Goal: Task Accomplishment & Management: Manage account settings

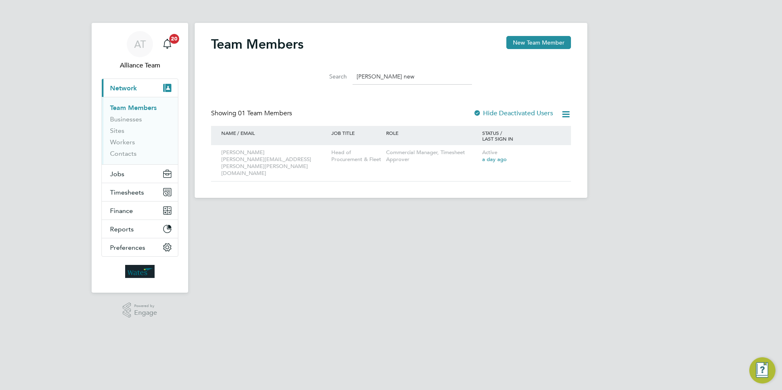
drag, startPoint x: 373, startPoint y: 77, endPoint x: 389, endPoint y: 78, distance: 16.0
click at [373, 77] on input "emma new" at bounding box center [411, 77] width 119 height 16
drag, startPoint x: 395, startPoint y: 78, endPoint x: 340, endPoint y: 75, distance: 54.9
click at [340, 75] on div "Search emma new" at bounding box center [391, 77] width 162 height 16
type input "f"
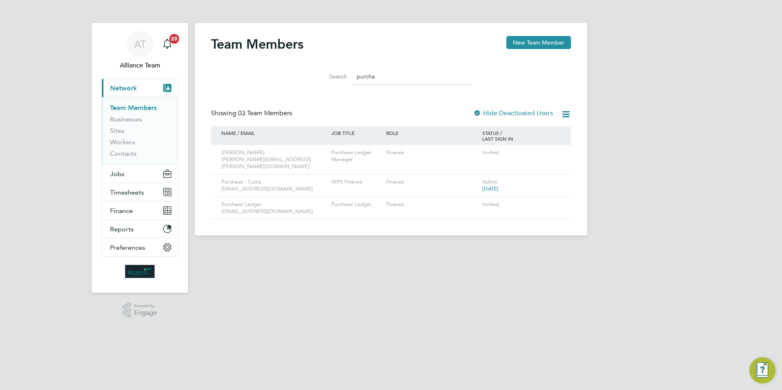
type input "purcha"
click at [230, 207] on div "Purchase Ledger labour.accounts@wates.co.uk" at bounding box center [274, 208] width 110 height 22
click at [309, 249] on html "AT Alliance Team Notifications 20 Applications: Current page: Network Team Memb…" at bounding box center [391, 124] width 782 height 249
click at [262, 180] on div "Purchase - Coins agencyinvoices@wates.co.uk" at bounding box center [274, 186] width 110 height 22
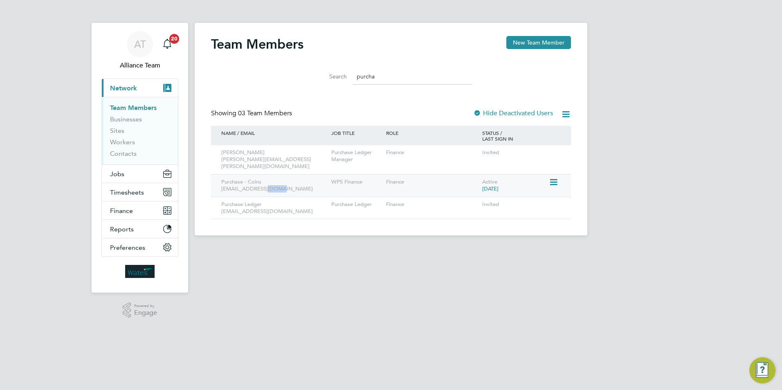
click at [261, 180] on div "Purchase - Coins agencyinvoices@wates.co.uk" at bounding box center [274, 186] width 110 height 22
click at [552, 177] on icon at bounding box center [553, 182] width 8 height 10
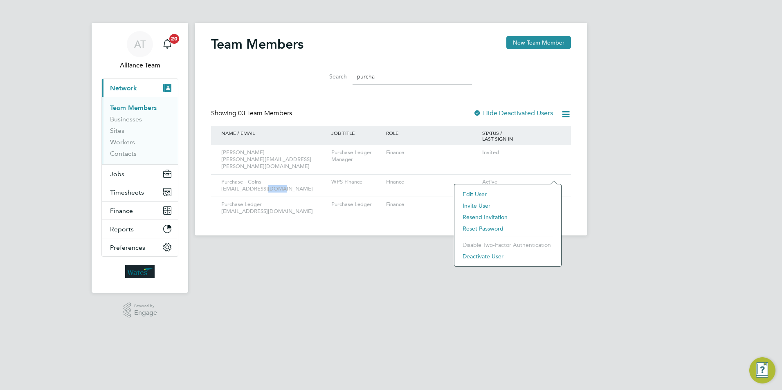
click at [476, 192] on li "Edit User" at bounding box center [507, 193] width 99 height 11
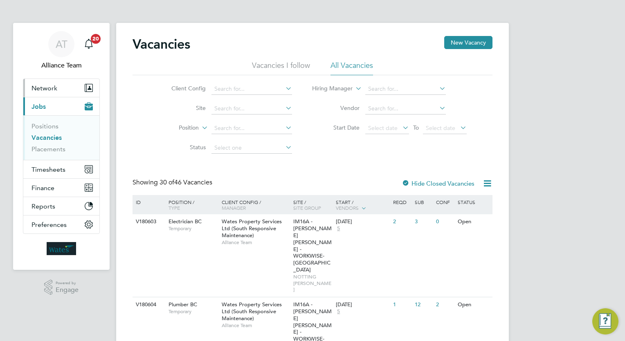
click at [43, 89] on span "Network" at bounding box center [44, 88] width 26 height 8
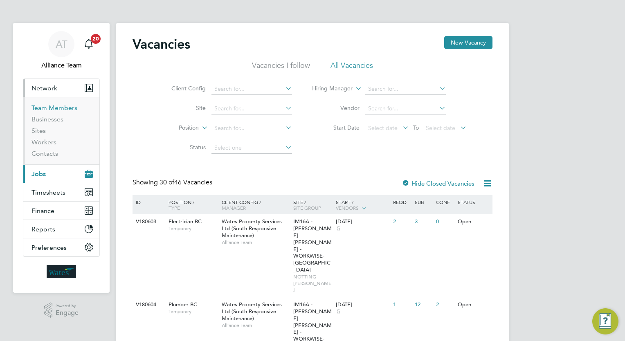
click at [50, 106] on link "Team Members" at bounding box center [54, 108] width 46 height 8
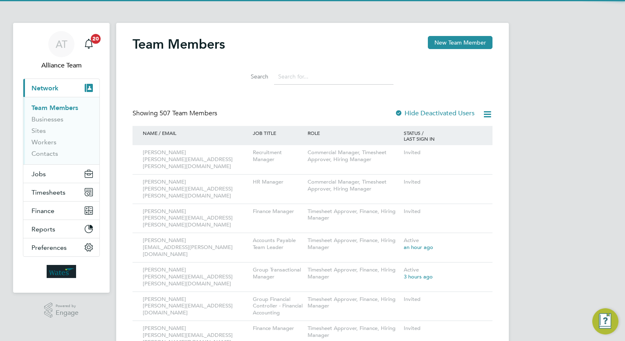
click at [306, 75] on input at bounding box center [333, 77] width 119 height 16
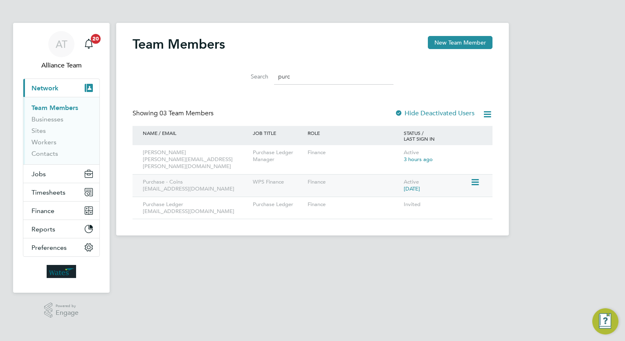
type input "purc"
click at [194, 175] on div "Purchase - Coins agencyinvoices@wates.co.uk" at bounding box center [196, 186] width 110 height 22
click at [460, 40] on button "New Team Member" at bounding box center [460, 42] width 65 height 13
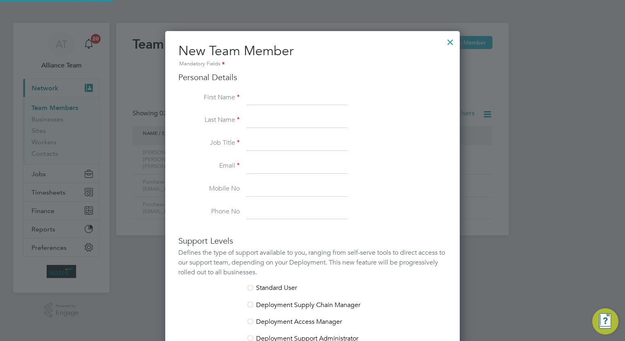
scroll to position [504, 295]
drag, startPoint x: 299, startPoint y: 92, endPoint x: 307, endPoint y: 94, distance: 8.7
click at [298, 93] on input at bounding box center [296, 98] width 101 height 15
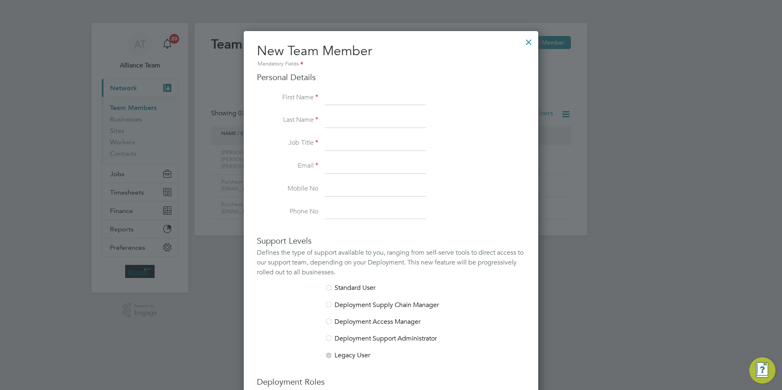
scroll to position [503, 295]
click at [328, 97] on input at bounding box center [375, 98] width 101 height 15
type input "C"
click at [364, 167] on input at bounding box center [375, 166] width 101 height 15
paste input "purchase.invoices@liberty-group.co.uk"
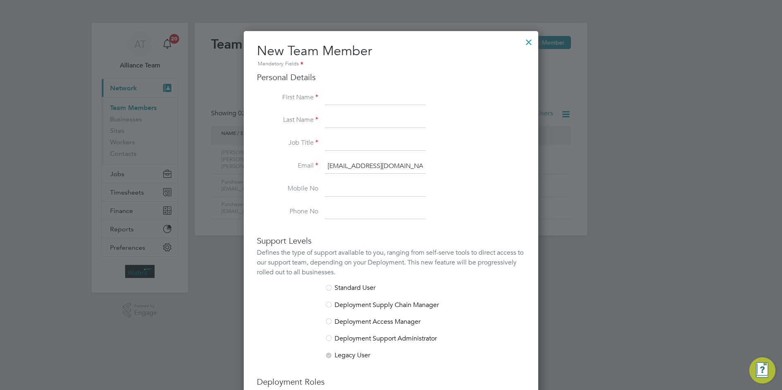
scroll to position [0, 19]
type input "purchase.invoices@liberty-group.co.uk"
click at [368, 182] on input at bounding box center [375, 189] width 101 height 15
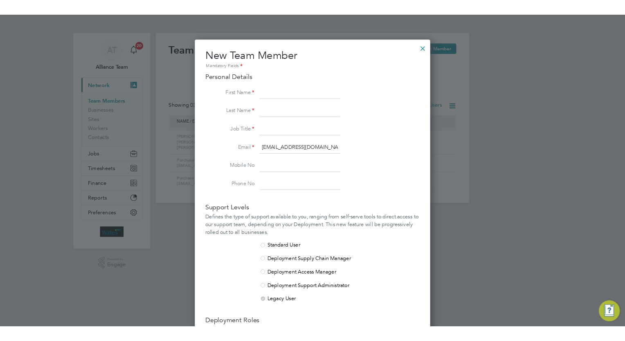
scroll to position [504, 295]
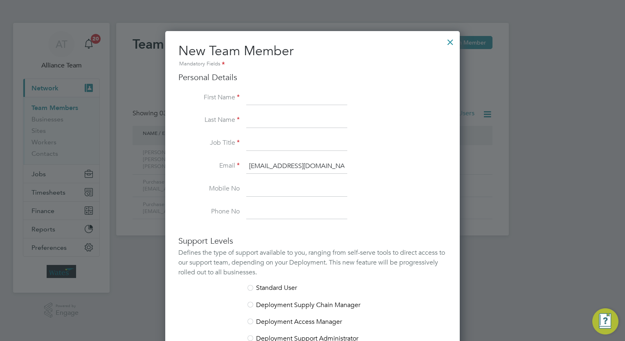
click at [265, 96] on input at bounding box center [296, 98] width 101 height 15
drag, startPoint x: 329, startPoint y: 95, endPoint x: 276, endPoint y: 97, distance: 53.6
click at [276, 97] on input "Liberty - City West Works" at bounding box center [296, 98] width 101 height 15
drag, startPoint x: 283, startPoint y: 98, endPoint x: 262, endPoint y: 117, distance: 28.7
click at [262, 117] on input at bounding box center [296, 120] width 101 height 15
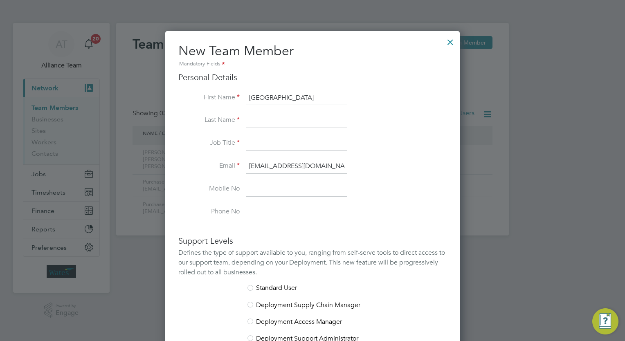
click at [332, 97] on input "Liberty - City West Works" at bounding box center [296, 98] width 101 height 15
click at [327, 98] on input "Liberty - City West Works" at bounding box center [296, 98] width 101 height 15
type input "Liberty - Purchase"
type input "City West Works"
click at [307, 99] on input "Liberty - Purchase" at bounding box center [296, 98] width 101 height 15
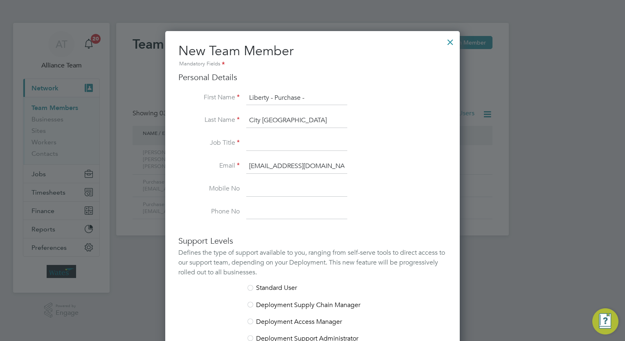
type input "Liberty - Purchase -"
click at [269, 141] on input at bounding box center [296, 143] width 101 height 15
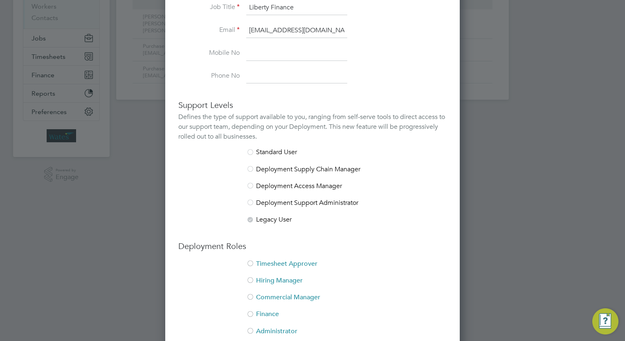
scroll to position [193, 0]
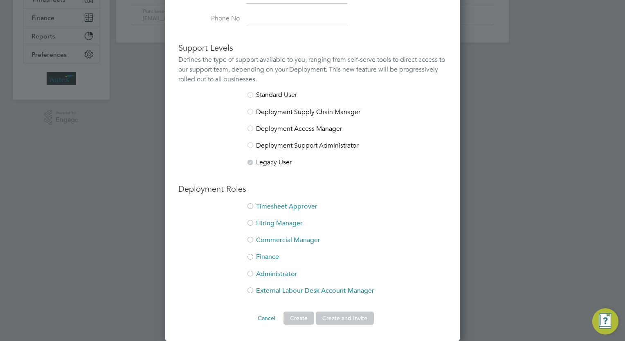
type input "Liberty Finance"
click at [265, 255] on li "Finance" at bounding box center [312, 261] width 268 height 17
click at [338, 316] on button "Create and Invite" at bounding box center [345, 318] width 58 height 13
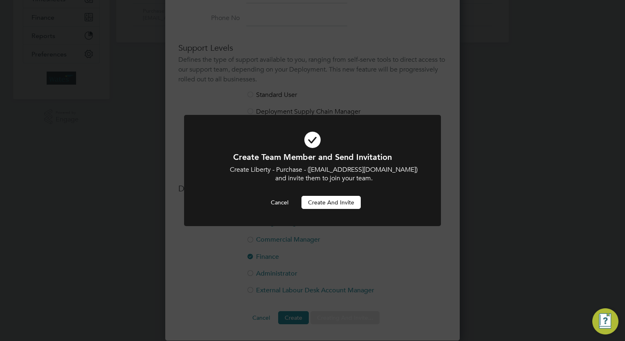
click at [320, 206] on button "Create and invite" at bounding box center [330, 202] width 59 height 13
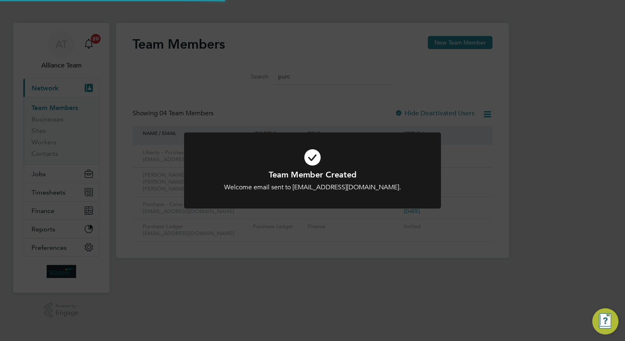
click at [337, 273] on div "Team Member Created Welcome email sent to purchase.invoices@liberty-group.co.uk…" at bounding box center [312, 170] width 625 height 341
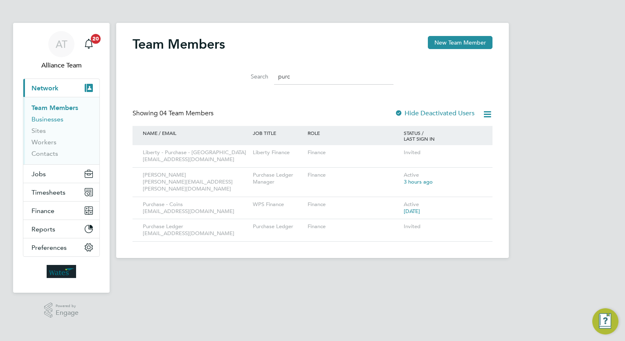
click at [48, 120] on link "Businesses" at bounding box center [47, 119] width 32 height 8
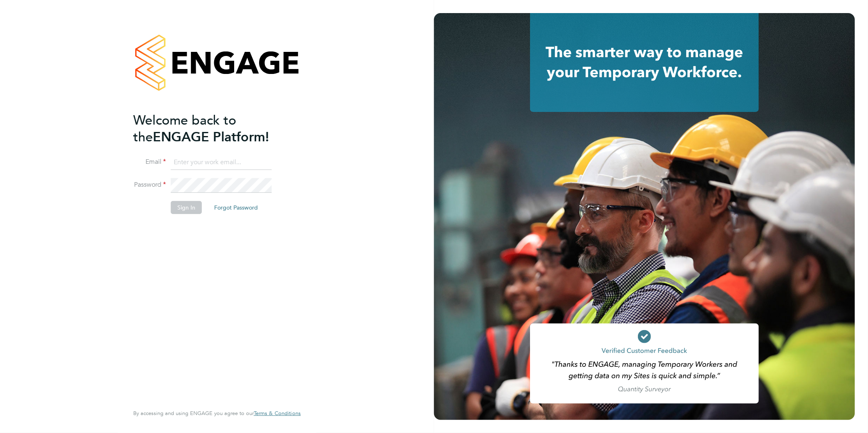
type input "claire@alliancemsp.co.uk"
drag, startPoint x: 222, startPoint y: 176, endPoint x: 218, endPoint y: 176, distance: 4.5
click at [221, 176] on li "Email claire@alliancemsp.co.uk" at bounding box center [212, 166] width 159 height 23
click at [191, 204] on button "Sign In" at bounding box center [186, 207] width 31 height 13
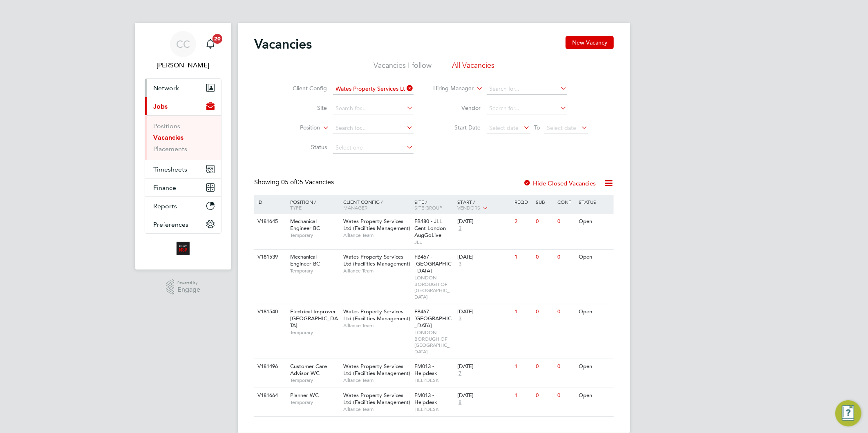
click at [166, 88] on span "Network" at bounding box center [166, 88] width 26 height 8
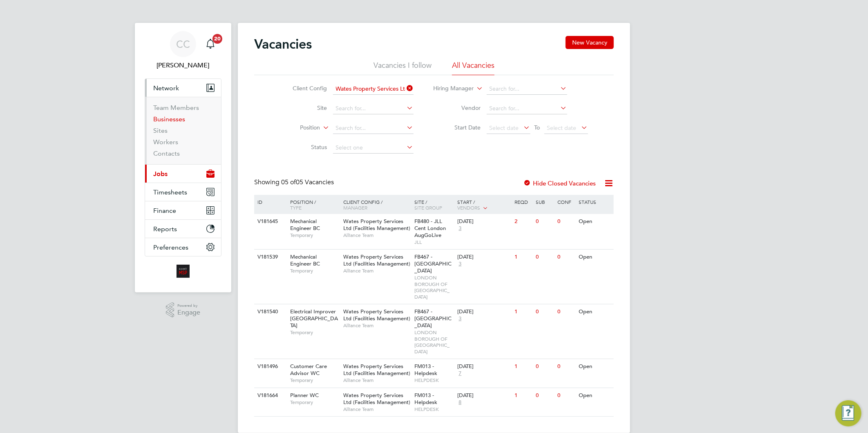
click at [171, 121] on link "Businesses" at bounding box center [169, 119] width 32 height 8
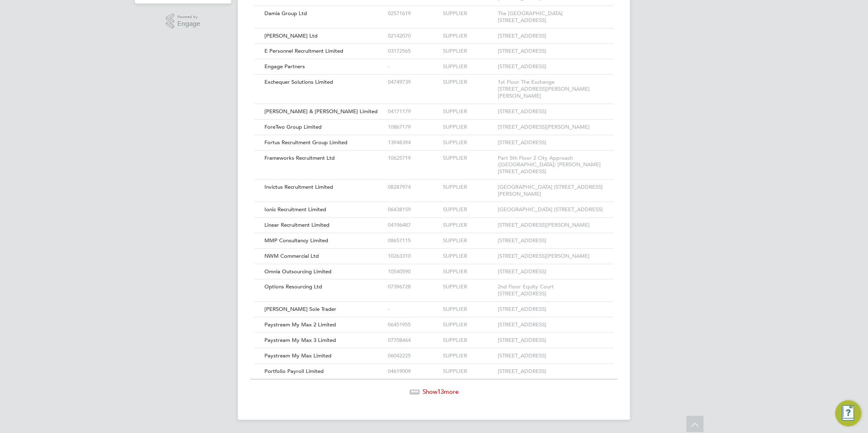
drag, startPoint x: 455, startPoint y: 388, endPoint x: 443, endPoint y: 378, distance: 15.1
click at [454, 388] on span "Show 13 more" at bounding box center [441, 392] width 36 height 8
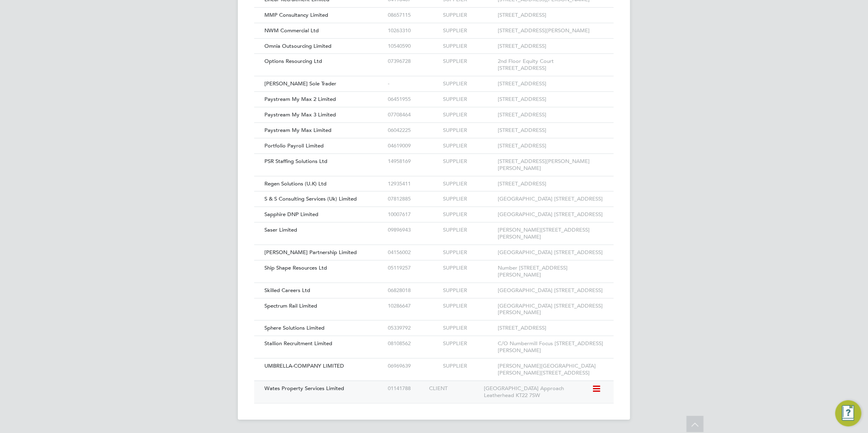
click at [318, 389] on span "Wates Property Services Limited" at bounding box center [305, 388] width 80 height 7
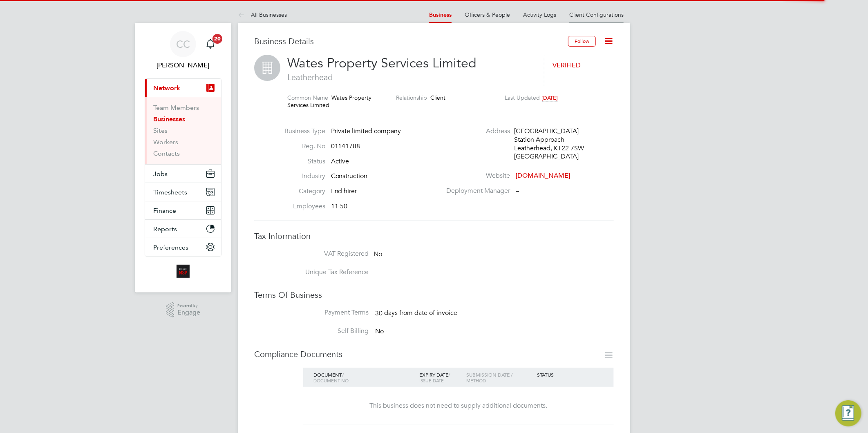
click at [574, 14] on link "Client Configurations" at bounding box center [597, 14] width 54 height 7
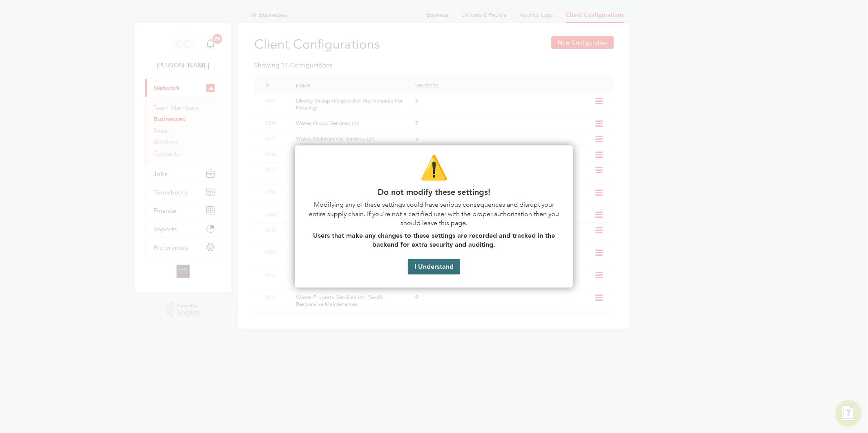
click at [415, 274] on button "I Understand" at bounding box center [434, 267] width 52 height 16
click at [449, 260] on button "I Understand" at bounding box center [434, 267] width 52 height 16
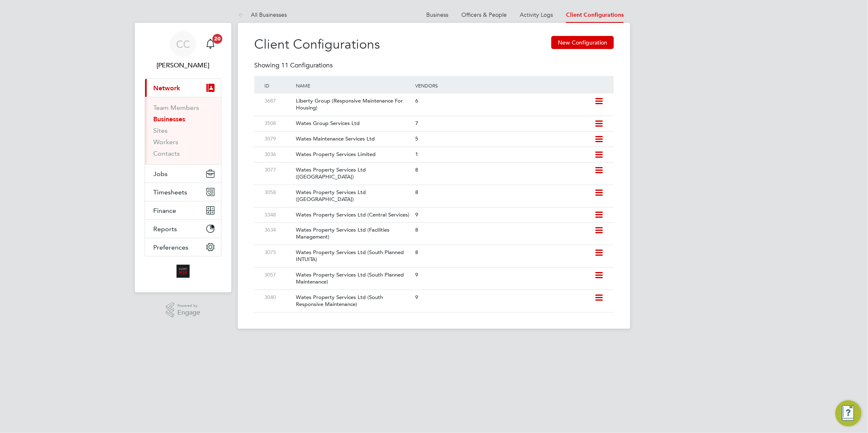
drag, startPoint x: 557, startPoint y: 44, endPoint x: 542, endPoint y: 29, distance: 21.1
click at [558, 43] on button "New Configuration" at bounding box center [583, 42] width 63 height 13
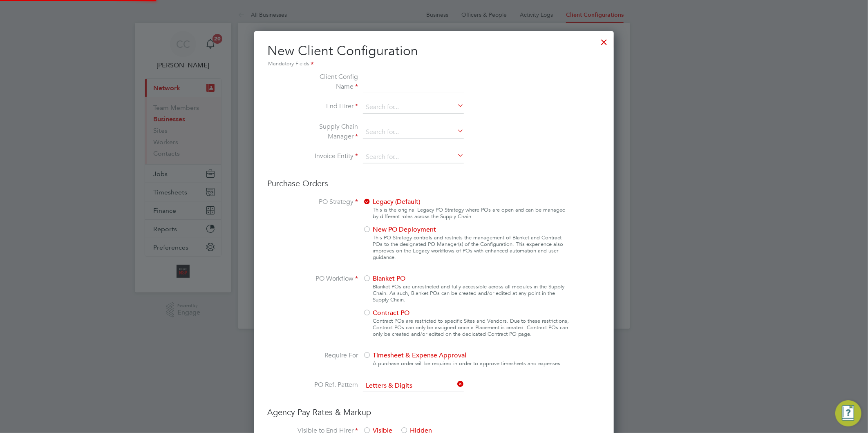
scroll to position [740, 360]
click at [388, 86] on input at bounding box center [413, 82] width 101 height 21
click at [382, 82] on input at bounding box center [413, 82] width 101 height 21
type input "Liberty Group (Responsive Maintenance)"
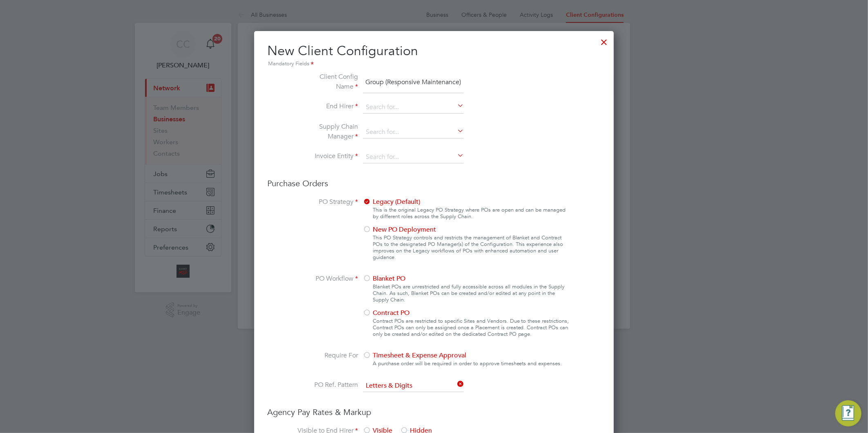
scroll to position [0, 0]
click at [416, 83] on input "Liberty Group (Responsive Maintenance)" at bounding box center [413, 82] width 101 height 21
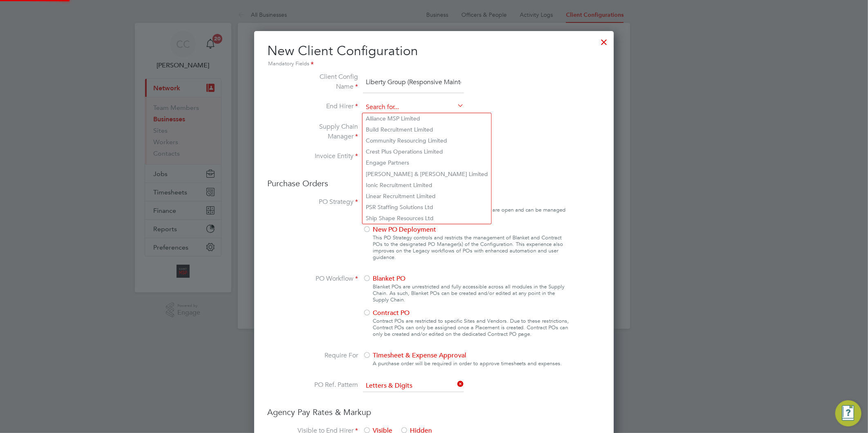
click at [394, 102] on input at bounding box center [413, 107] width 101 height 12
type input "q"
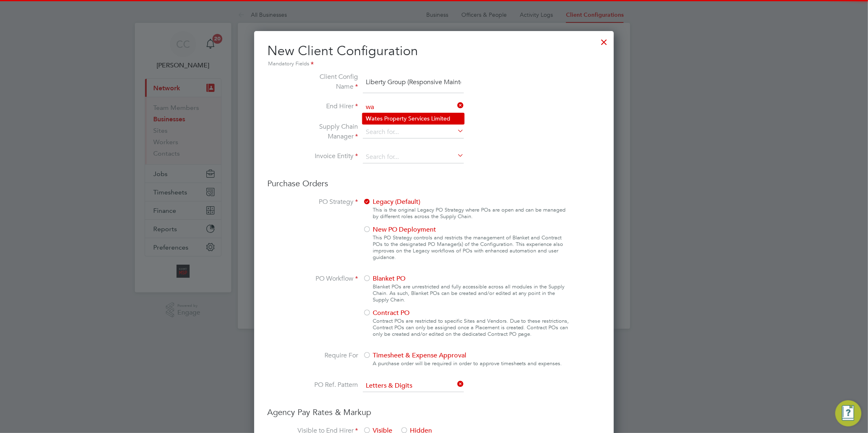
click at [399, 121] on li "Wa tes Property Services Limited" at bounding box center [414, 118] width 102 height 11
type input "Wates Property Services Limited"
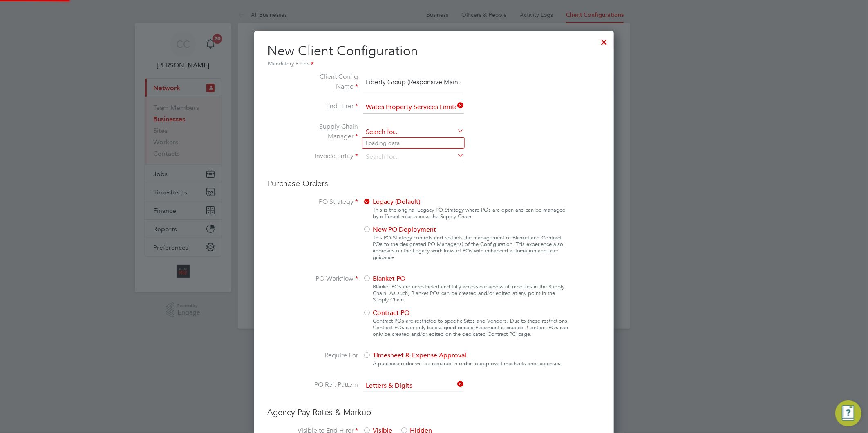
click at [390, 132] on input at bounding box center [413, 132] width 101 height 12
click at [388, 141] on li "Alliance MSP Limited" at bounding box center [427, 143] width 129 height 11
type input "Alliance MSP Limited"
click at [371, 275] on div at bounding box center [367, 279] width 8 height 8
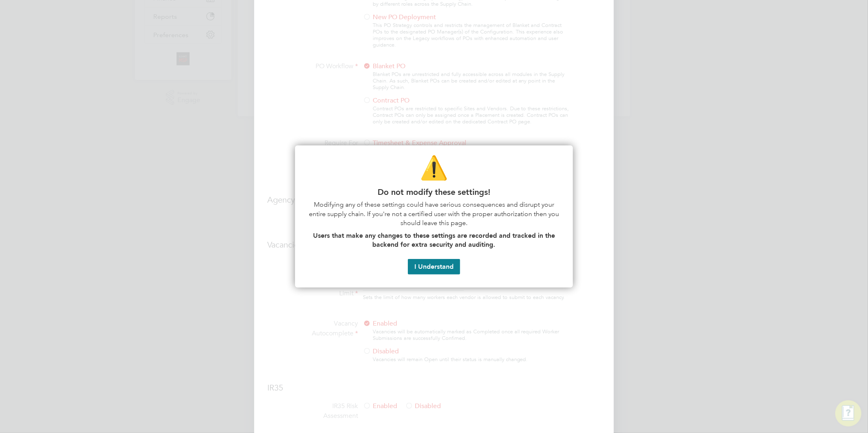
scroll to position [227, 0]
click at [425, 272] on button "I Understand" at bounding box center [434, 267] width 52 height 16
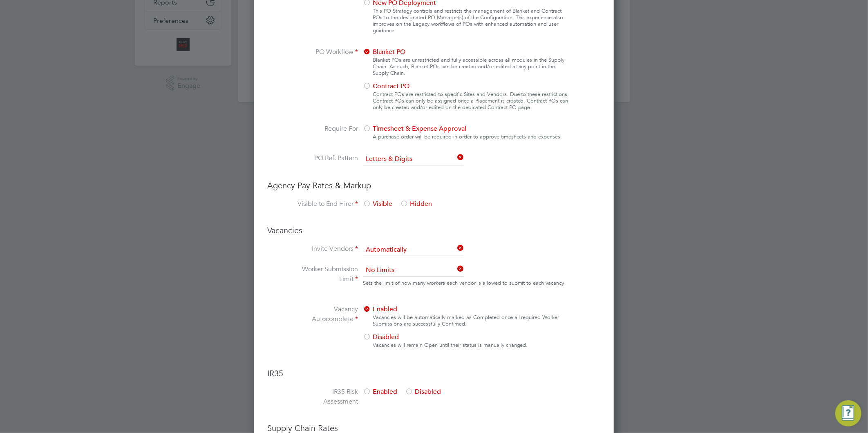
click at [406, 201] on div at bounding box center [404, 204] width 8 height 8
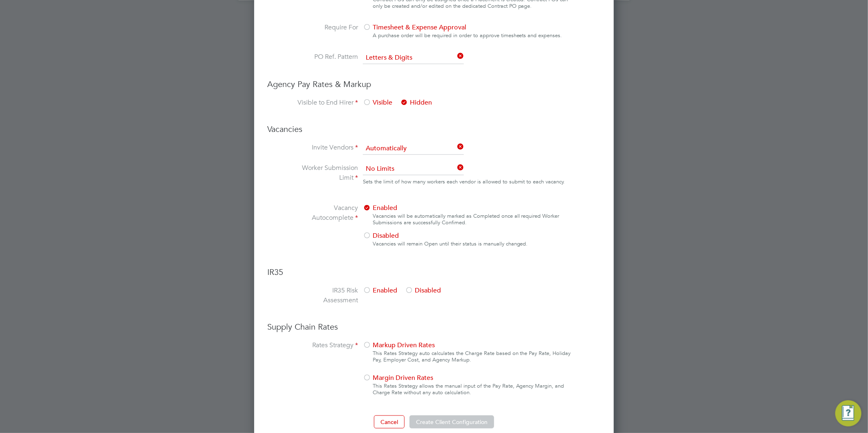
scroll to position [338, 0]
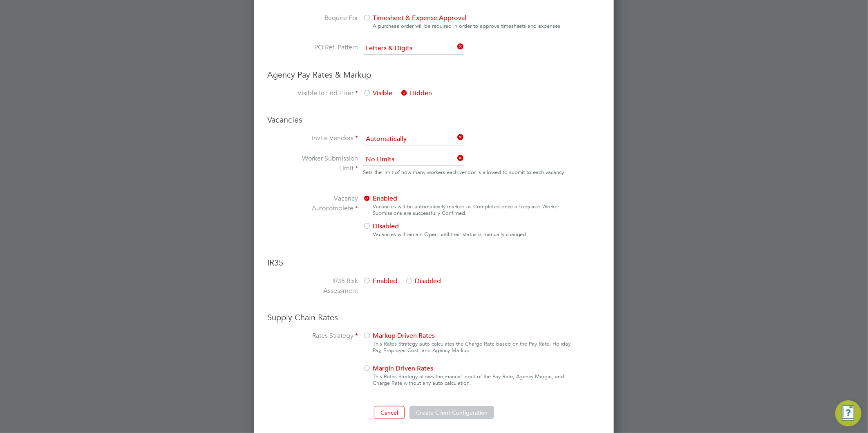
click at [370, 225] on div at bounding box center [367, 227] width 8 height 8
click at [410, 278] on div at bounding box center [409, 282] width 8 height 8
click at [385, 333] on span "Markup Driven Rates" at bounding box center [399, 336] width 72 height 8
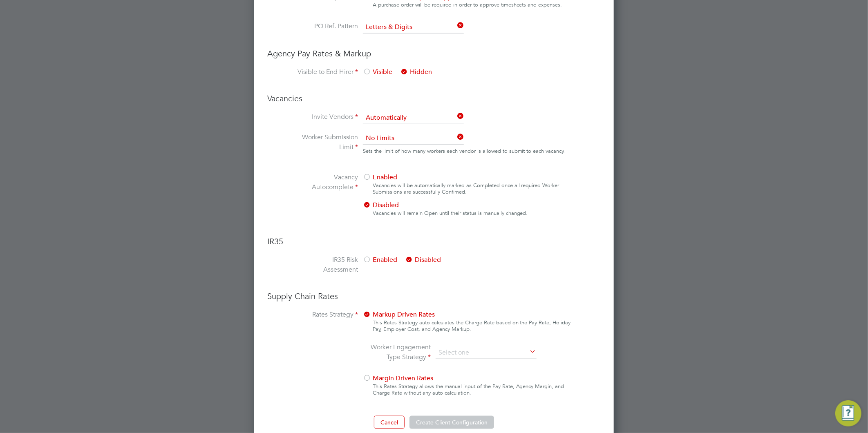
scroll to position [369, 0]
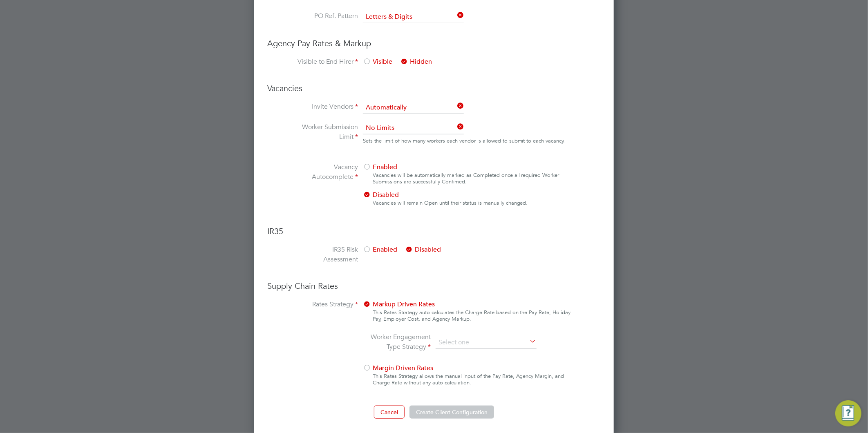
click at [469, 334] on li "Worker Engagement Type Strategy" at bounding box center [456, 342] width 173 height 21
click at [467, 340] on input at bounding box center [486, 343] width 101 height 12
click at [447, 348] on li "All Engagement Types" at bounding box center [486, 352] width 102 height 11
type input "All Engagement Types"
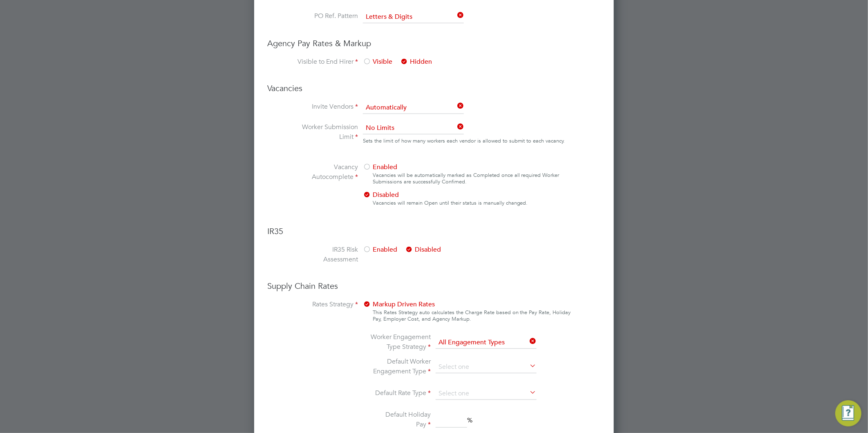
scroll to position [911, 360]
click at [452, 357] on li "Default Worker Engagement Type" at bounding box center [456, 367] width 173 height 21
click at [456, 367] on input at bounding box center [486, 367] width 101 height 12
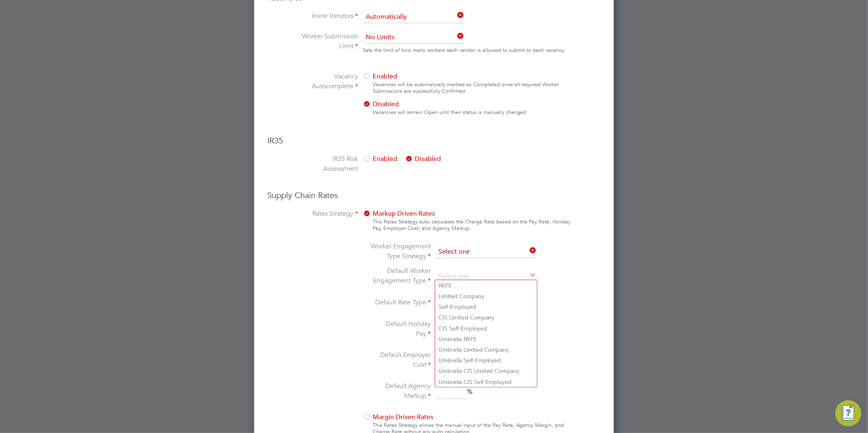
scroll to position [414, 0]
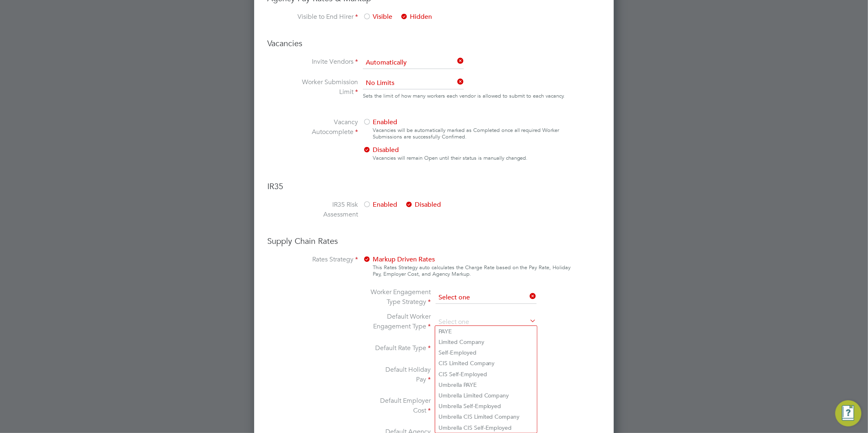
click at [510, 251] on ng-form "Client Config Name Liberty Group (Responsive Maintenance) End Hirer Wates Prope…" at bounding box center [434, 86] width 334 height 856
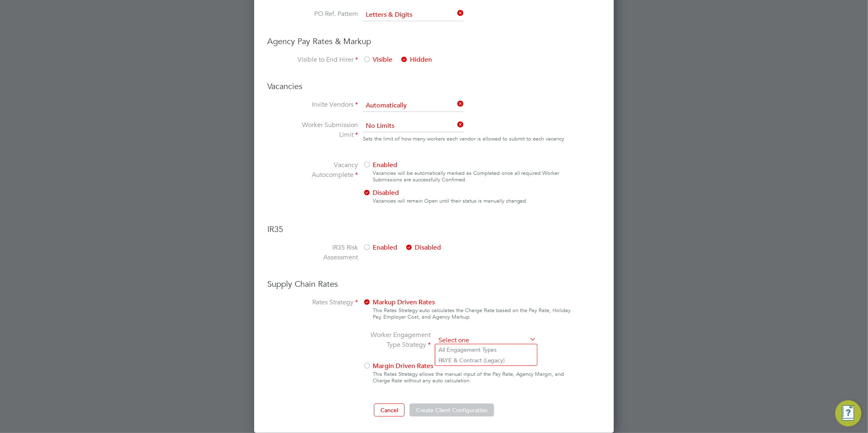
scroll to position [369, 0]
click at [488, 358] on li "PAYE & Contract (Legacy)" at bounding box center [486, 362] width 102 height 11
type input "PAYE & Contract (Legacy)"
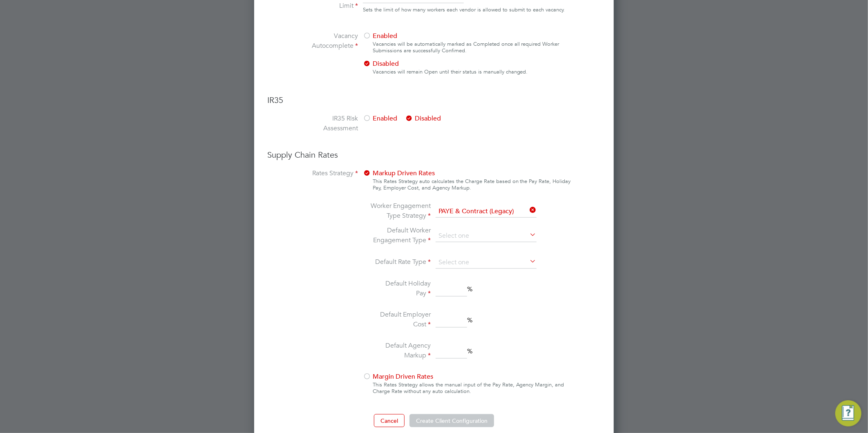
scroll to position [505, 0]
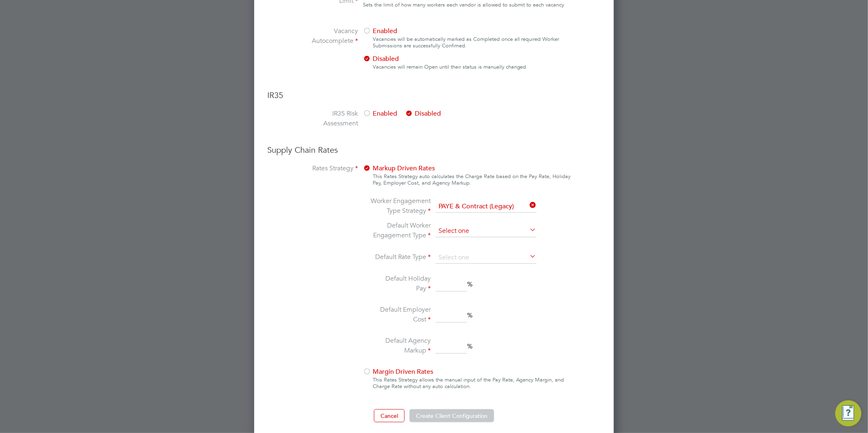
click at [447, 230] on input at bounding box center [486, 231] width 101 height 12
click at [450, 248] on li "PAYE" at bounding box center [486, 251] width 102 height 11
type input "PAYE"
click at [451, 253] on input at bounding box center [486, 258] width 101 height 12
click at [456, 263] on li "Hourly" at bounding box center [486, 266] width 102 height 11
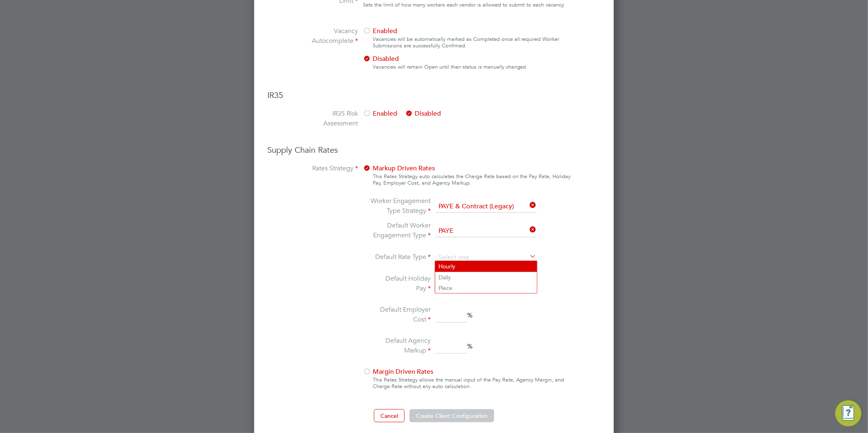
type input "Hourly"
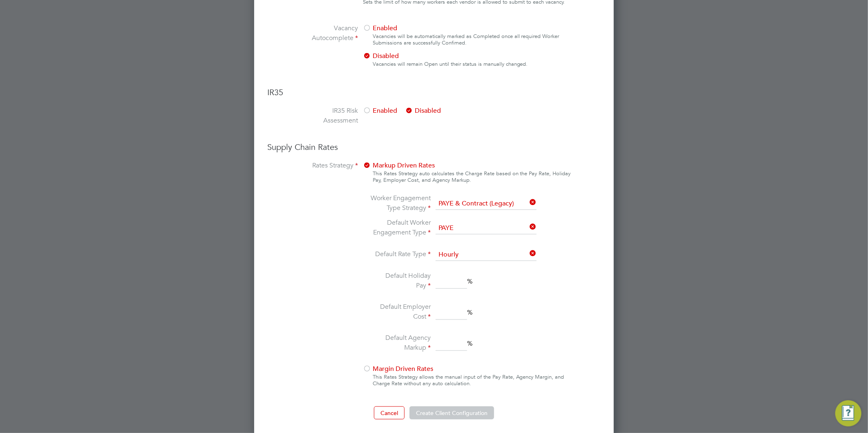
click at [444, 277] on input at bounding box center [451, 281] width 31 height 15
type input "12.07"
click at [423, 307] on label "Default Employer Cost" at bounding box center [400, 312] width 61 height 20
click at [447, 313] on input at bounding box center [451, 312] width 31 height 15
type input "18.5"
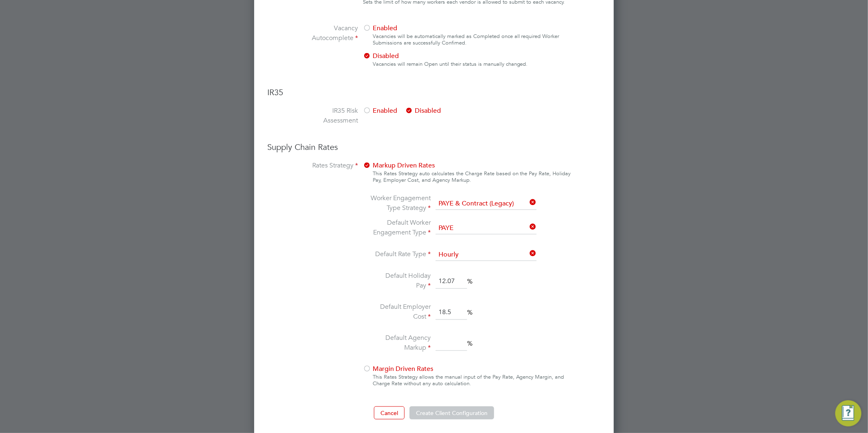
click at [453, 343] on input at bounding box center [451, 344] width 31 height 15
type input "15.3"
click at [447, 407] on button "Create Client Configuration" at bounding box center [452, 413] width 85 height 13
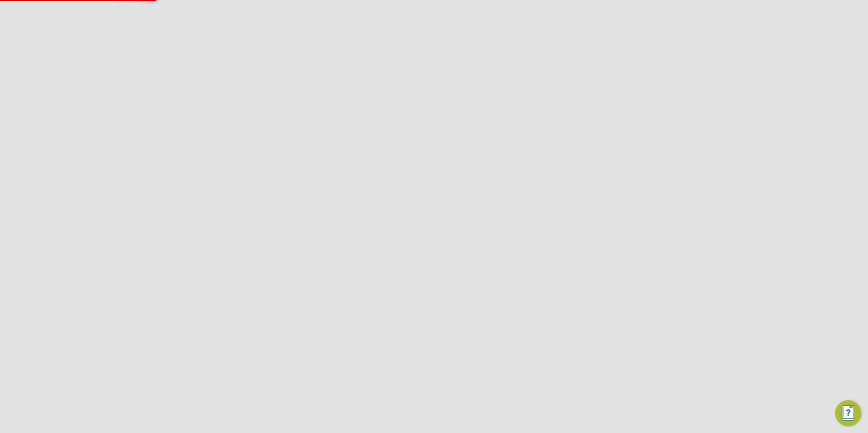
scroll to position [0, 0]
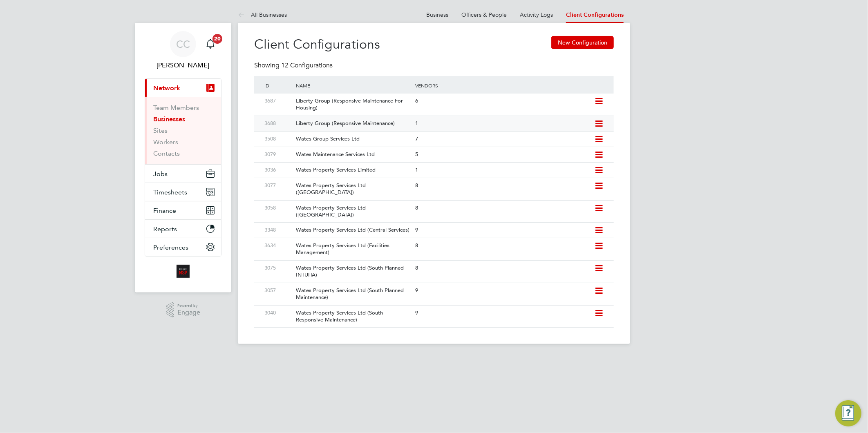
click at [600, 121] on icon at bounding box center [599, 124] width 10 height 7
click at [539, 150] on li "Add Vendor" at bounding box center [561, 153] width 81 height 11
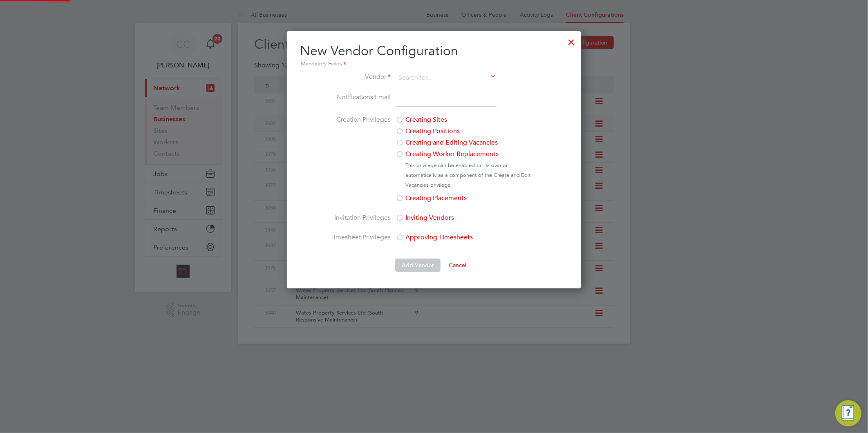
scroll to position [258, 295]
click at [437, 97] on li "Build Recruitment Limited" at bounding box center [459, 100] width 129 height 11
type input "Build Recruitment Limited"
click at [454, 99] on input "email" at bounding box center [446, 99] width 101 height 15
paste input "wates@buildrec.com"
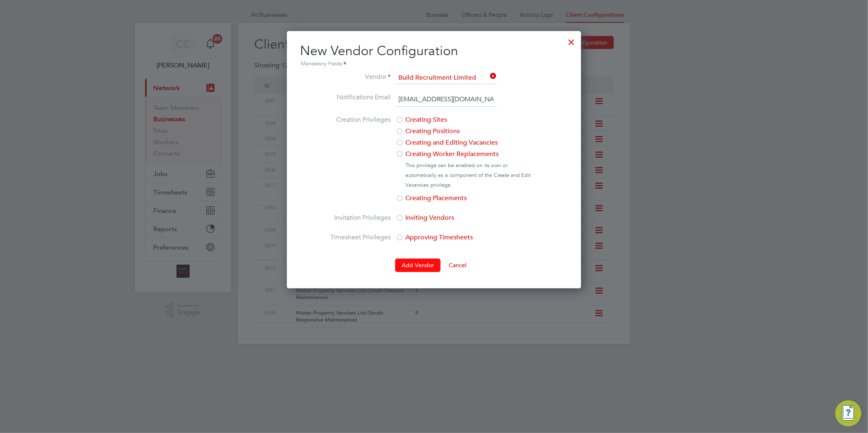
type input "wates@buildrec.com"
click at [413, 268] on button "Add Vendor" at bounding box center [417, 265] width 45 height 13
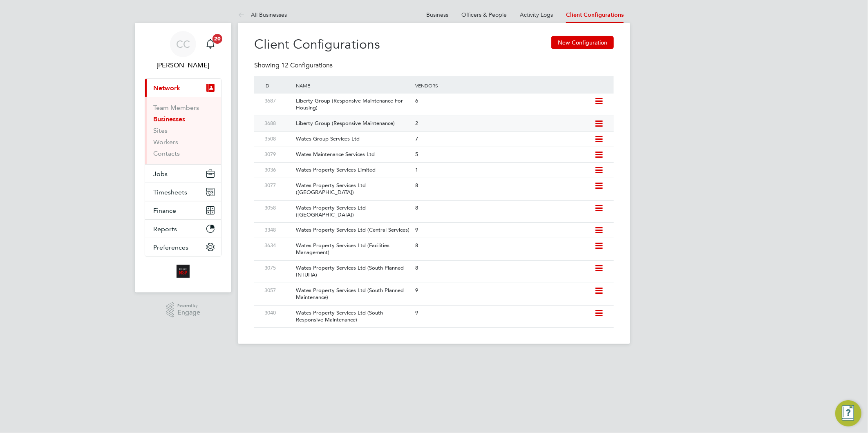
click at [418, 123] on div "2" at bounding box center [503, 123] width 179 height 15
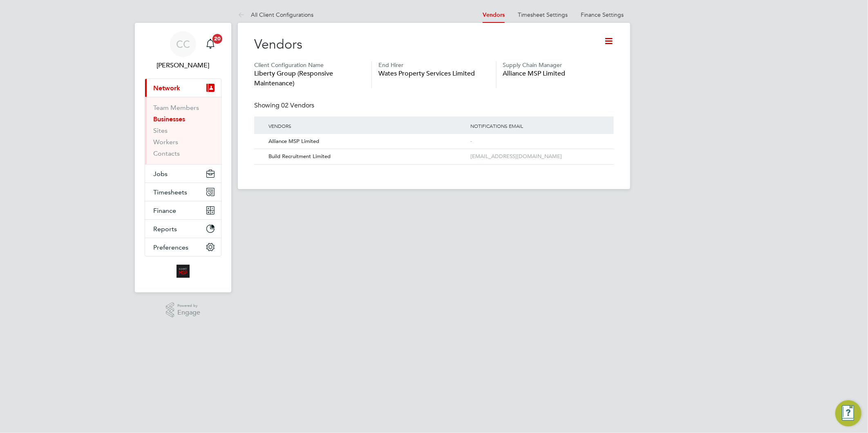
click at [610, 40] on icon at bounding box center [609, 41] width 10 height 10
click at [561, 96] on li "Add Vendor" at bounding box center [575, 95] width 75 height 11
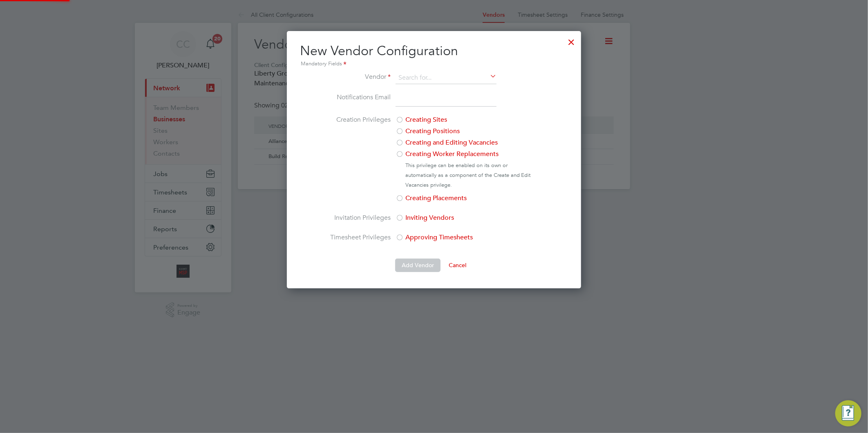
scroll to position [258, 295]
click at [416, 74] on input at bounding box center [446, 78] width 101 height 12
click at [420, 88] on li "Dani el Owen Ltd" at bounding box center [453, 89] width 117 height 11
type input "Daniel Owen Ltd"
click at [405, 104] on input "email" at bounding box center [446, 99] width 101 height 15
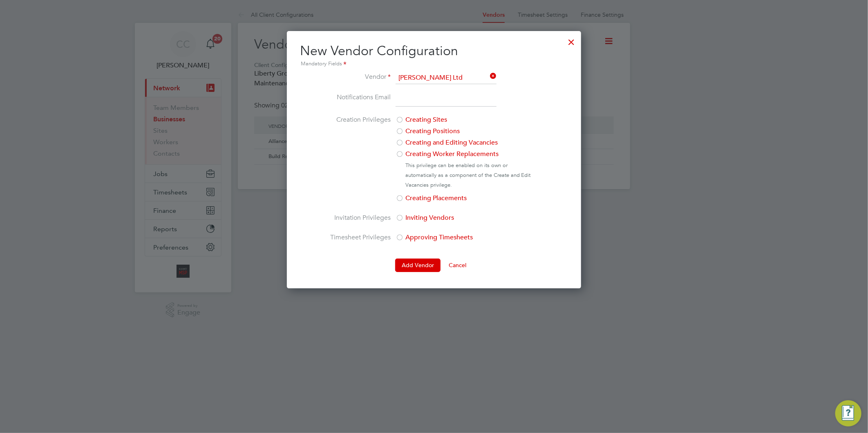
paste input "watesrecruitment@danielowen.co.uk"
type input "watesrecruitment@danielowen.co.uk"
click at [424, 265] on button "Add Vendor" at bounding box center [417, 265] width 45 height 13
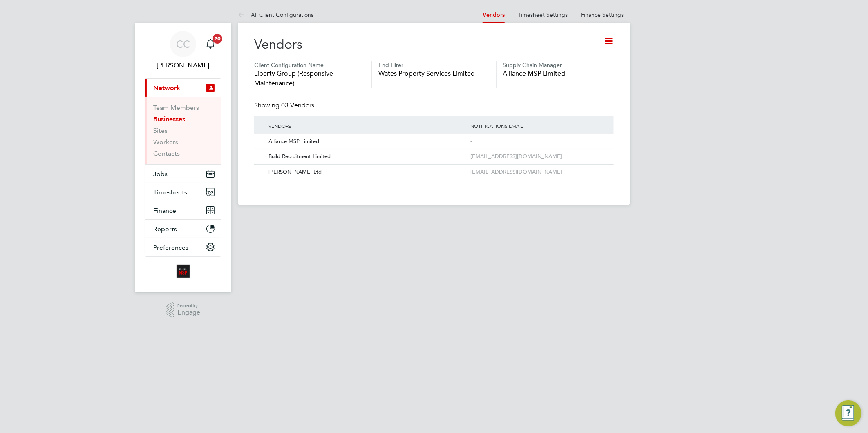
click at [610, 41] on icon at bounding box center [609, 41] width 10 height 10
click at [545, 95] on li "Add Vendor" at bounding box center [575, 95] width 75 height 11
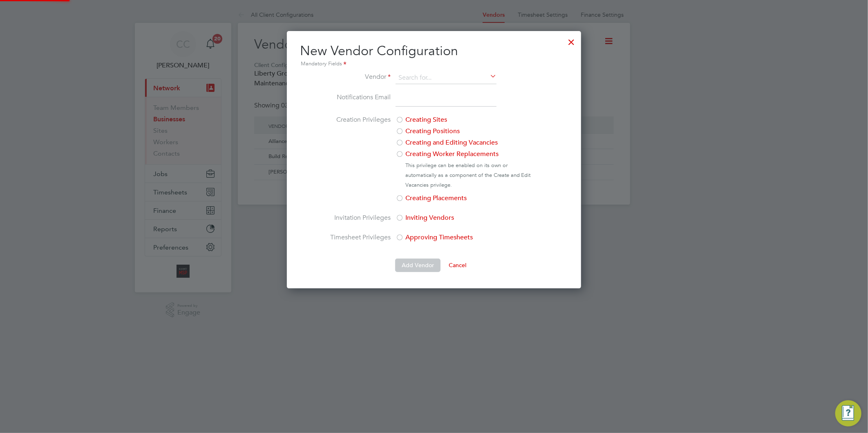
scroll to position [258, 295]
click at [431, 85] on li "MMP Consultancy Limited" at bounding box center [446, 89] width 102 height 11
type input "MMP Consultancy Limited"
click at [431, 98] on input "email" at bounding box center [446, 99] width 101 height 15
paste input "contracts@mmpconsultancy.co.uk"
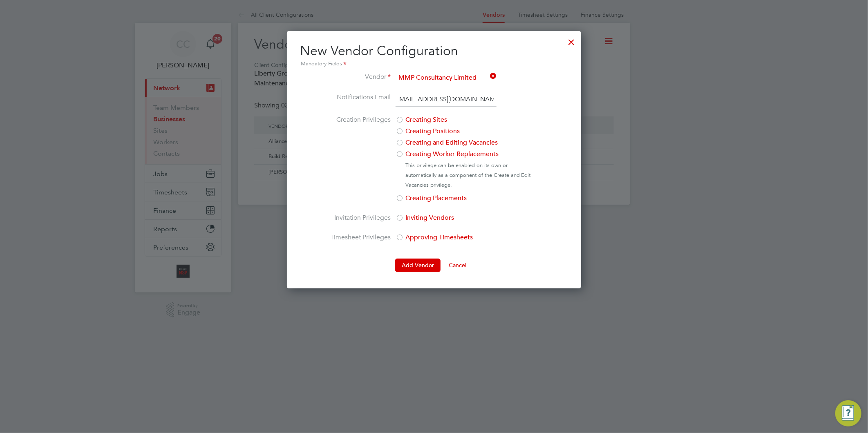
scroll to position [0, 2]
type input "contracts@mmpconsultancy.co.uk"
click at [420, 267] on button "Add Vendor" at bounding box center [417, 265] width 45 height 13
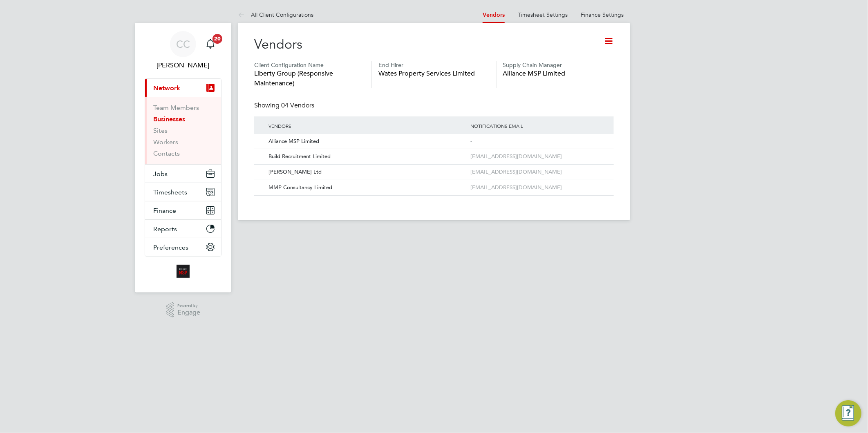
click at [608, 41] on icon at bounding box center [609, 41] width 10 height 10
click at [555, 95] on li "Add Vendor" at bounding box center [575, 95] width 75 height 11
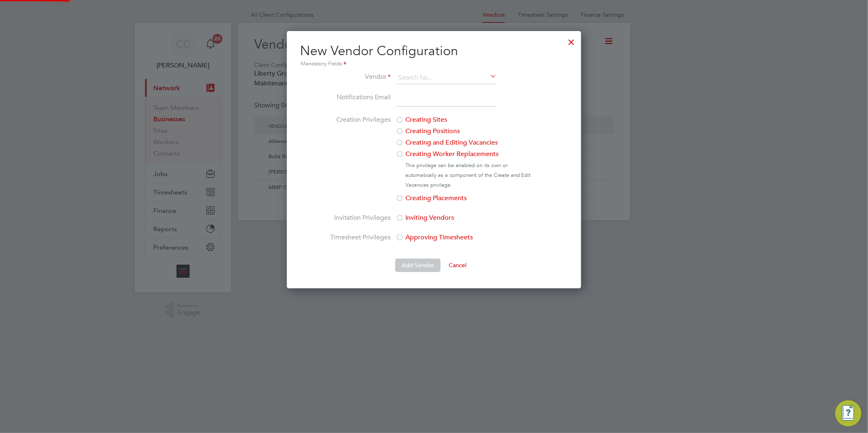
scroll to position [258, 295]
click at [0, 0] on ul "Alliance MSP Limited Build Recruitment Limited Community Resourcing Limited Cre…" at bounding box center [0, 0] width 0 height 0
click at [412, 99] on input "email" at bounding box center [446, 99] width 101 height 15
paste input "billy.mcnamara@regensolutions.co.uk"
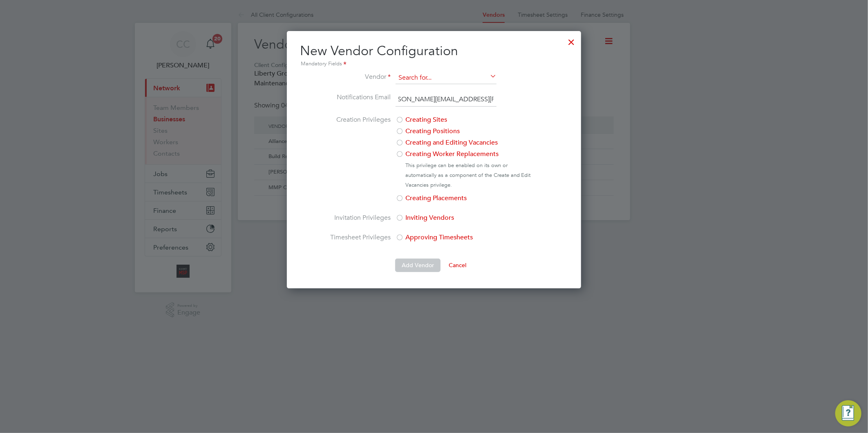
type input "billy.mcnamara@regensolutions.co.uk"
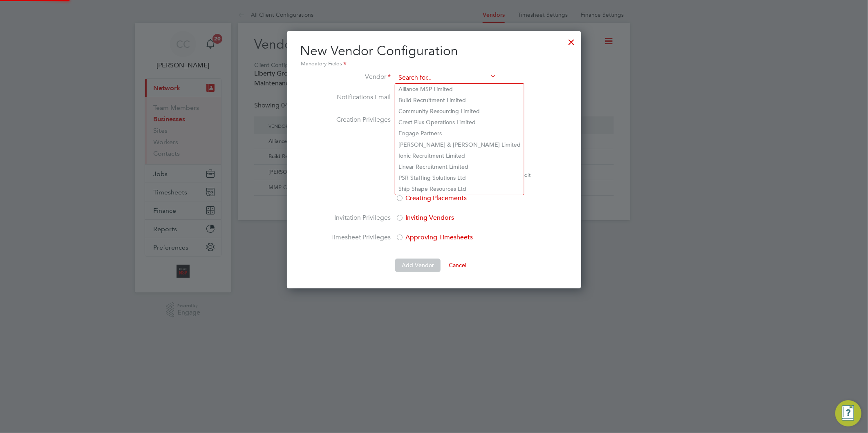
scroll to position [0, 0]
click at [419, 82] on input at bounding box center [446, 78] width 101 height 12
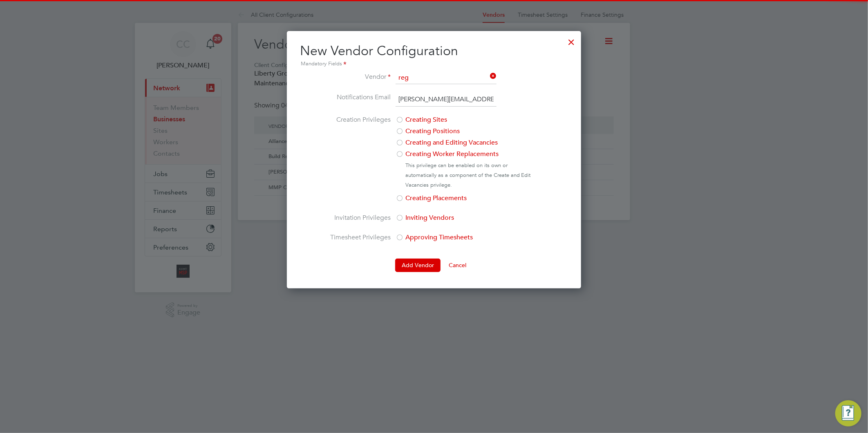
click at [420, 91] on li "Reg en Solutions (U.K) Ltd" at bounding box center [446, 89] width 102 height 11
type input "Regen Solutions (U.K) Ltd"
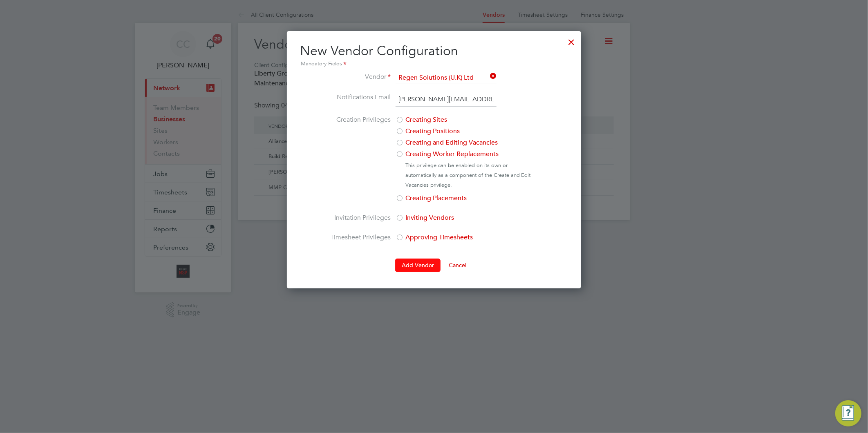
click at [415, 262] on button "Add Vendor" at bounding box center [417, 265] width 45 height 13
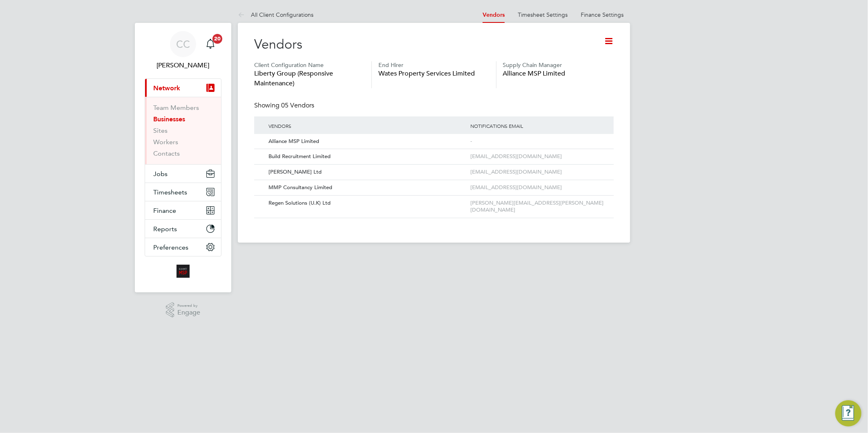
click at [609, 42] on icon at bounding box center [609, 41] width 10 height 10
click at [559, 91] on li "Add Vendor" at bounding box center [575, 95] width 75 height 11
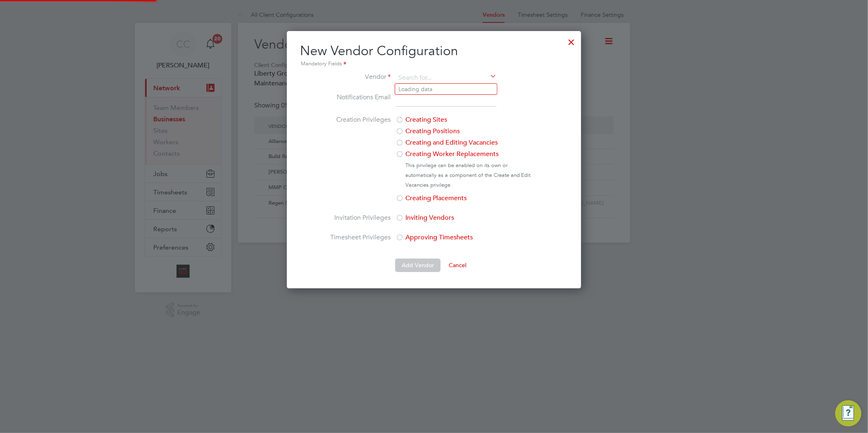
scroll to position [258, 295]
click at [422, 68] on div "New Vendor Configuration Mandatory Fields Vendor Notifications Email Creation P…" at bounding box center [434, 158] width 268 height 230
click at [421, 76] on input at bounding box center [446, 78] width 101 height 12
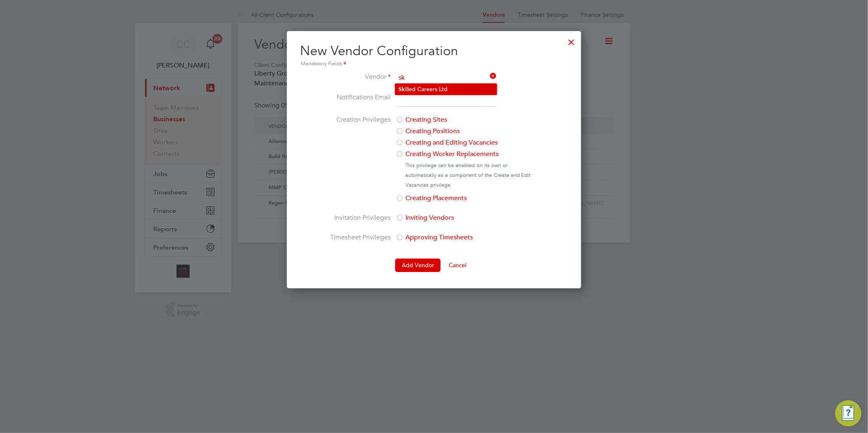
click at [424, 90] on li "Sk illed Careers Ltd" at bounding box center [446, 89] width 102 height 11
type input "Skilled Careers Ltd"
click at [424, 100] on input "email" at bounding box center [446, 99] width 101 height 15
paste input "Wates-alliance@skilledcareers.co.uk"
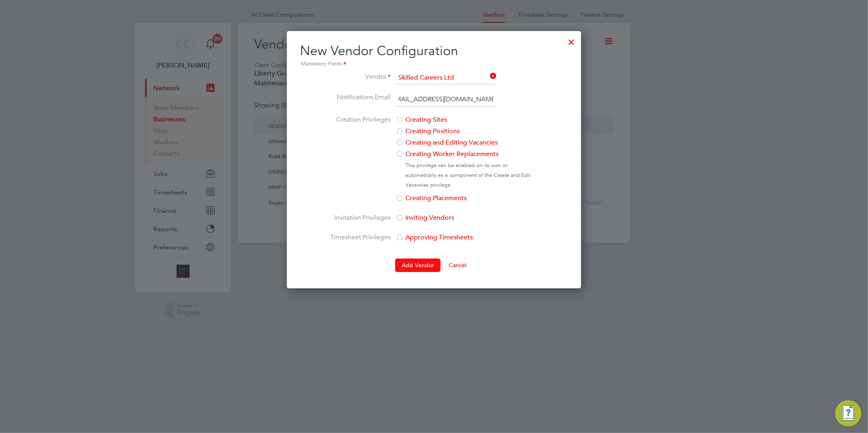
type input "Wates-alliance@skilledcareers.co.uk"
click at [421, 264] on button "Add Vendor" at bounding box center [417, 265] width 45 height 13
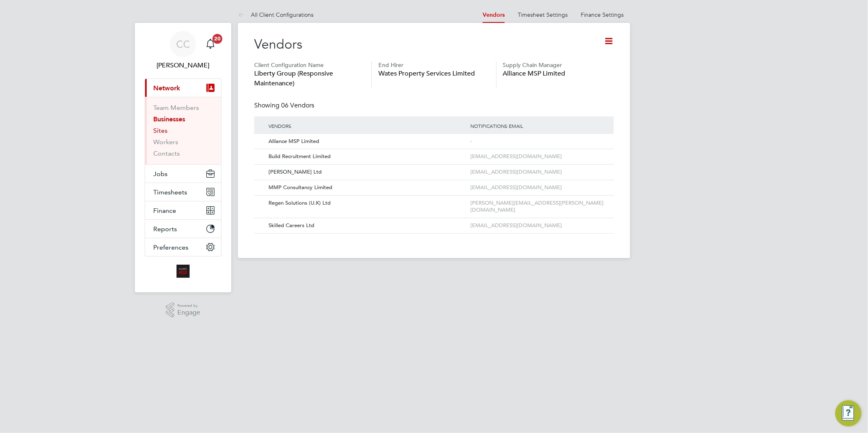
click at [164, 132] on link "Sites" at bounding box center [160, 131] width 14 height 8
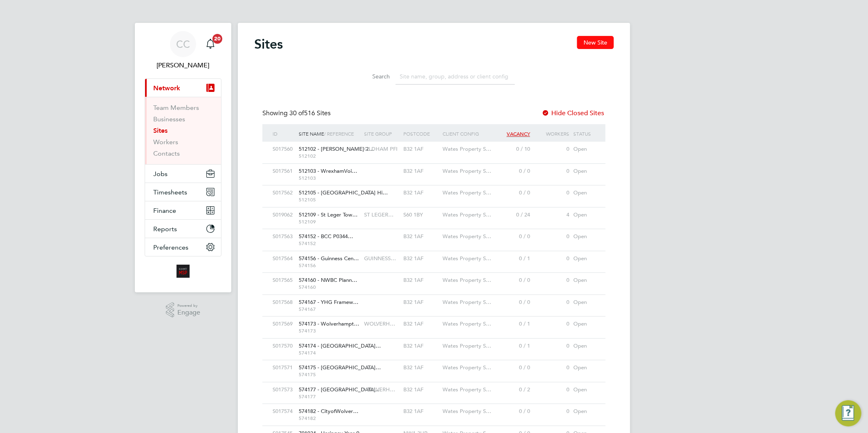
click at [600, 40] on button "New Site" at bounding box center [595, 42] width 37 height 13
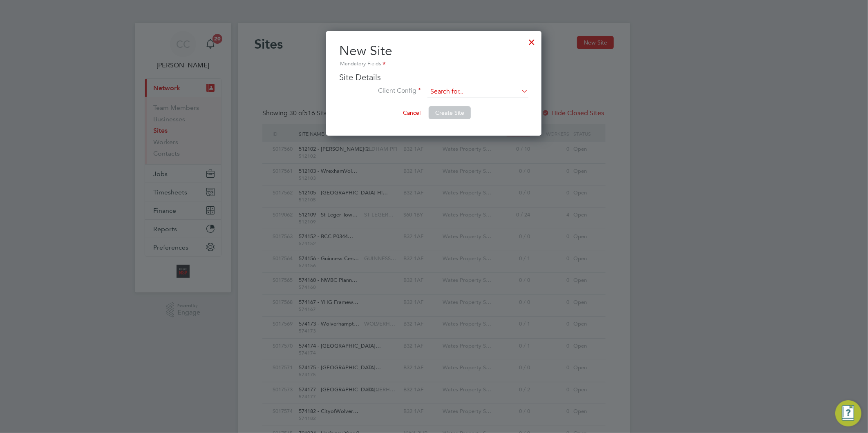
click at [464, 86] on input at bounding box center [478, 92] width 101 height 12
click at [466, 114] on li "Liberty Group (Responsive Maintenance)" at bounding box center [500, 114] width 146 height 11
type input "Liberty Group (Responsive Maintenance)"
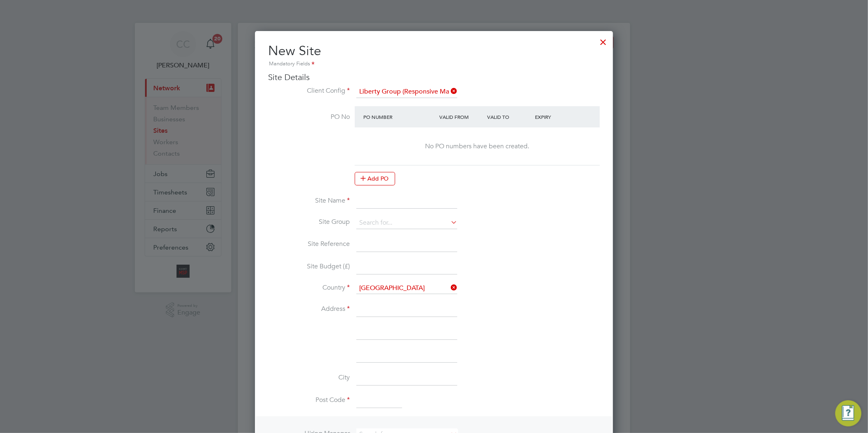
click at [390, 203] on input at bounding box center [407, 201] width 101 height 15
paste input "PEXNB11051"
click at [426, 197] on input "PEXNB11051 -" at bounding box center [407, 201] width 101 height 15
paste input "FH HMC Sutton Way Refurb Blocks 7-9"
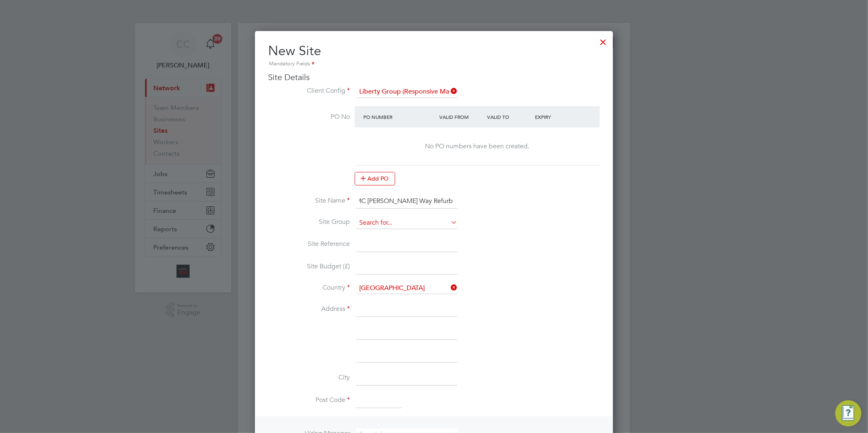
type input "PEXNB11051 - FH HMC Sutton Way Refurb Blocks 7-9"
click at [415, 217] on input at bounding box center [407, 223] width 101 height 12
click at [404, 243] on li "+ Add new" at bounding box center [407, 244] width 102 height 11
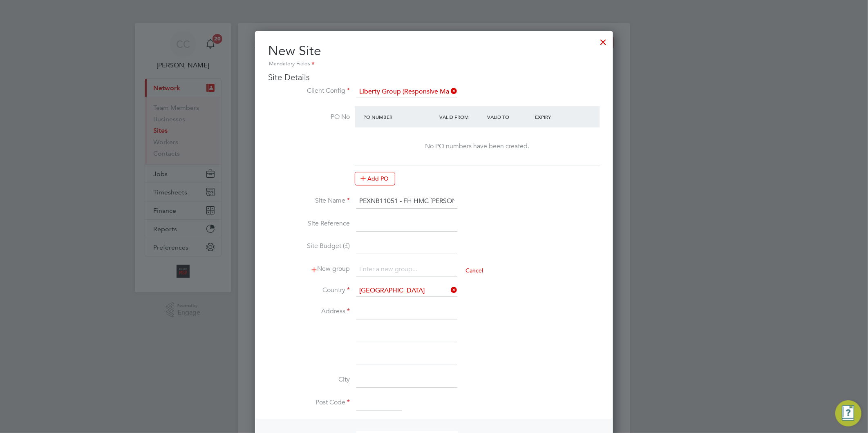
click at [382, 219] on input at bounding box center [407, 224] width 101 height 15
click at [406, 267] on input at bounding box center [407, 270] width 101 height 15
click at [375, 268] on input at bounding box center [407, 270] width 101 height 15
type input "Liberty R&M"
click at [367, 223] on input at bounding box center [407, 224] width 101 height 15
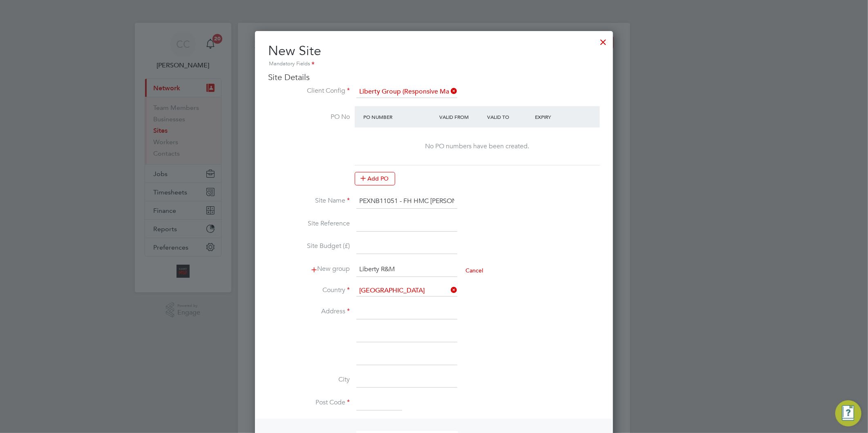
drag, startPoint x: 397, startPoint y: 199, endPoint x: 337, endPoint y: 199, distance: 59.7
click at [337, 199] on li "Site Name PEXNB11051 - FH HMC Sutton Way Refurb Blocks 7-9" at bounding box center [434, 205] width 332 height 23
drag, startPoint x: 398, startPoint y: 200, endPoint x: 334, endPoint y: 202, distance: 63.8
click at [334, 202] on li "Site Name PEXNB11051 - FH HMC Sutton Way Refurb Blocks 7-9" at bounding box center [434, 205] width 332 height 23
click at [379, 222] on input at bounding box center [407, 224] width 101 height 15
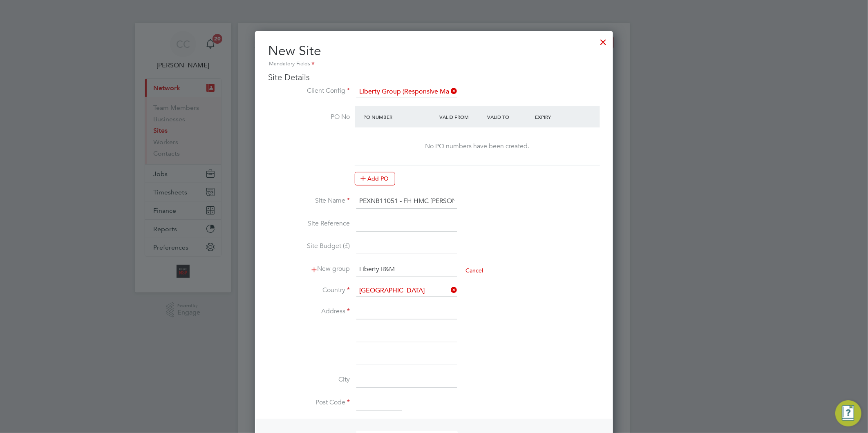
paste input "PEXNB11051"
type input "PEXNB11051"
click at [379, 245] on input at bounding box center [407, 247] width 101 height 15
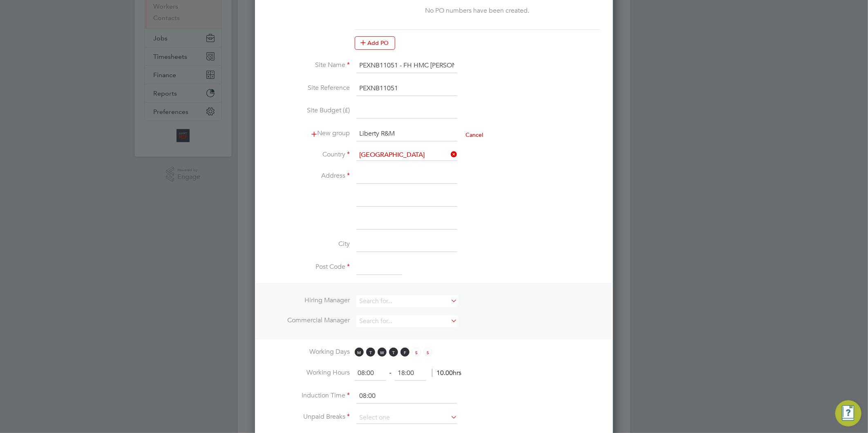
scroll to position [136, 0]
click at [362, 177] on input at bounding box center [407, 176] width 101 height 15
paste input "Unit 17/18 Venture Point"
type input "Unit 17/18 Venture Point"
click at [387, 195] on input at bounding box center [407, 199] width 101 height 15
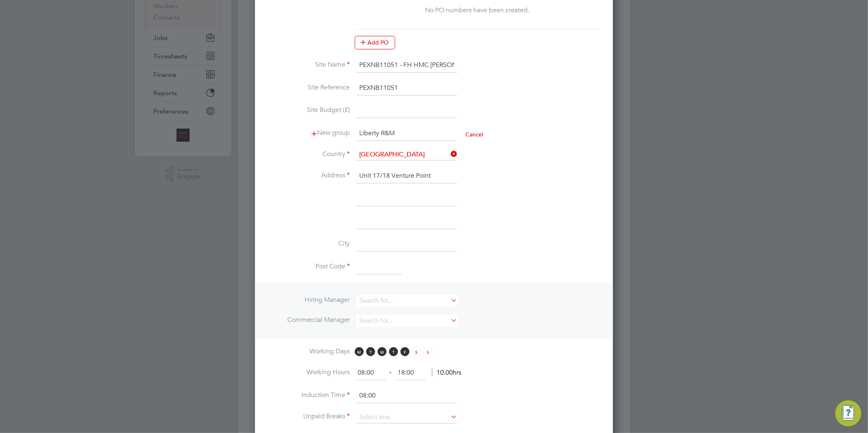
paste input "Stanney Mill Road"
type input "Stanney Mill Road"
click at [368, 221] on input at bounding box center [407, 222] width 101 height 15
paste input "Cheshire"
type input "Cheshire"
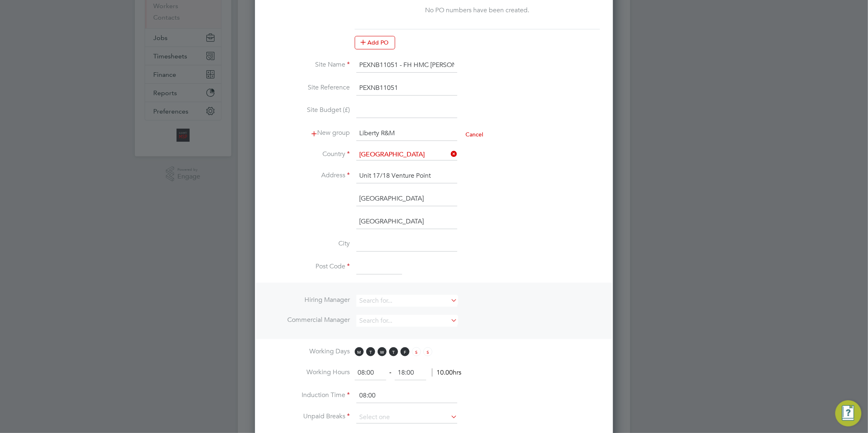
drag, startPoint x: 388, startPoint y: 219, endPoint x: 336, endPoint y: 219, distance: 51.5
click at [336, 219] on li "Cheshire" at bounding box center [434, 226] width 332 height 23
click at [380, 247] on input at bounding box center [407, 245] width 101 height 15
paste input "Cheshire"
type input "Cheshire"
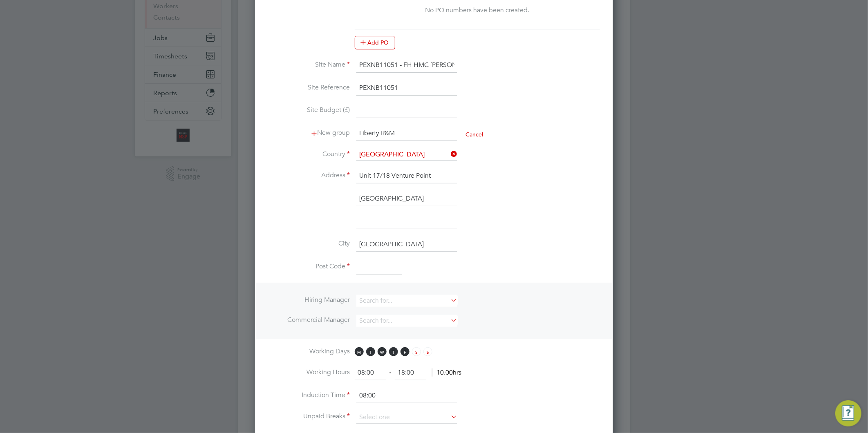
drag, startPoint x: 371, startPoint y: 264, endPoint x: 361, endPoint y: 261, distance: 10.6
click at [371, 264] on input at bounding box center [380, 267] width 46 height 15
click at [395, 270] on input at bounding box center [380, 267] width 46 height 15
paste input "CH2 4NE"
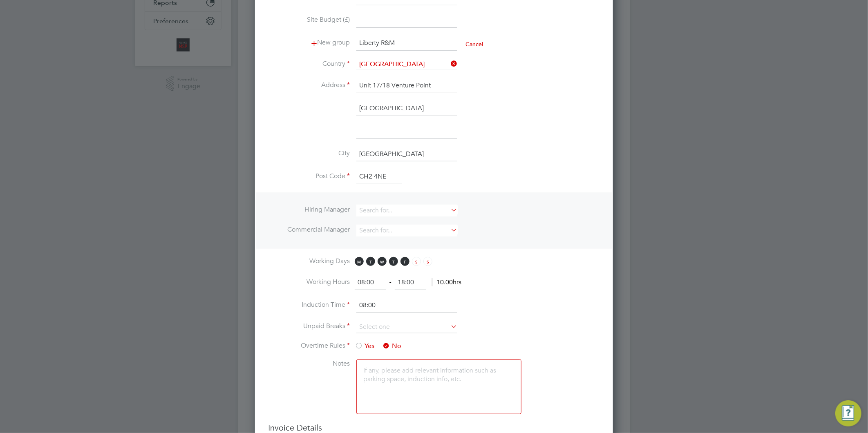
scroll to position [227, 0]
type input "CH2 4NE"
click at [374, 208] on input at bounding box center [407, 210] width 101 height 12
click at [386, 242] on li "All iance Team" at bounding box center [410, 243] width 108 height 11
type input "Alliance Team"
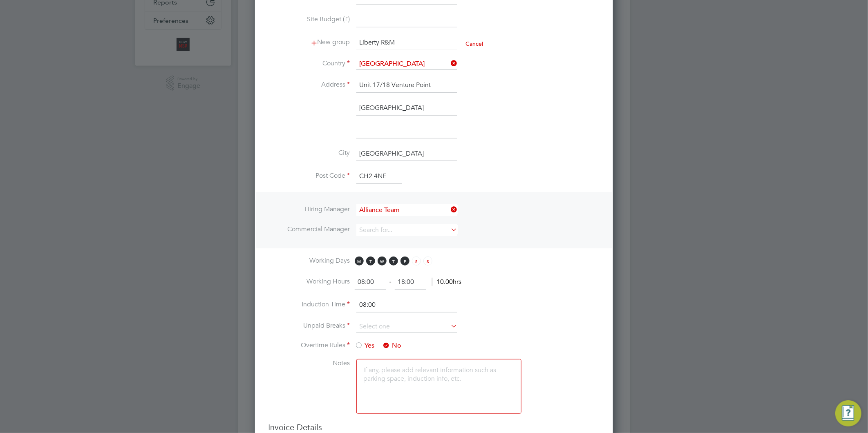
scroll to position [771, 359]
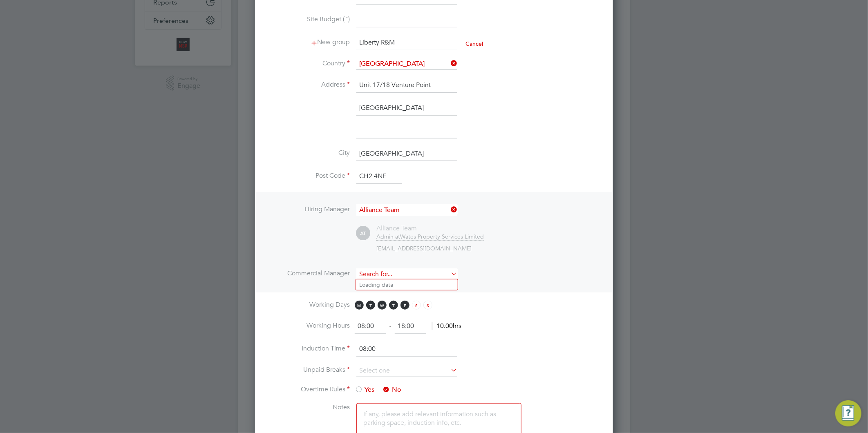
click at [377, 272] on input at bounding box center [407, 275] width 101 height 12
click at [383, 303] on li "All iance Team" at bounding box center [410, 307] width 108 height 11
type input "Alliance Team"
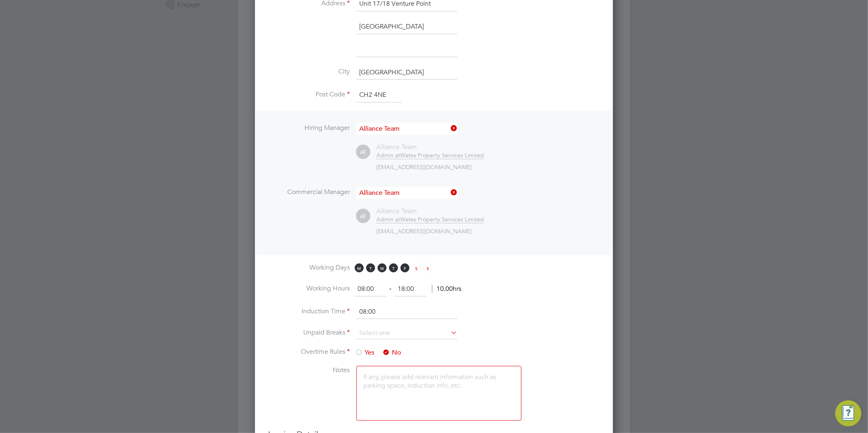
scroll to position [363, 0]
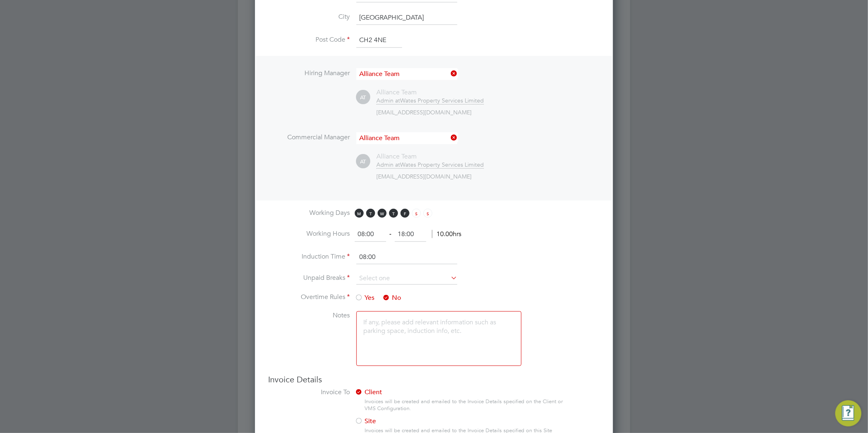
drag, startPoint x: 418, startPoint y: 232, endPoint x: 386, endPoint y: 230, distance: 31.6
click at [372, 235] on ng-form "08:00 ‐ 18:00 10.00hrs" at bounding box center [408, 234] width 107 height 8
type input "17:00"
click at [390, 251] on input "08:00" at bounding box center [407, 257] width 101 height 15
click at [391, 273] on input at bounding box center [407, 279] width 101 height 12
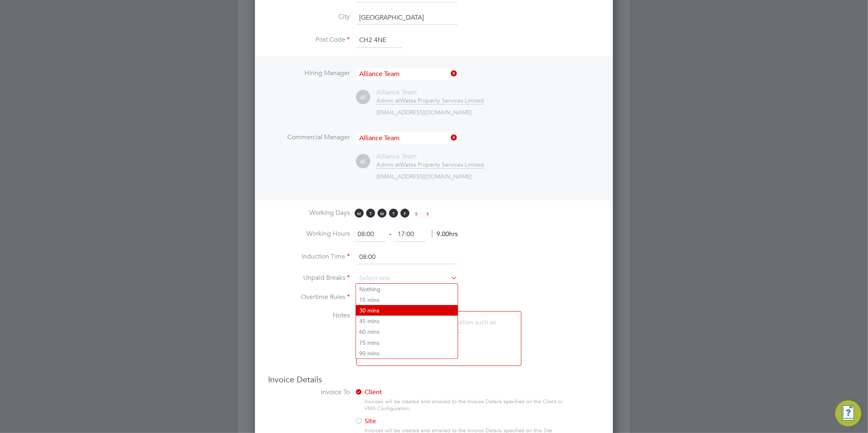
click at [374, 312] on li "30 mins" at bounding box center [407, 310] width 102 height 11
type input "30 mins"
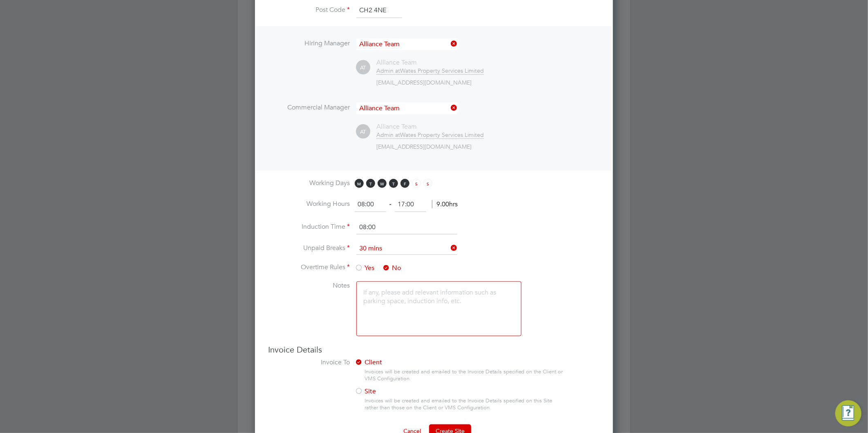
scroll to position [413, 0]
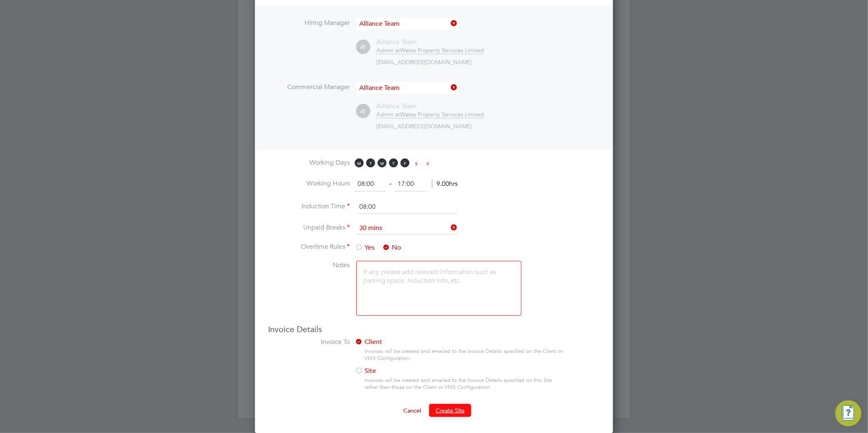
click at [458, 410] on span "Create Site" at bounding box center [450, 410] width 29 height 7
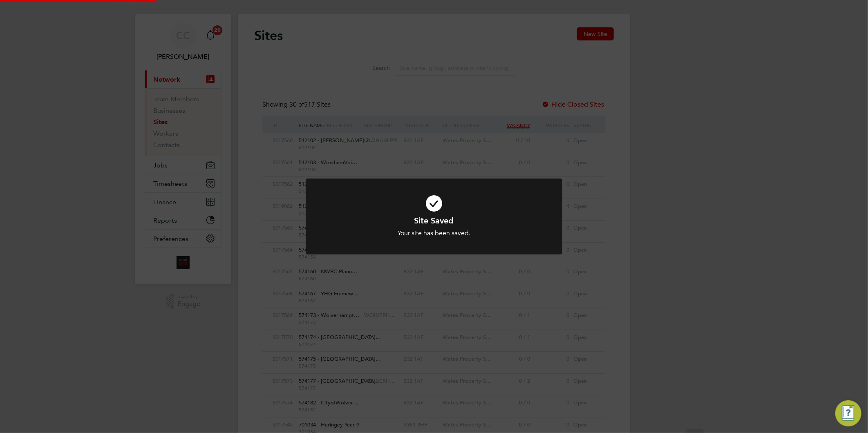
scroll to position [0, 0]
click at [428, 162] on div "Site Saved Your site has been saved. Cancel Okay" at bounding box center [434, 216] width 868 height 433
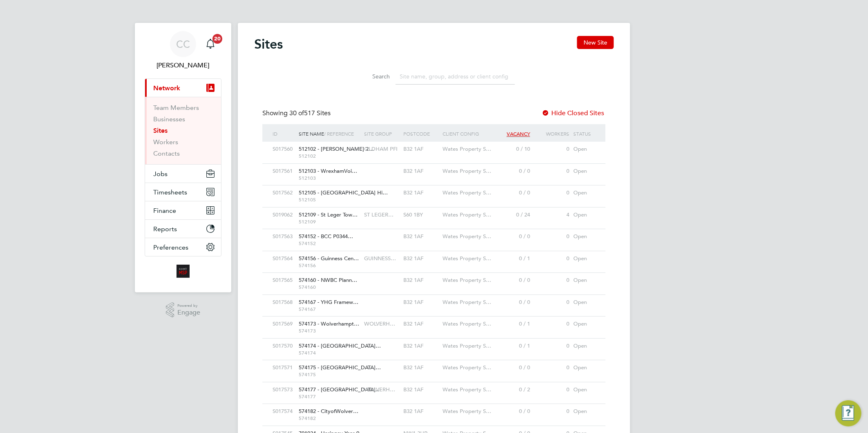
click at [435, 153] on div "B32 1AF" at bounding box center [421, 149] width 39 height 15
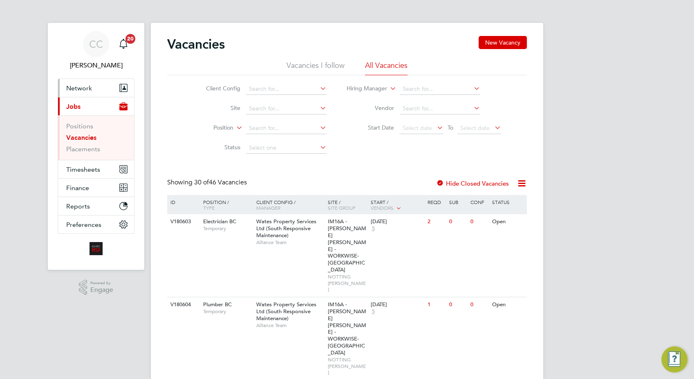
click at [74, 87] on span "Network" at bounding box center [79, 88] width 26 height 8
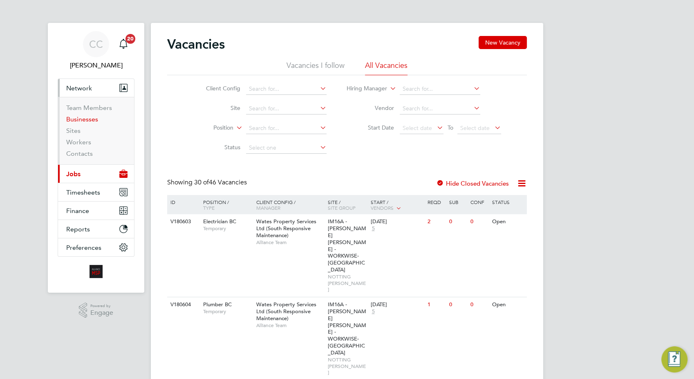
click at [88, 119] on link "Businesses" at bounding box center [82, 119] width 32 height 8
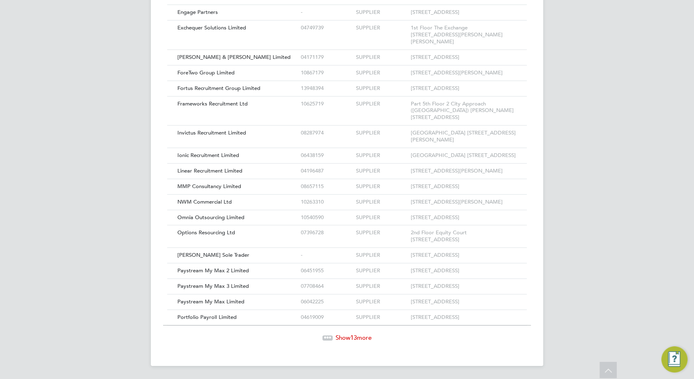
click at [351, 338] on span "13" at bounding box center [353, 338] width 7 height 8
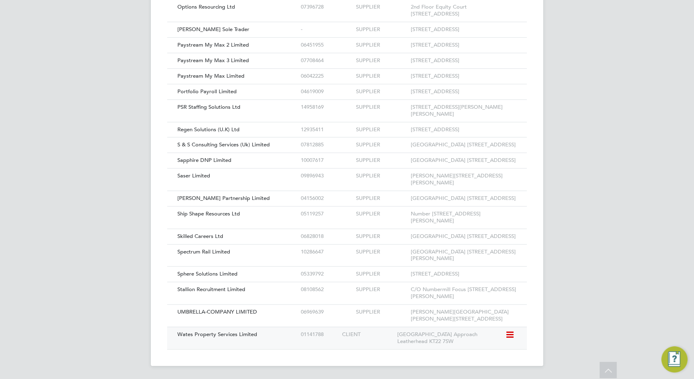
click at [225, 339] on div "Wates Property Services Limited" at bounding box center [236, 334] width 123 height 15
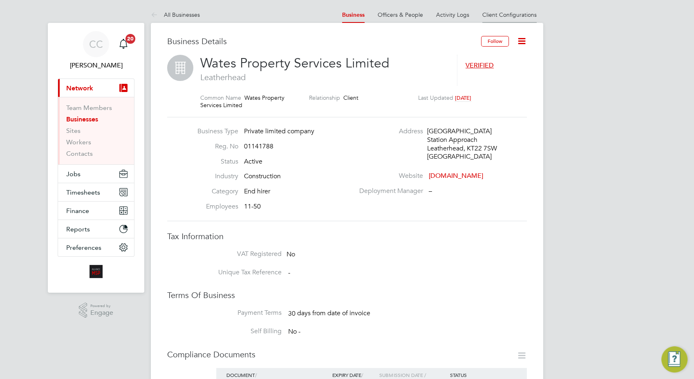
click at [520, 16] on link "Client Configurations" at bounding box center [509, 14] width 54 height 7
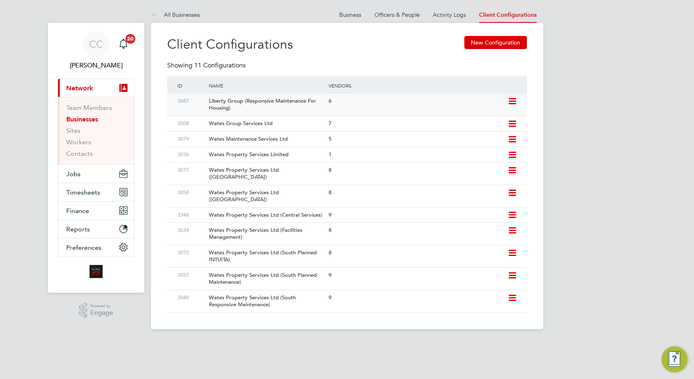
click at [512, 103] on icon at bounding box center [512, 101] width 10 height 7
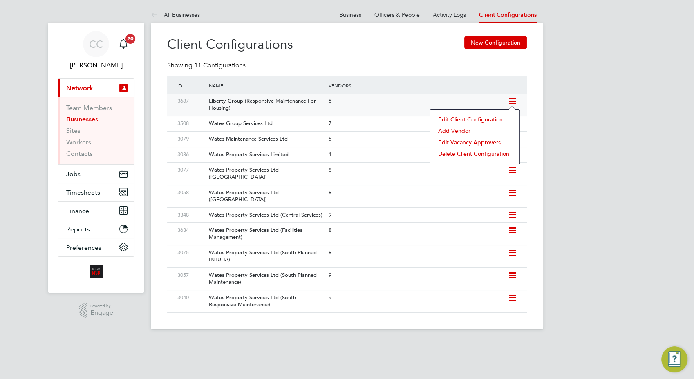
click at [483, 119] on li "Edit Client Configuration" at bounding box center [474, 119] width 81 height 11
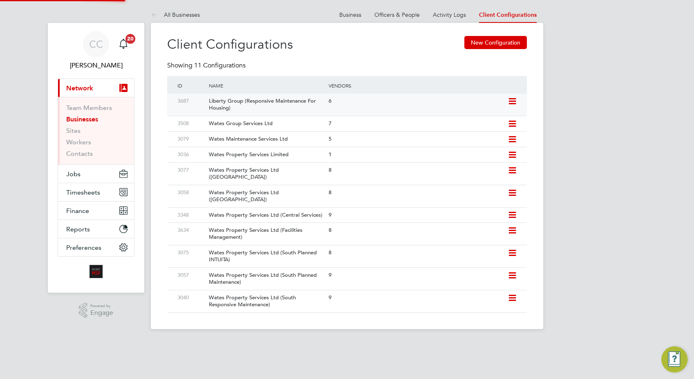
type input "Liberty Group (Responsive Maintenance For Housing)"
type input "Alliance MSP Limited"
type input "Letters & Digits"
type input "Manually"
type input "No Limits"
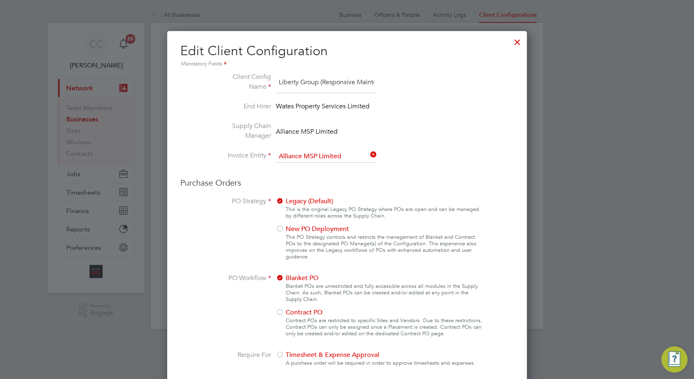
click at [367, 81] on input "Liberty Group (Responsive Maintenance For Housing)" at bounding box center [326, 82] width 101 height 21
click at [369, 79] on input "Liberty Group (Responsive Maintenance For Housing)" at bounding box center [326, 82] width 101 height 21
click at [516, 47] on div at bounding box center [517, 40] width 15 height 15
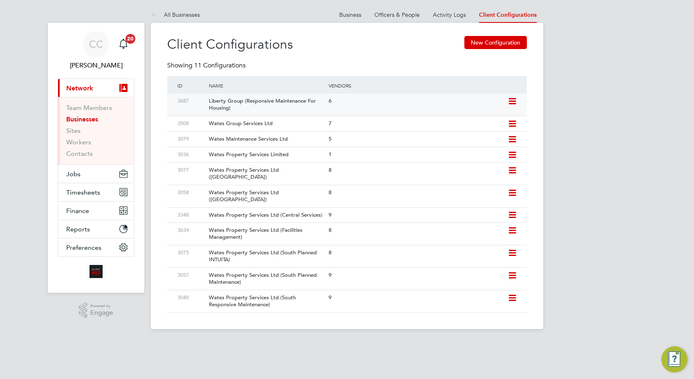
click at [331, 100] on div "6" at bounding box center [416, 101] width 179 height 15
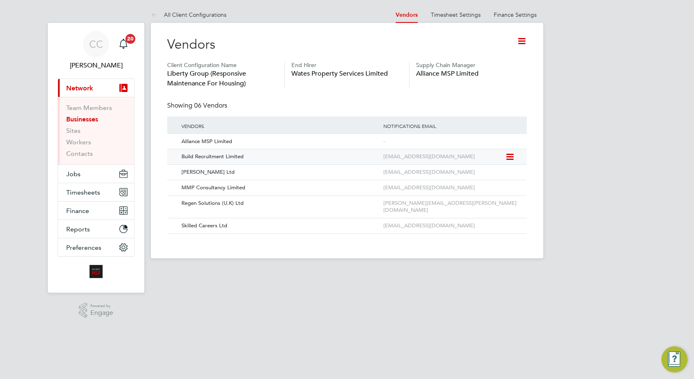
click at [411, 159] on div "wates@buildrec.com" at bounding box center [442, 156] width 123 height 15
click at [511, 156] on icon at bounding box center [509, 157] width 8 height 10
click at [487, 175] on li "Edit Vendor" at bounding box center [488, 176] width 52 height 11
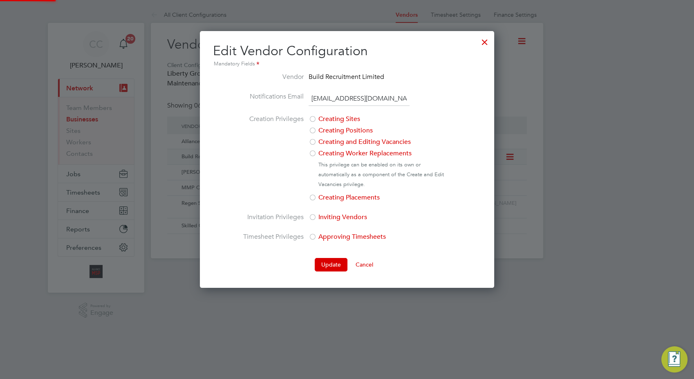
scroll to position [257, 294]
drag, startPoint x: 382, startPoint y: 96, endPoint x: 251, endPoint y: 96, distance: 130.8
click at [251, 96] on li "Notifications Email wates@buildrec.com" at bounding box center [346, 103] width 209 height 23
click at [486, 42] on div at bounding box center [485, 40] width 15 height 15
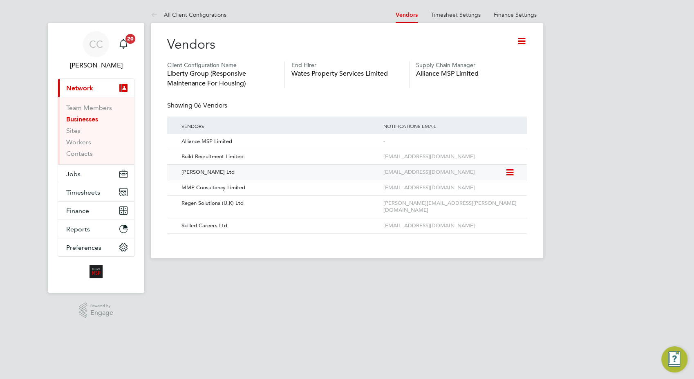
click at [505, 171] on icon at bounding box center [509, 173] width 8 height 10
click at [490, 188] on li "Edit Vendor" at bounding box center [488, 191] width 52 height 11
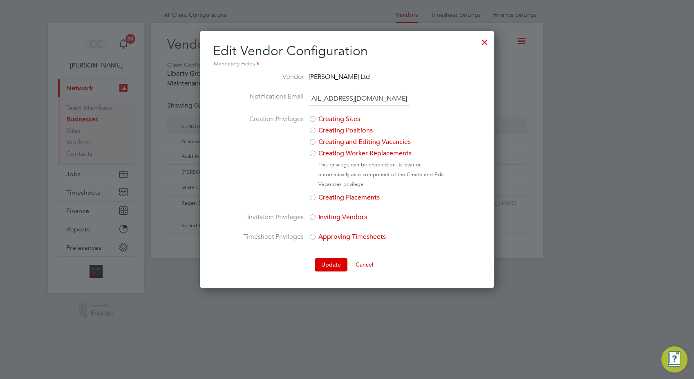
scroll to position [0, 0]
drag, startPoint x: 409, startPoint y: 97, endPoint x: 119, endPoint y: 86, distance: 289.7
click at [151, 86] on div "All Client Configurations Vendors Timesheet Settings Finance Settings Vendors T…" at bounding box center [347, 133] width 393 height 252
click at [485, 41] on div at bounding box center [485, 40] width 15 height 15
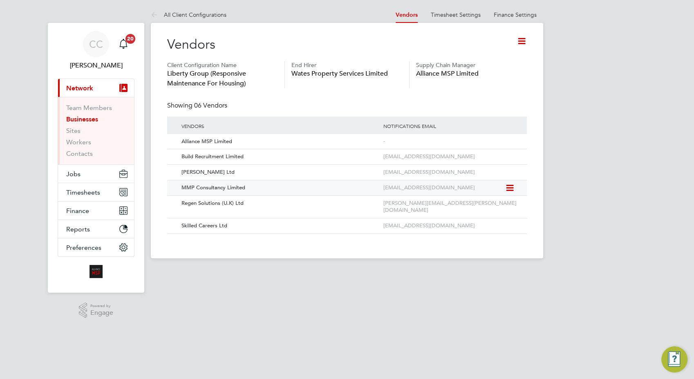
click at [512, 189] on icon at bounding box center [509, 188] width 8 height 10
click at [487, 206] on li "Edit Vendor" at bounding box center [488, 206] width 52 height 11
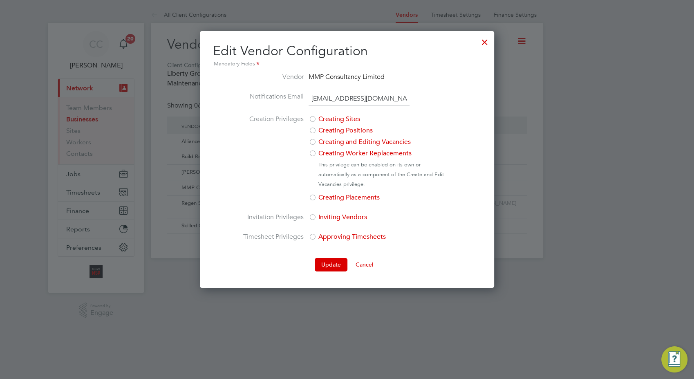
drag, startPoint x: 410, startPoint y: 96, endPoint x: 236, endPoint y: 92, distance: 173.8
click at [236, 92] on ng-form "Vendor MMP Consultancy Limited Notifications Email contracts@mmpconsultancy.co.…" at bounding box center [347, 172] width 268 height 200
drag, startPoint x: 236, startPoint y: 92, endPoint x: 318, endPoint y: 99, distance: 82.0
copy li
click at [484, 41] on div at bounding box center [485, 40] width 15 height 15
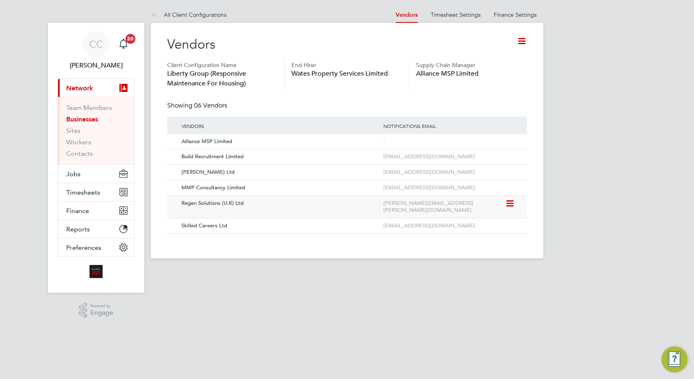
click at [508, 202] on icon at bounding box center [509, 204] width 8 height 10
click at [489, 221] on li "Edit Vendor" at bounding box center [488, 222] width 52 height 11
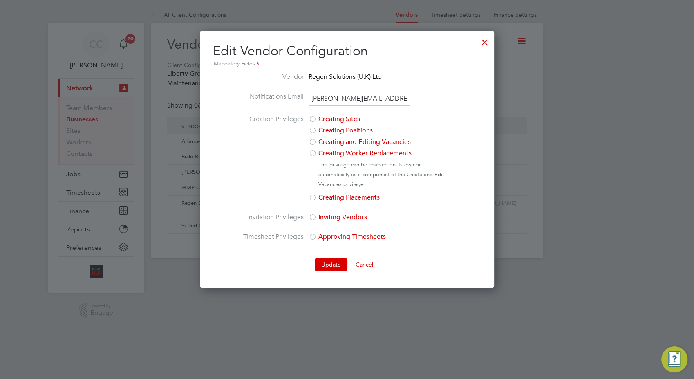
drag, startPoint x: 409, startPoint y: 99, endPoint x: 248, endPoint y: 98, distance: 160.7
click at [248, 98] on li "Notifications Email billy.mcnamara@regensolutions.co.uk" at bounding box center [346, 103] width 209 height 23
click at [485, 39] on div at bounding box center [485, 40] width 15 height 15
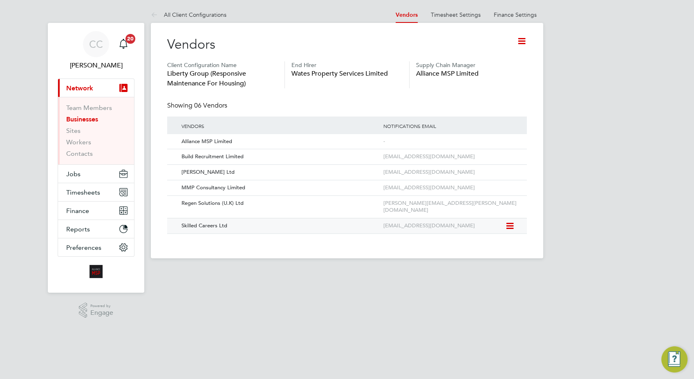
click at [510, 221] on icon at bounding box center [509, 226] width 8 height 10
click at [483, 236] on li "Edit Vendor" at bounding box center [488, 237] width 52 height 11
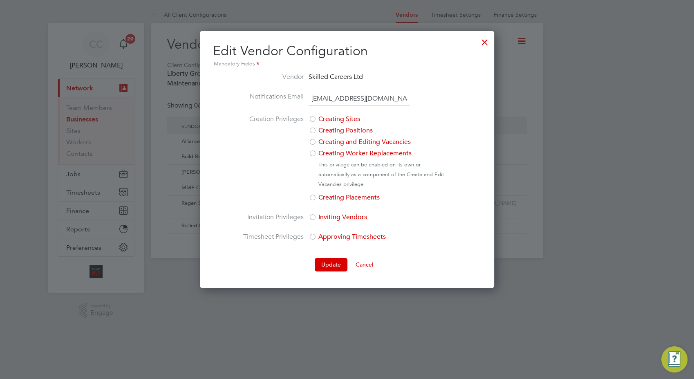
drag, startPoint x: 413, startPoint y: 98, endPoint x: 211, endPoint y: 98, distance: 202.0
click at [211, 98] on div "Edit Vendor Configuration Mandatory Fields Vendor Skilled Careers Ltd Notificat…" at bounding box center [347, 159] width 294 height 257
copy li
click at [487, 42] on div at bounding box center [485, 40] width 15 height 15
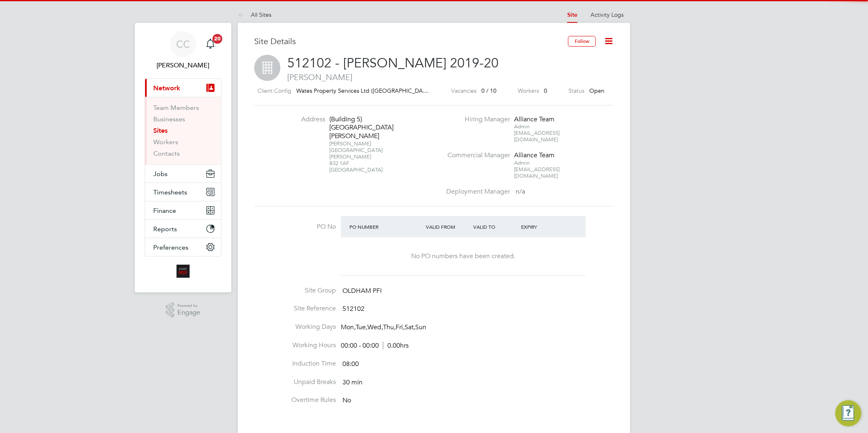
click at [608, 40] on icon at bounding box center [609, 41] width 10 height 10
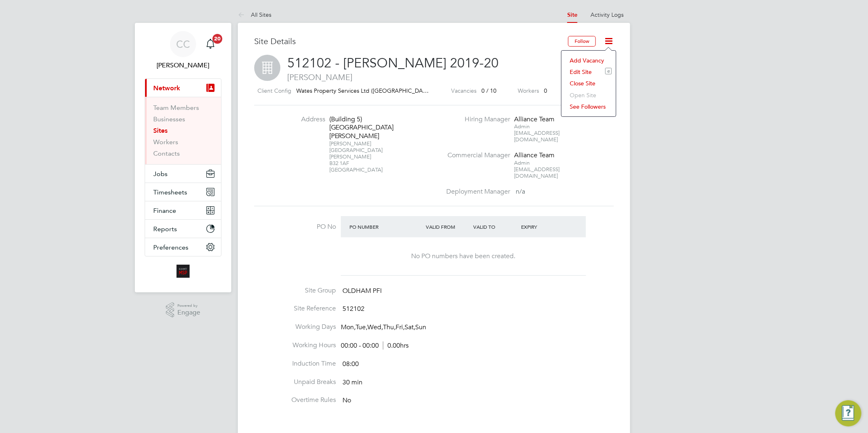
drag, startPoint x: 590, startPoint y: 62, endPoint x: 584, endPoint y: 72, distance: 11.9
click at [584, 72] on ul "Add Vacancy Edit Site e Close Site Open Site See Followers" at bounding box center [589, 84] width 46 height 58
click at [610, 39] on icon at bounding box center [609, 41] width 10 height 10
click at [572, 70] on li "Edit Site e" at bounding box center [589, 71] width 46 height 11
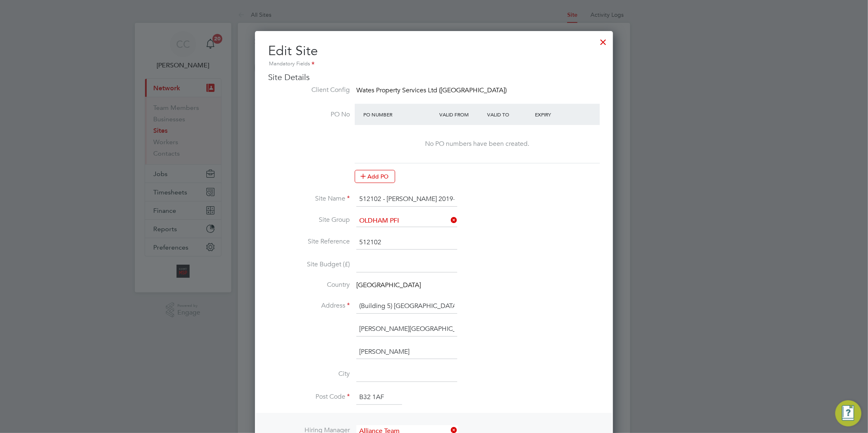
click at [608, 42] on div at bounding box center [604, 40] width 15 height 15
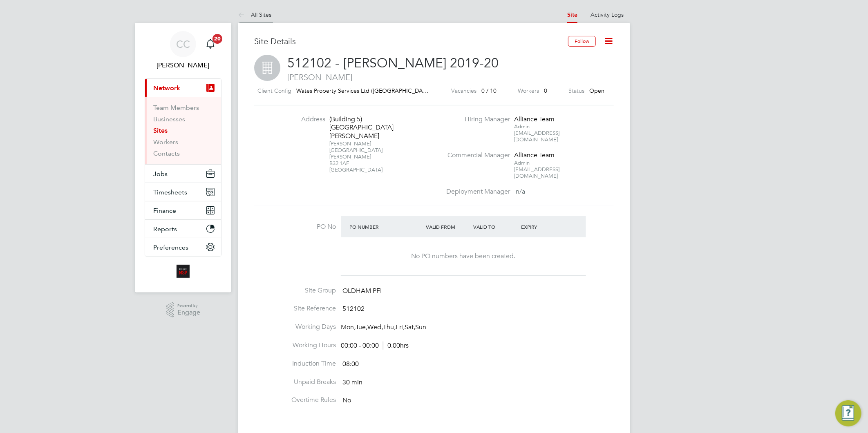
click at [262, 14] on link "All Sites" at bounding box center [255, 14] width 34 height 7
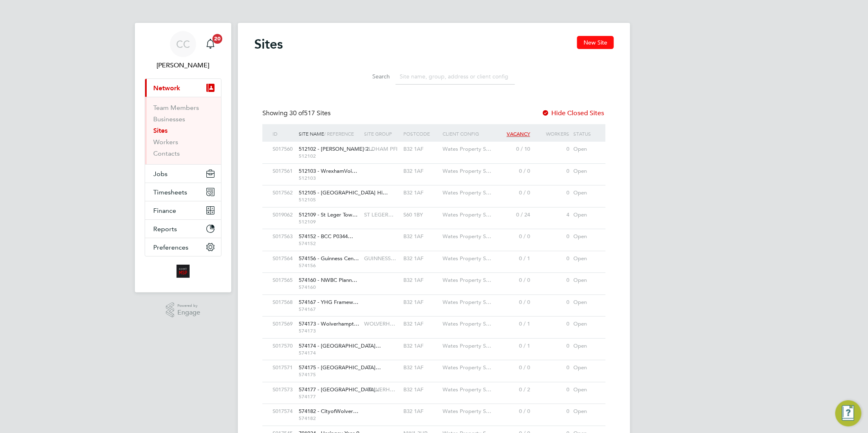
click at [590, 41] on button "New Site" at bounding box center [595, 42] width 37 height 13
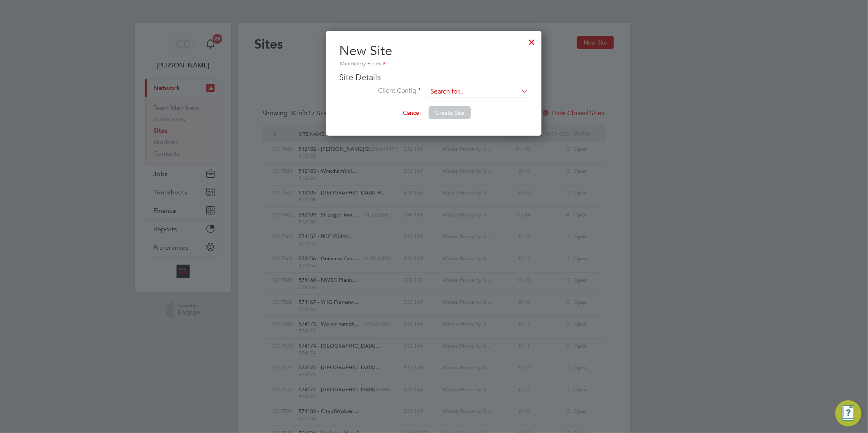
click at [440, 92] on input at bounding box center [478, 92] width 101 height 12
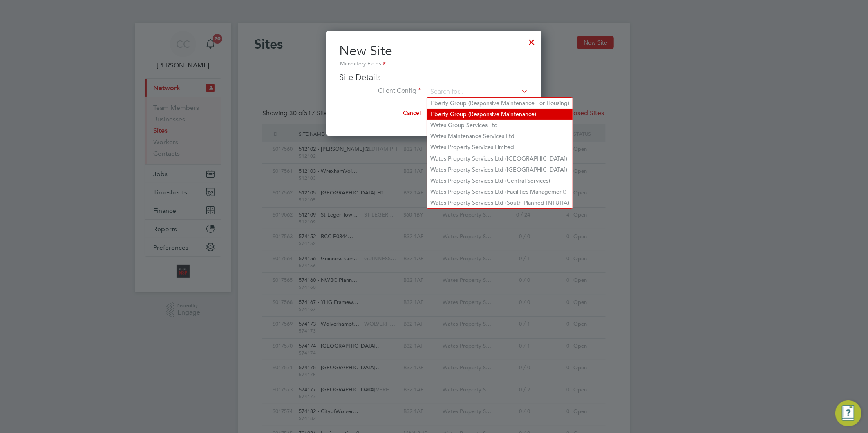
click at [485, 109] on li "Liberty Group (Responsive Maintenance)" at bounding box center [500, 114] width 146 height 11
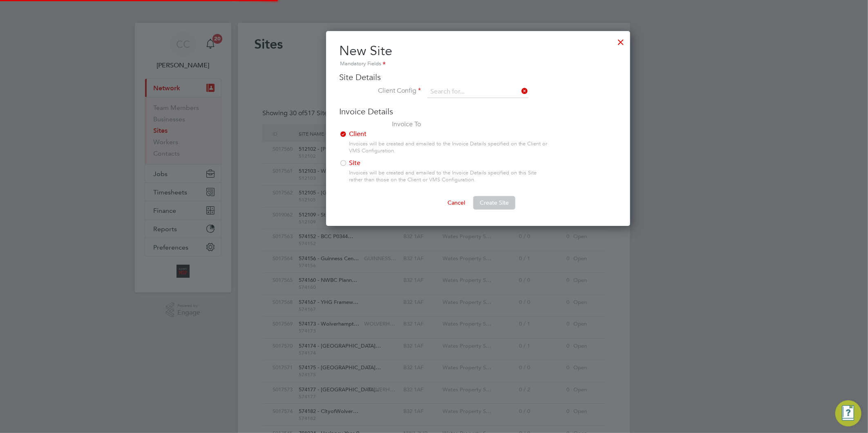
type input "Liberty Group (Responsive Maintenance)"
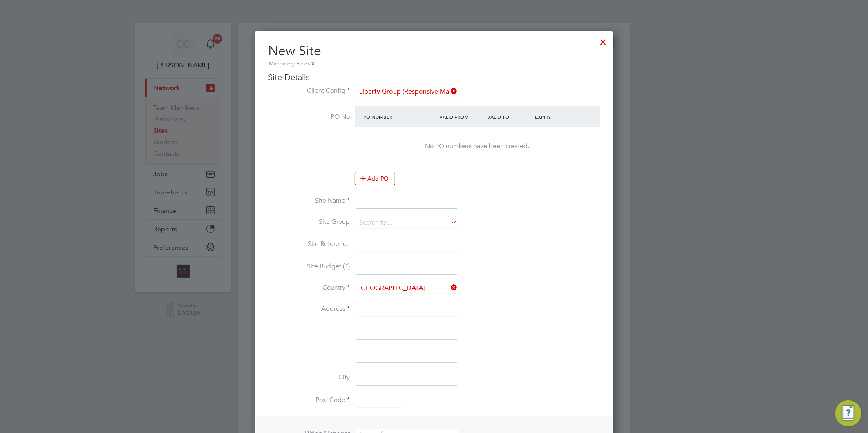
click at [368, 203] on input at bounding box center [407, 201] width 101 height 15
paste input "PEXRR60067"
click at [413, 199] on input "PEXRR60067 -" at bounding box center [407, 201] width 101 height 15
paste input "EXT Onward Wirral RR & Voids"
type input "PEXRR60067 - EXT Onward Wirral RR & Voids"
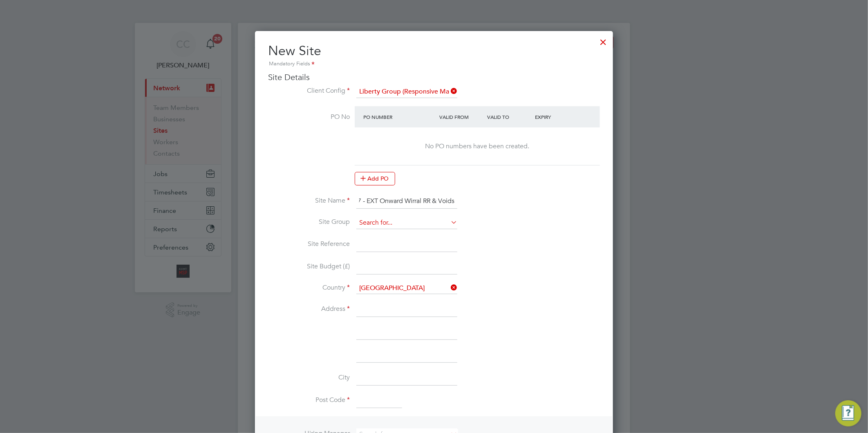
click at [398, 217] on input at bounding box center [407, 223] width 101 height 12
click at [402, 229] on li "LIBERTY R&M" at bounding box center [407, 233] width 102 height 11
type input "LIBERTY R&M"
click at [382, 242] on input at bounding box center [407, 245] width 101 height 15
click at [396, 199] on input "PEXRR60067 - EXT Onward Wirral RR & Voids" at bounding box center [407, 201] width 101 height 15
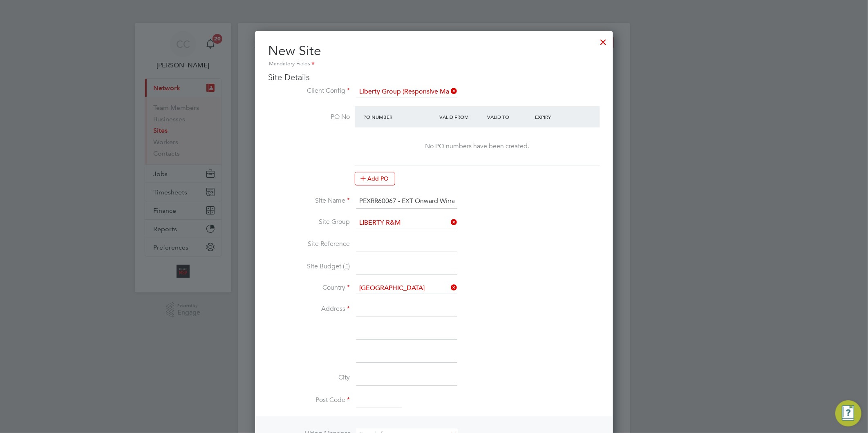
click at [383, 235] on li "Site Group LIBERTY R&M" at bounding box center [434, 227] width 332 height 20
click at [381, 238] on input at bounding box center [407, 245] width 101 height 15
paste input "EXT Onward Wirral RR & Voids"
type input "E"
drag, startPoint x: 397, startPoint y: 199, endPoint x: 361, endPoint y: 197, distance: 36.0
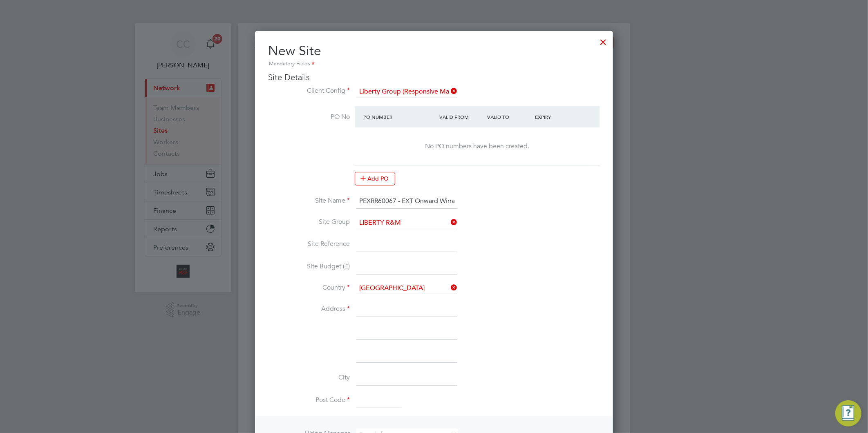
click at [361, 197] on input "PEXRR60067 - EXT Onward Wirral RR & Voids" at bounding box center [407, 201] width 101 height 15
click at [393, 244] on input at bounding box center [407, 245] width 101 height 15
paste input "PEXRR60067"
type input "PEXRR60067"
click at [384, 268] on input at bounding box center [407, 267] width 101 height 15
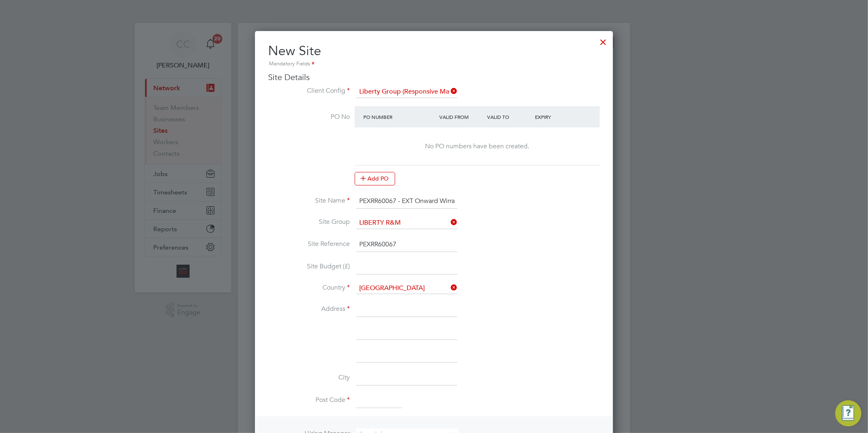
click at [388, 307] on input at bounding box center [407, 310] width 101 height 15
type input "Unit 17/18 Venture Point"
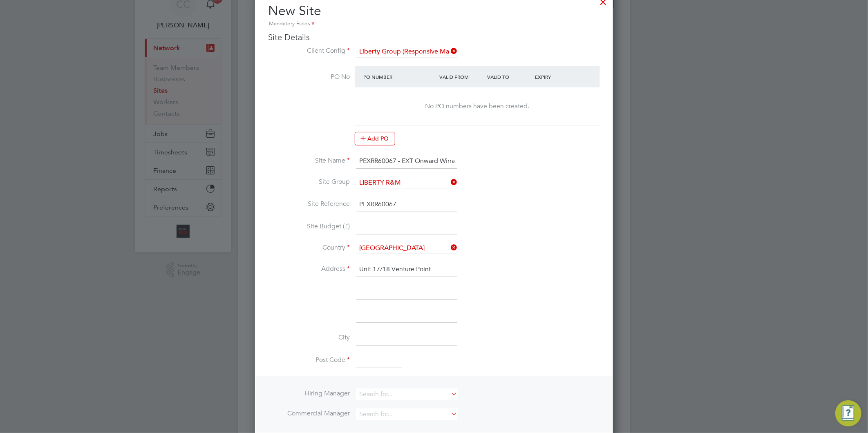
scroll to position [91, 0]
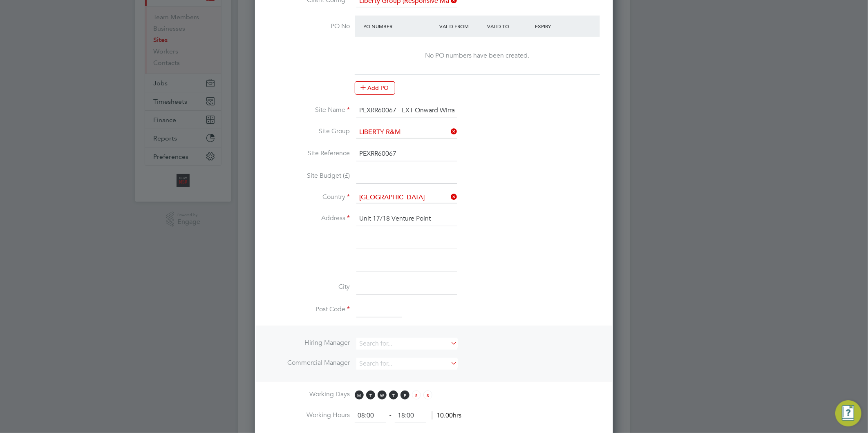
click at [381, 238] on input at bounding box center [407, 242] width 101 height 15
type input "Stanney Mill Road"
click at [381, 283] on input at bounding box center [407, 287] width 101 height 15
type input "Cheshire"
click at [397, 310] on input at bounding box center [380, 310] width 46 height 15
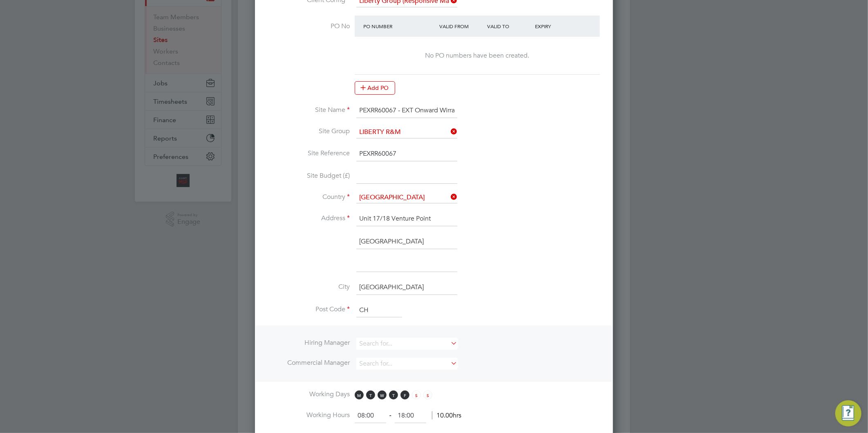
type input "CH2 4NE"
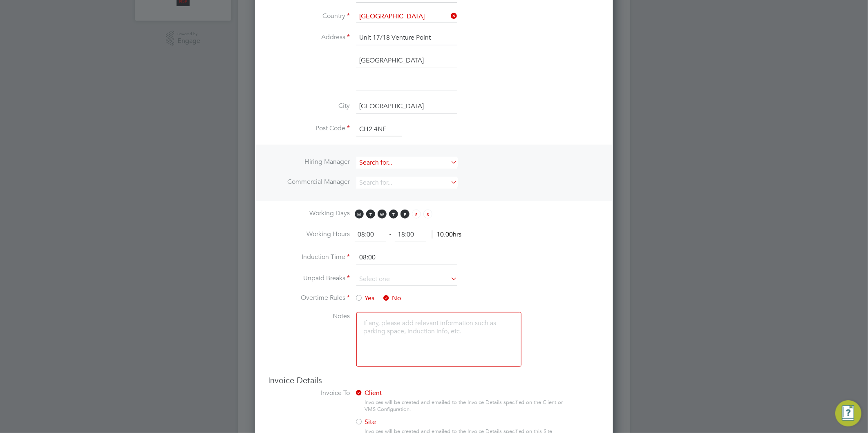
scroll to position [272, 0]
drag, startPoint x: 418, startPoint y: 233, endPoint x: 410, endPoint y: 226, distance: 10.7
click at [397, 236] on input "18:00" at bounding box center [410, 234] width 31 height 15
type input "17:00"
click at [393, 278] on input at bounding box center [407, 279] width 101 height 12
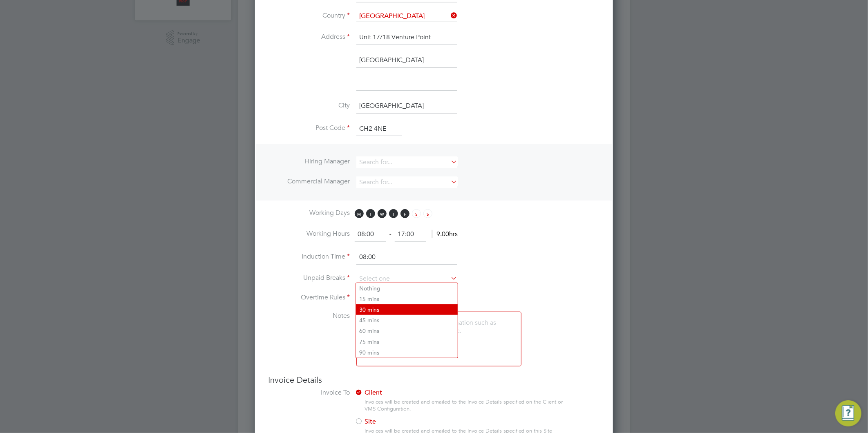
click at [381, 308] on li "30 mins" at bounding box center [407, 310] width 102 height 11
type input "30 mins"
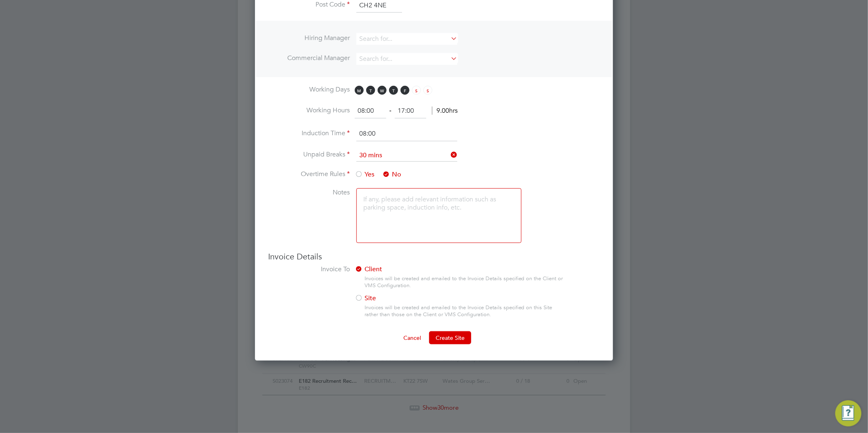
scroll to position [413, 0]
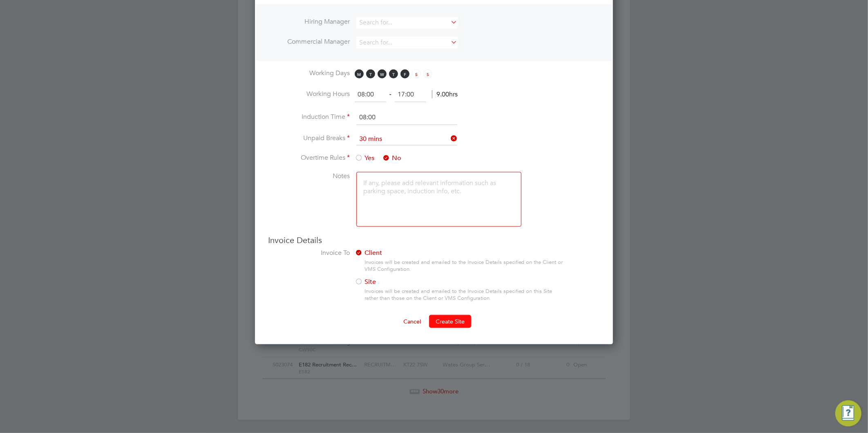
click at [464, 322] on button "Create Site" at bounding box center [450, 321] width 42 height 13
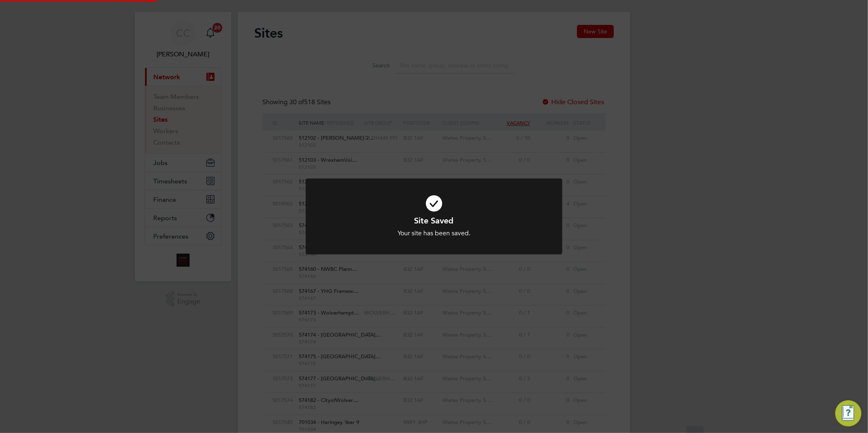
scroll to position [0, 0]
click at [464, 321] on div "Site Saved Your site has been saved. Cancel Okay" at bounding box center [434, 216] width 868 height 433
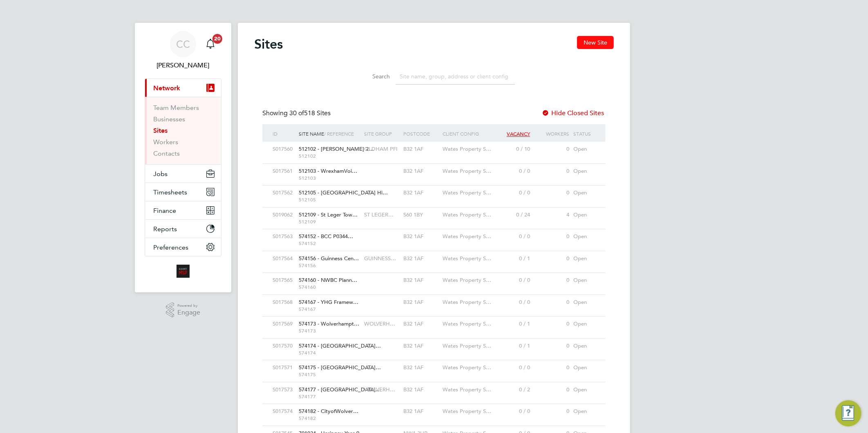
click at [600, 38] on button "New Site" at bounding box center [595, 42] width 37 height 13
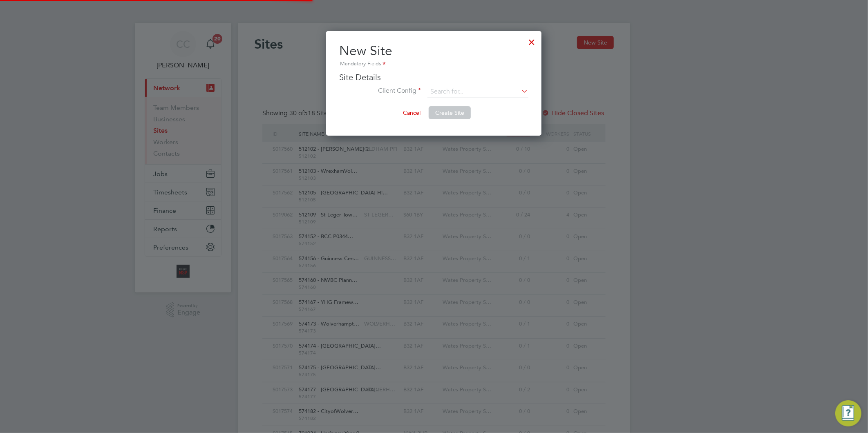
scroll to position [105, 215]
click at [473, 91] on input at bounding box center [478, 92] width 101 height 12
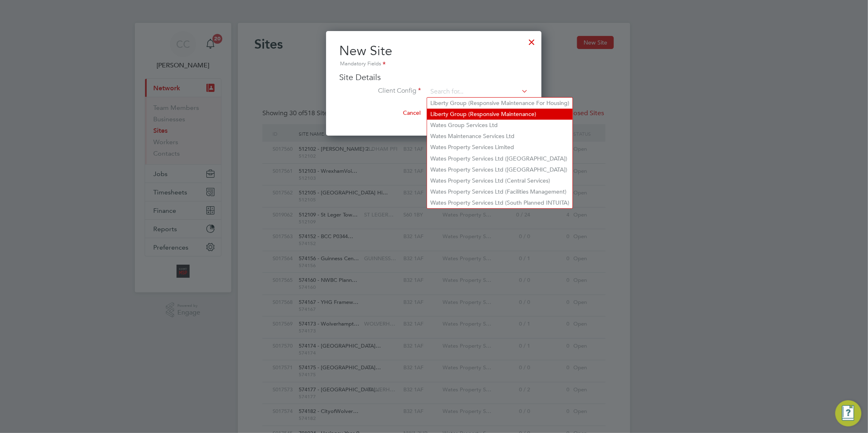
click at [485, 115] on li "Liberty Group (Responsive Maintenance)" at bounding box center [500, 114] width 146 height 11
type input "Liberty Group (Responsive Maintenance)"
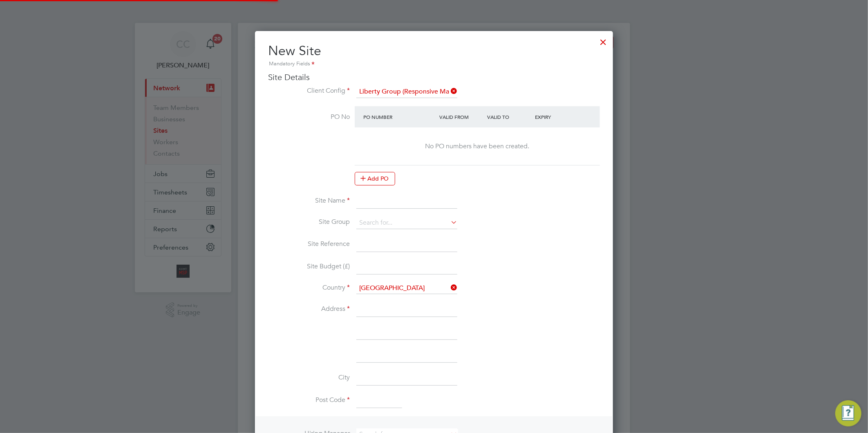
scroll to position [724, 359]
click at [449, 89] on icon at bounding box center [449, 90] width 0 height 11
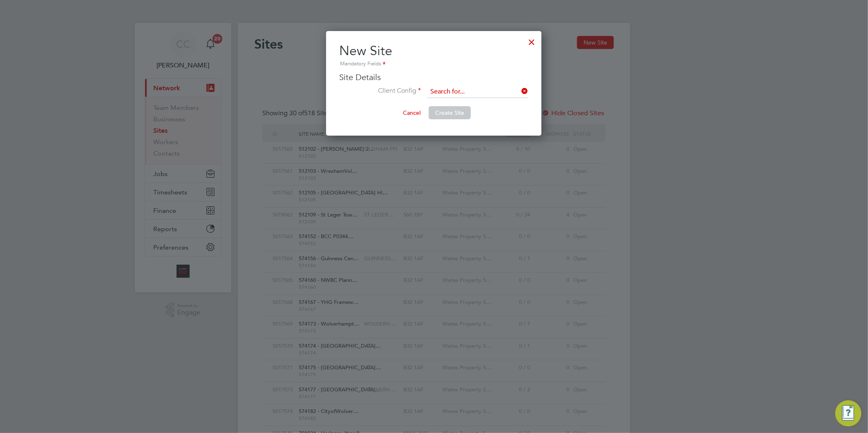
click at [454, 89] on input at bounding box center [478, 92] width 101 height 12
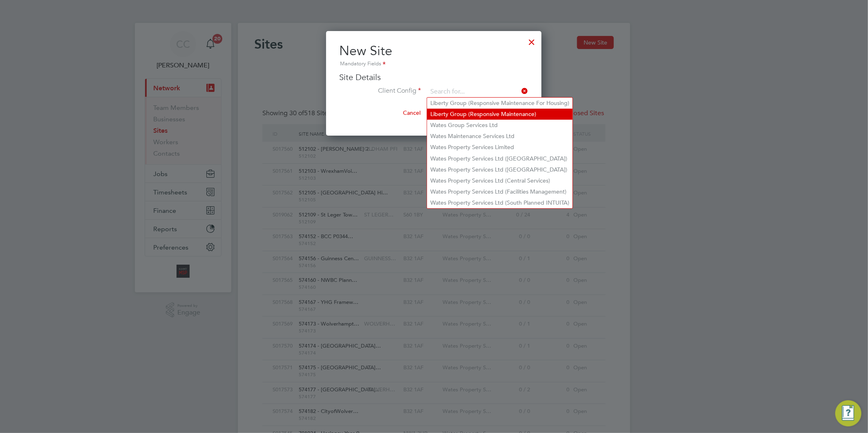
click at [464, 110] on li "Liberty Group (Responsive Maintenance)" at bounding box center [500, 114] width 146 height 11
type input "Liberty Group (Responsive Maintenance)"
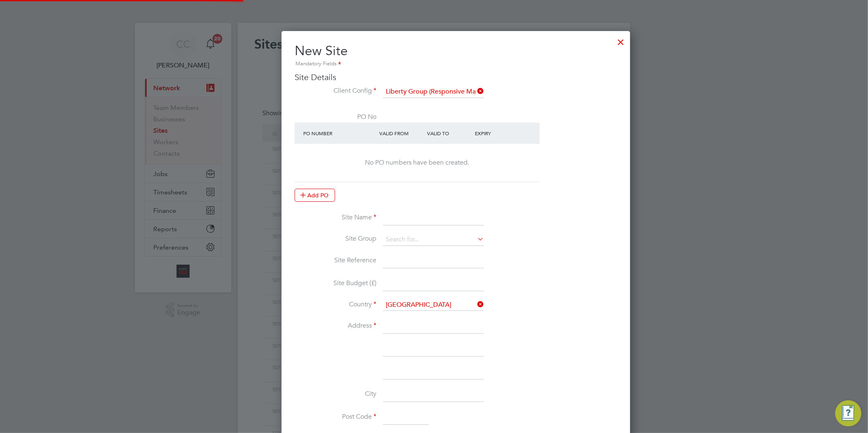
scroll to position [724, 359]
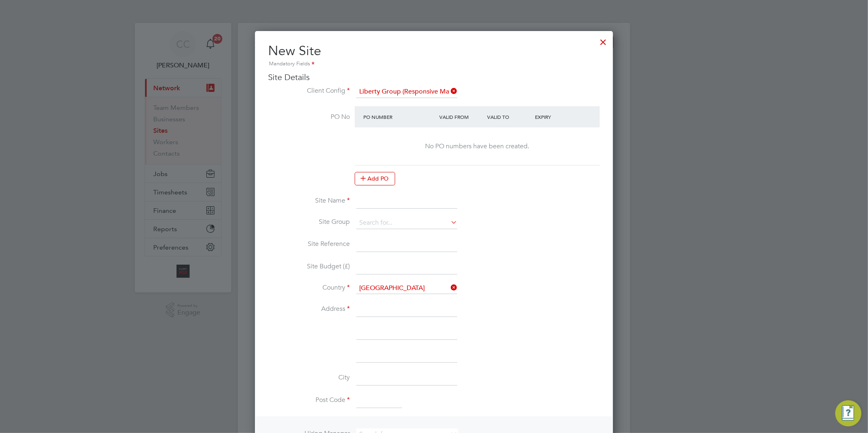
click at [378, 202] on input at bounding box center [407, 201] width 101 height 15
paste input "PEXRR60069"
click at [417, 202] on input "PEXRR60069 -" at bounding box center [407, 201] width 101 height 15
paste input "EXT Onward Wirral Disrepair"
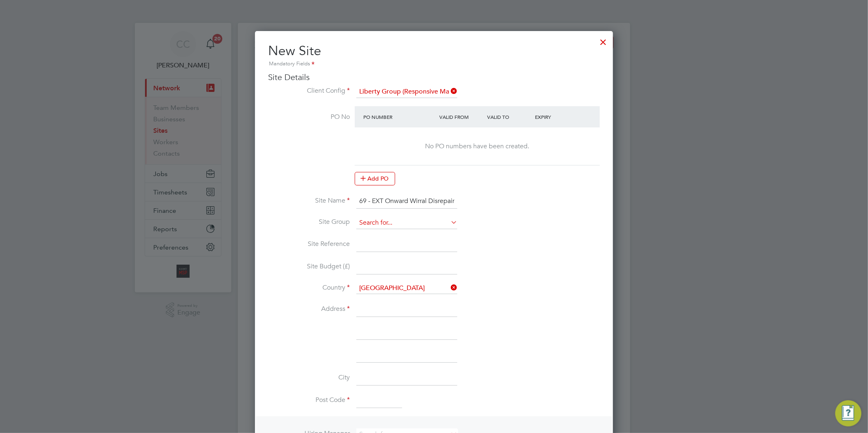
type input "PEXRR60069 - EXT Onward Wirral Disrepair"
click at [383, 219] on input at bounding box center [407, 223] width 101 height 12
click at [382, 231] on li "LIBERTY R&M" at bounding box center [407, 233] width 102 height 11
type input "LIBERTY R&M"
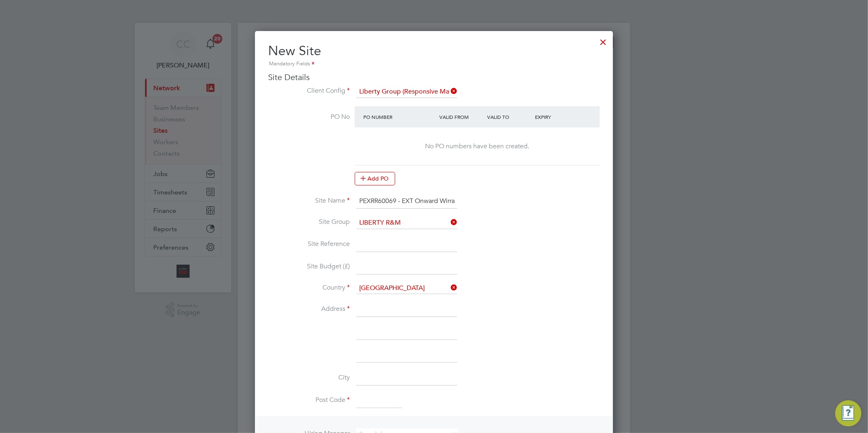
click at [383, 245] on input at bounding box center [407, 245] width 101 height 15
drag, startPoint x: 397, startPoint y: 197, endPoint x: 349, endPoint y: 195, distance: 48.7
click at [349, 195] on li "Site Name PEXRR60069 - EXT Onward Wirral Disrepair" at bounding box center [434, 205] width 332 height 23
click at [379, 238] on input at bounding box center [407, 245] width 101 height 15
paste input "PEXRR60069"
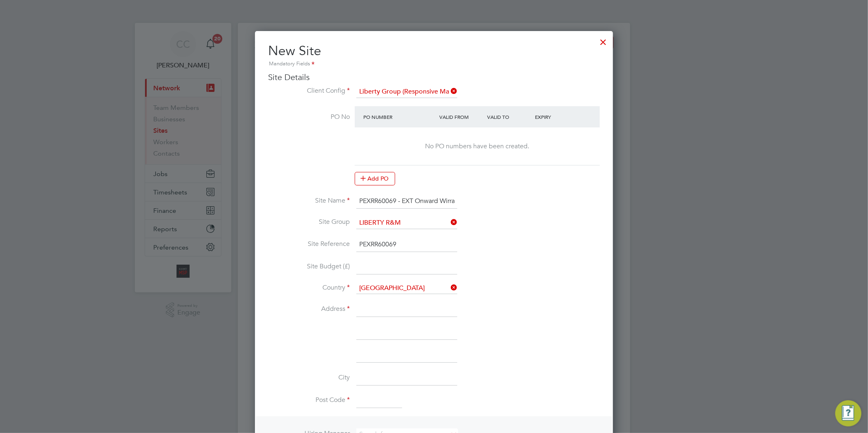
type input "PEXRR60069"
click at [377, 309] on input at bounding box center [407, 310] width 101 height 15
type input "Unit 17/18 Venture Point"
type input "Stanney Mill Road"
type input "Cheshire"
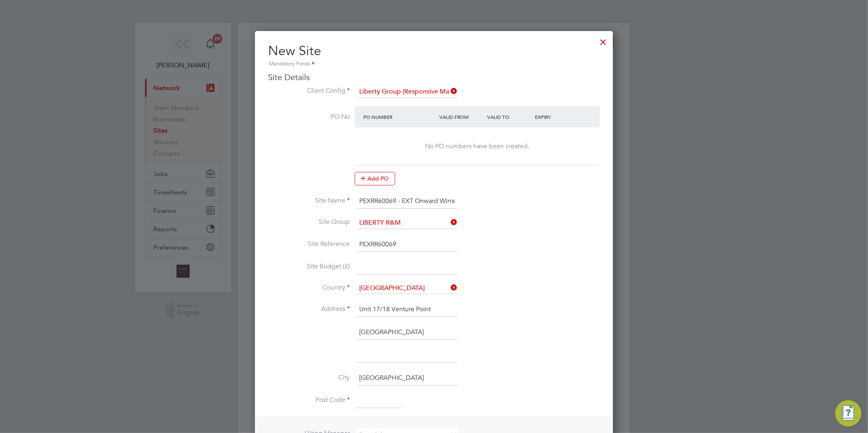
type input "CH2 4NE"
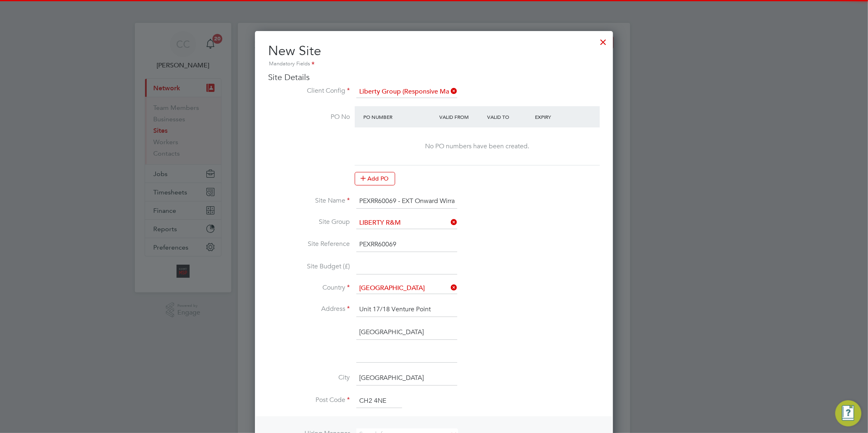
scroll to position [227, 0]
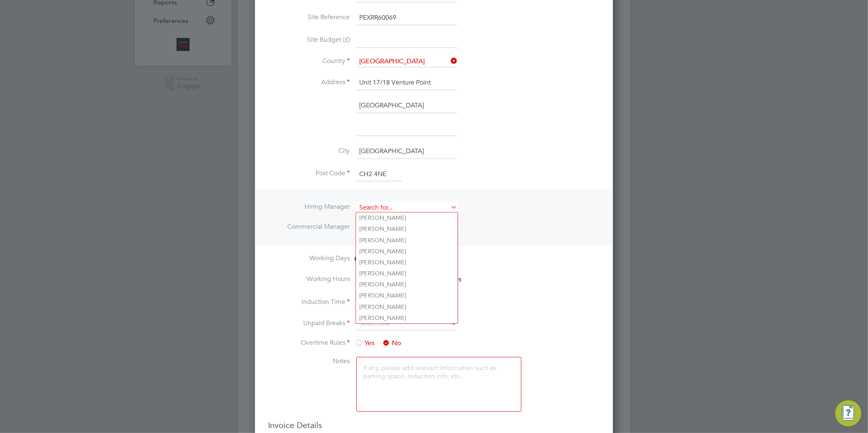
click at [388, 207] on input at bounding box center [407, 208] width 101 height 12
type input "AL"
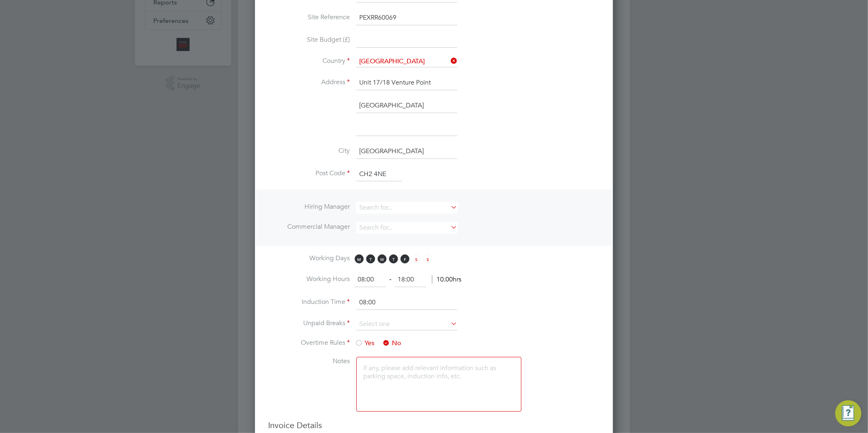
drag, startPoint x: 389, startPoint y: 307, endPoint x: 389, endPoint y: 279, distance: 28.2
click at [389, 307] on div "Sites New Site Search Showing 30 of 518 Sites Hide Closed Sites ID Site Name / …" at bounding box center [434, 201] width 393 height 810
click at [377, 206] on input at bounding box center [407, 208] width 101 height 12
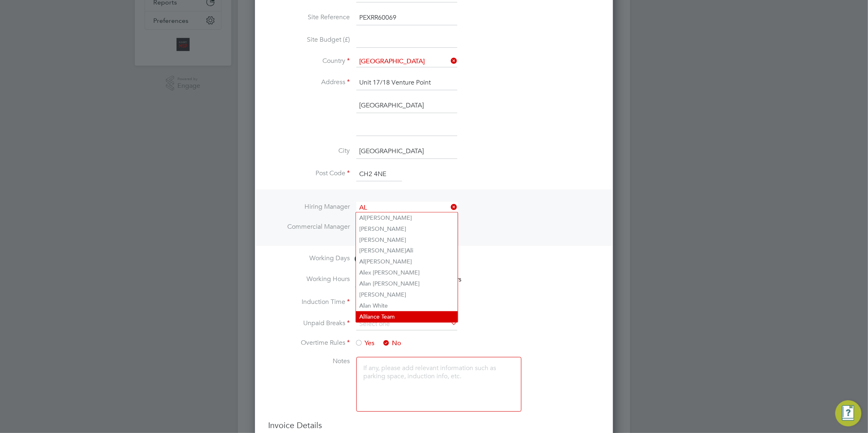
click at [383, 312] on li "Al liance Team" at bounding box center [407, 317] width 102 height 11
type input "Alliance Team"
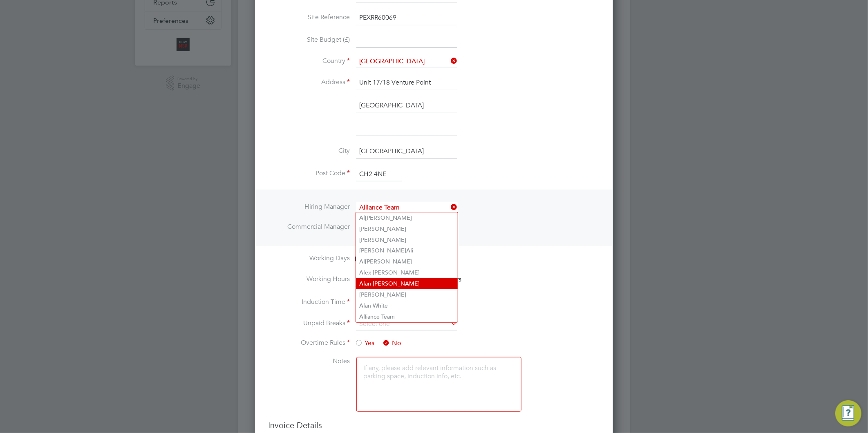
scroll to position [768, 359]
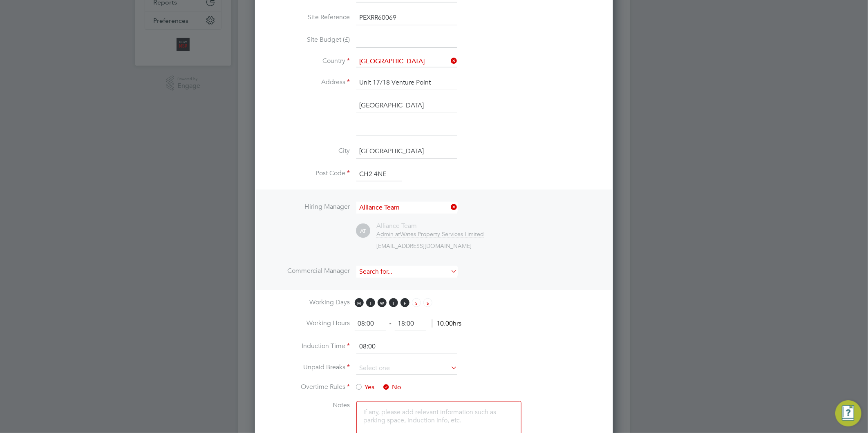
click at [382, 271] on input at bounding box center [407, 272] width 101 height 12
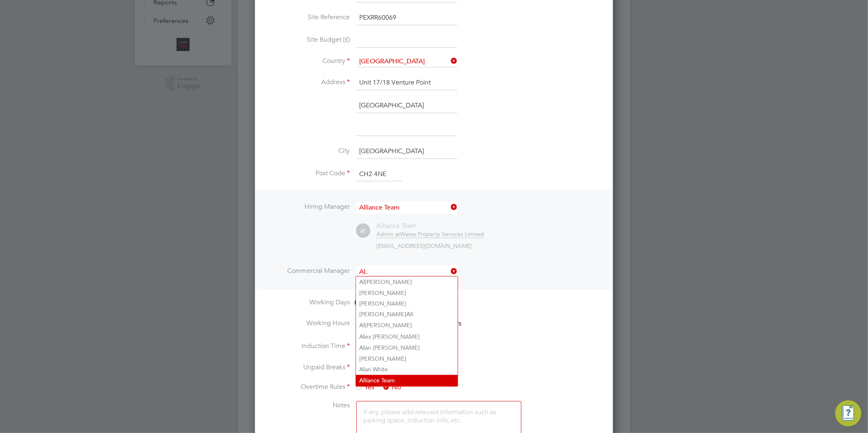
click at [369, 377] on li "Al liance Team" at bounding box center [407, 380] width 102 height 11
type input "Alliance Team"
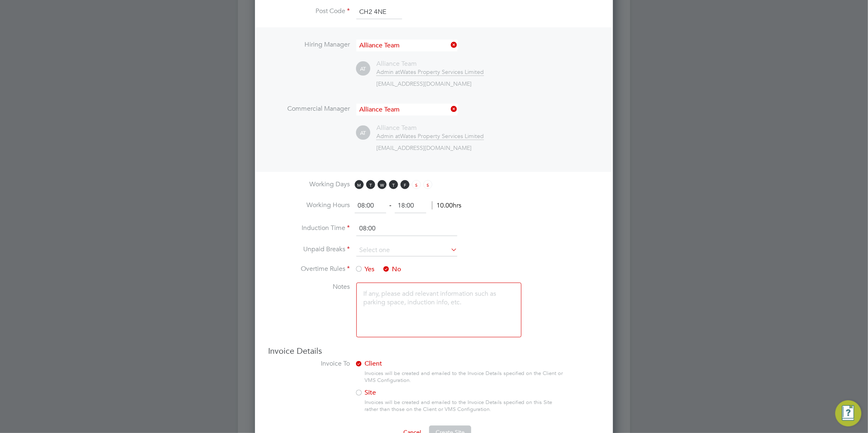
scroll to position [413, 0]
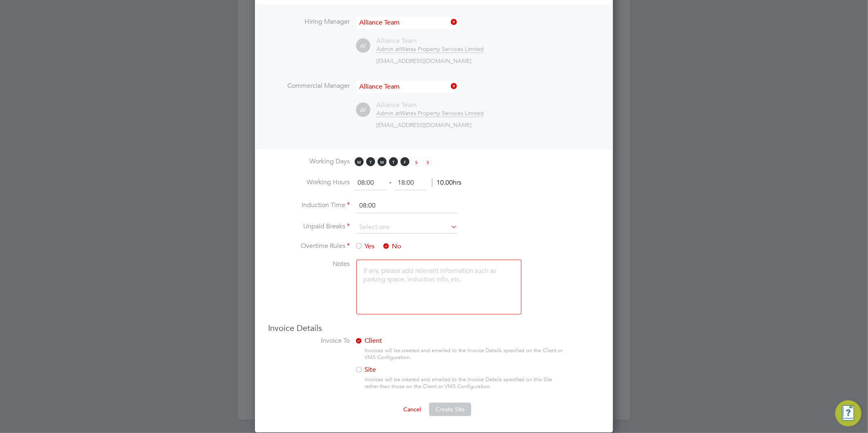
drag, startPoint x: 416, startPoint y: 181, endPoint x: 336, endPoint y: 186, distance: 80.7
click at [336, 186] on li "Working Hours 08:00 ‐ 18:00 10.00hrs" at bounding box center [434, 187] width 332 height 23
type input "17:00"
click at [388, 202] on input "08:00" at bounding box center [407, 206] width 101 height 15
click at [379, 225] on input at bounding box center [407, 228] width 101 height 12
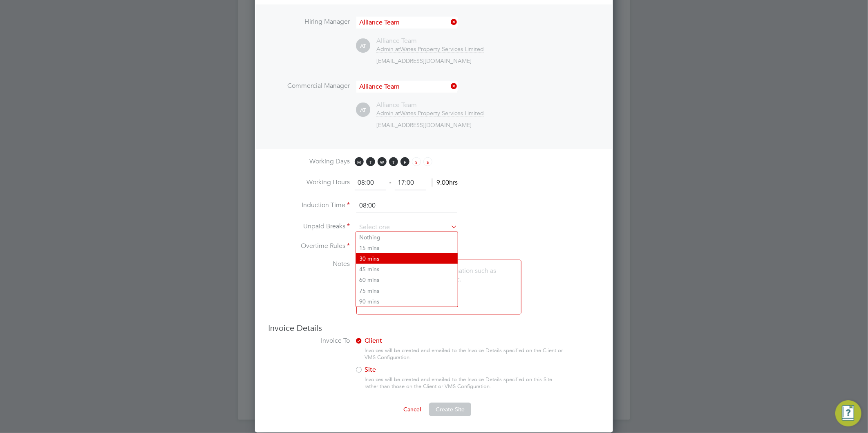
click at [378, 260] on li "30 mins" at bounding box center [407, 259] width 102 height 11
type input "30 mins"
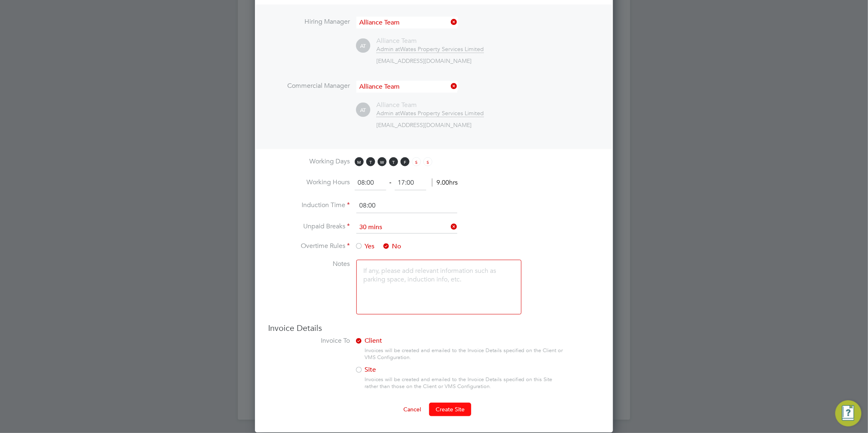
click at [452, 406] on span "Create Site" at bounding box center [450, 409] width 29 height 7
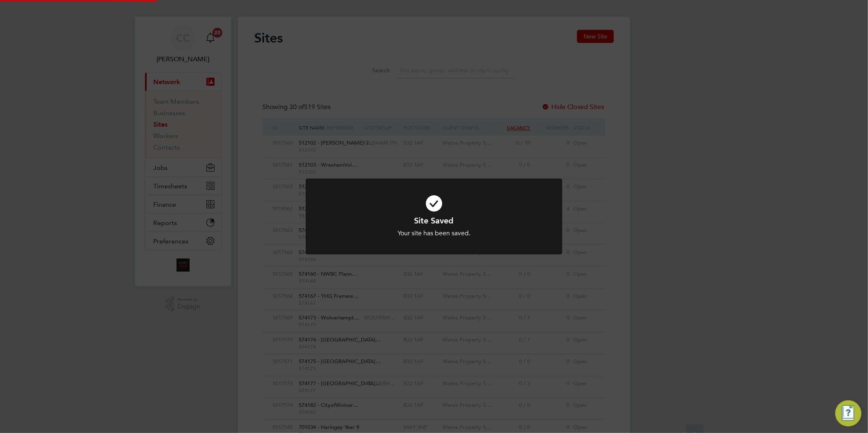
scroll to position [0, 0]
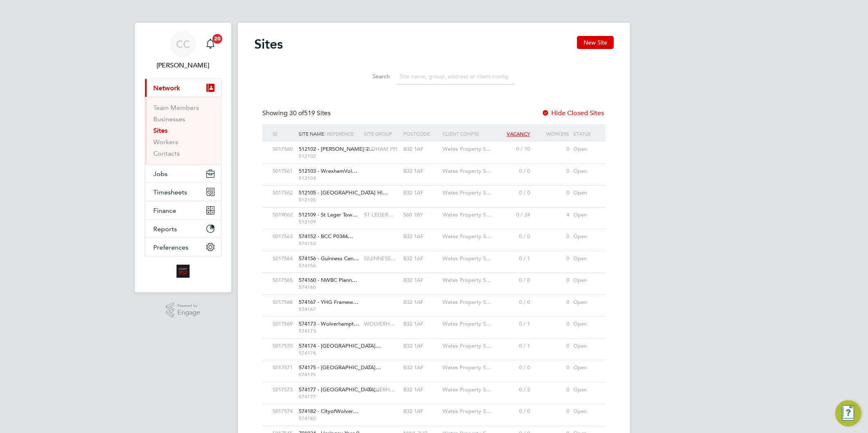
click at [164, 87] on span "Network" at bounding box center [166, 88] width 27 height 8
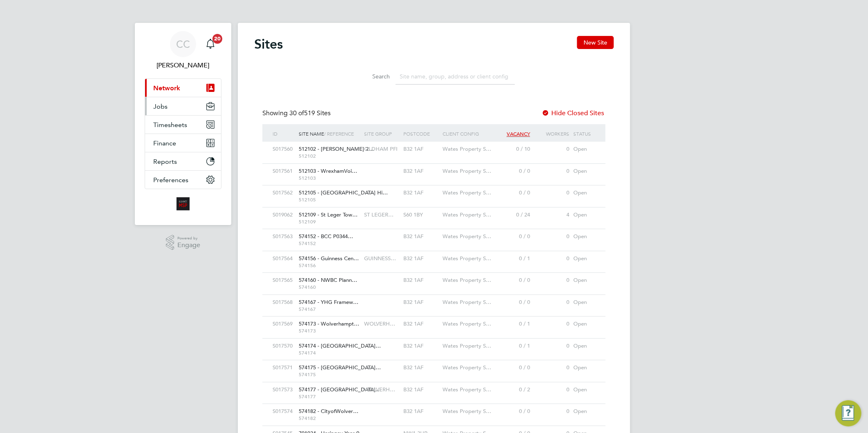
click at [164, 108] on span "Jobs" at bounding box center [160, 107] width 14 height 8
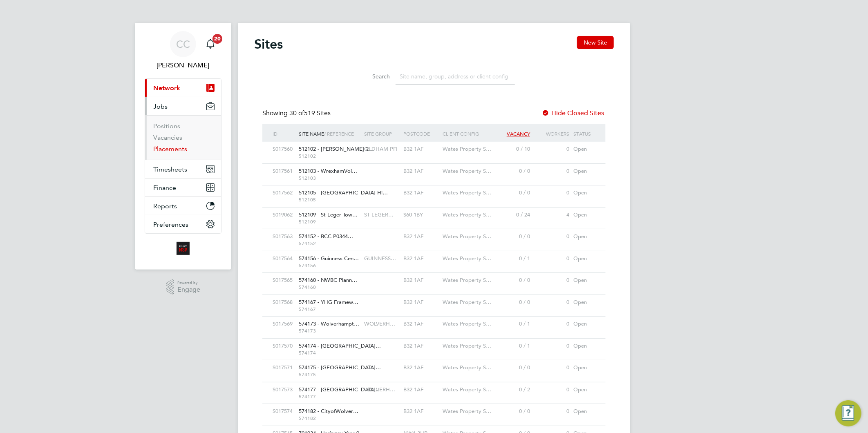
click at [174, 149] on link "Placements" at bounding box center [170, 149] width 34 height 8
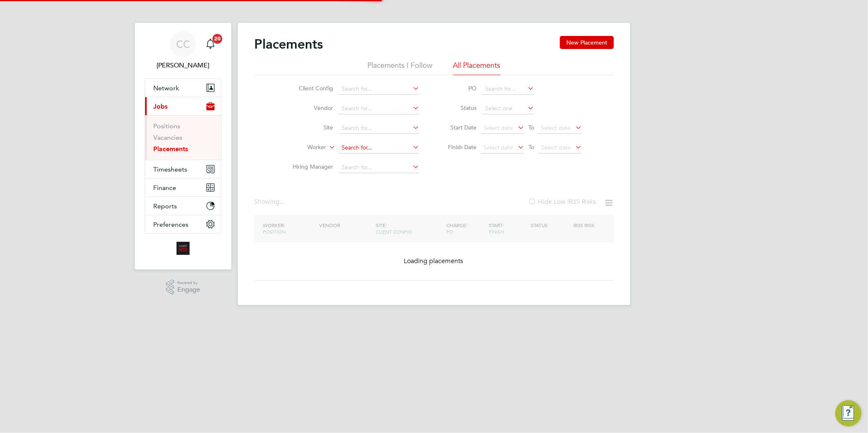
click at [359, 146] on input at bounding box center [379, 147] width 81 height 11
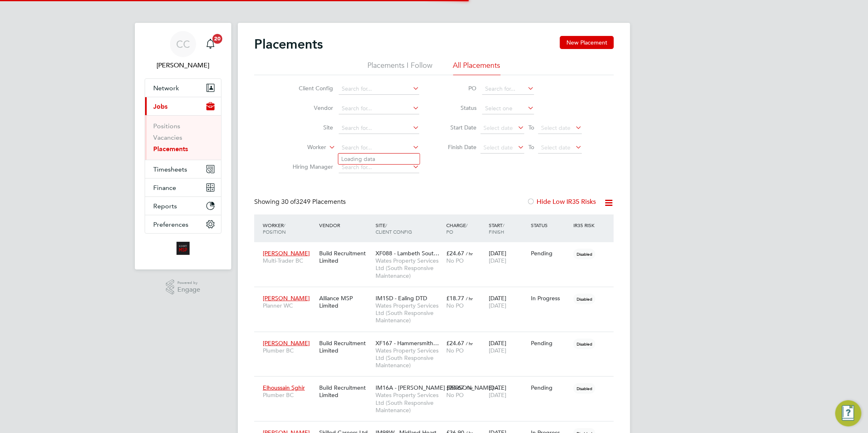
scroll to position [23, 57]
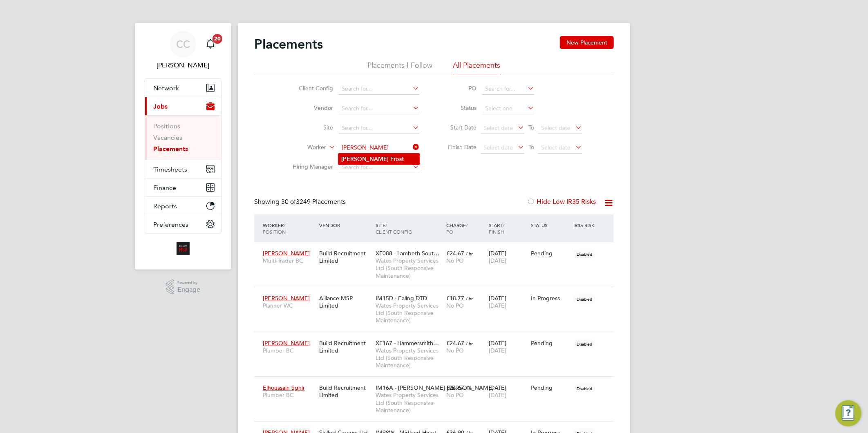
click at [358, 159] on b "Angela" at bounding box center [365, 159] width 47 height 7
type input "Angela Frost"
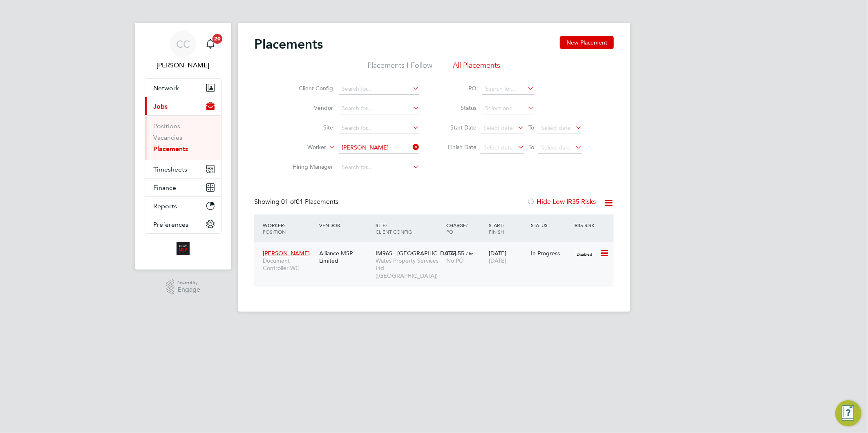
click at [406, 256] on span "IM96S - Warwick High…" at bounding box center [419, 253] width 86 height 7
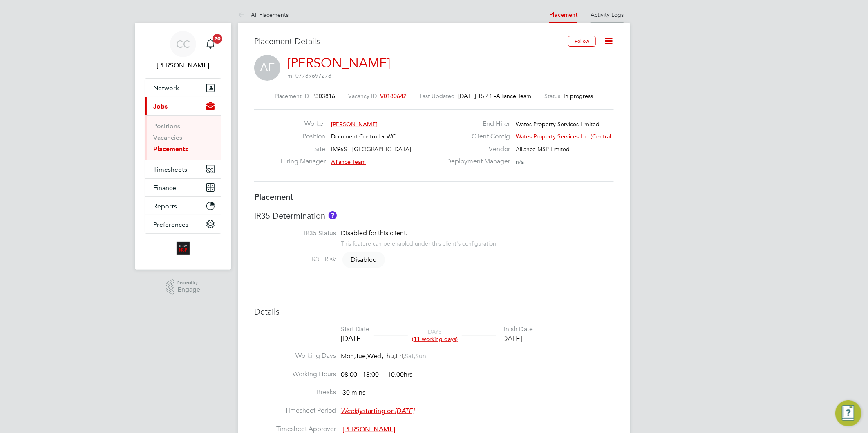
click at [594, 13] on link "Activity Logs" at bounding box center [607, 14] width 33 height 7
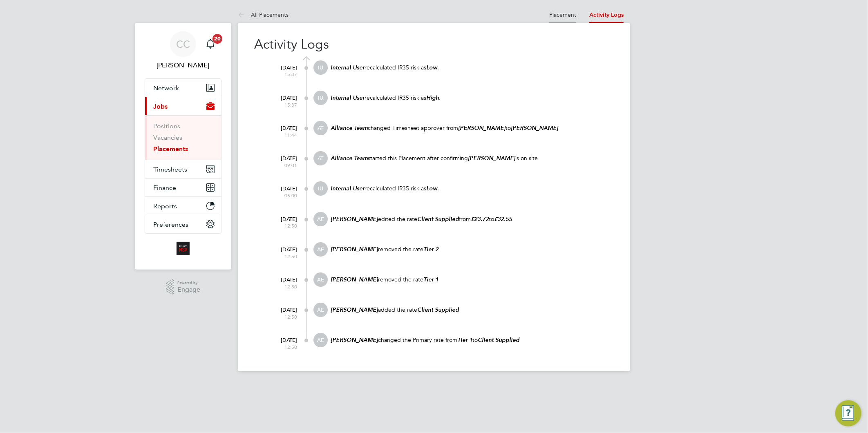
click at [561, 15] on link "Placement" at bounding box center [563, 14] width 27 height 7
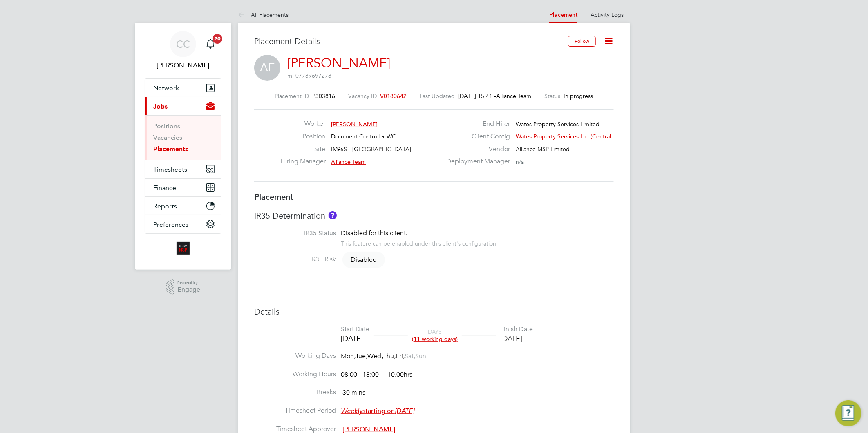
click at [608, 41] on icon at bounding box center [609, 41] width 10 height 10
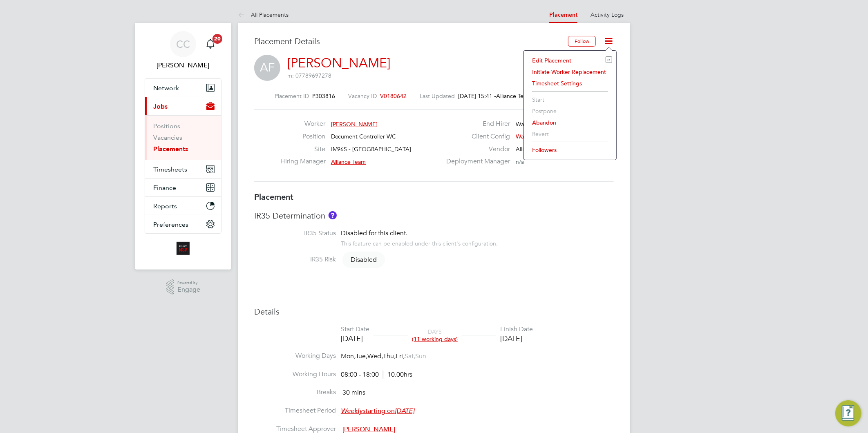
click at [556, 60] on li "Edit Placement e" at bounding box center [570, 60] width 84 height 11
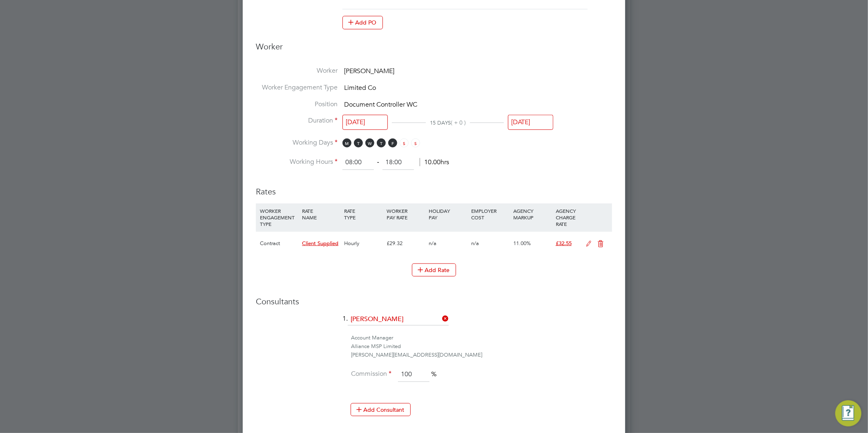
scroll to position [245, 0]
click at [530, 116] on input "[DATE]" at bounding box center [530, 122] width 45 height 15
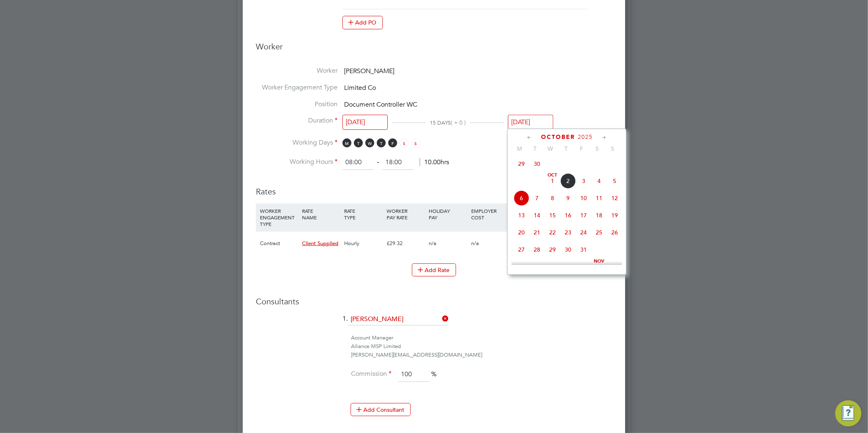
click at [570, 186] on span "2" at bounding box center [569, 181] width 16 height 16
type input "[DATE]"
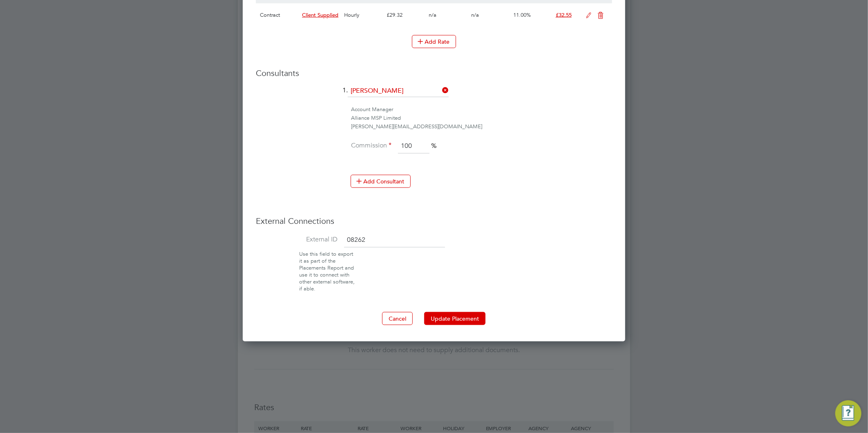
scroll to position [590, 0]
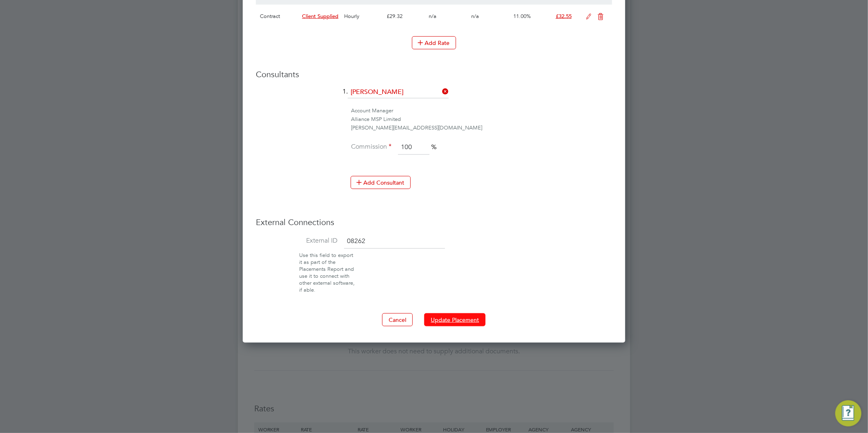
click at [446, 322] on button "Update Placement" at bounding box center [454, 320] width 61 height 13
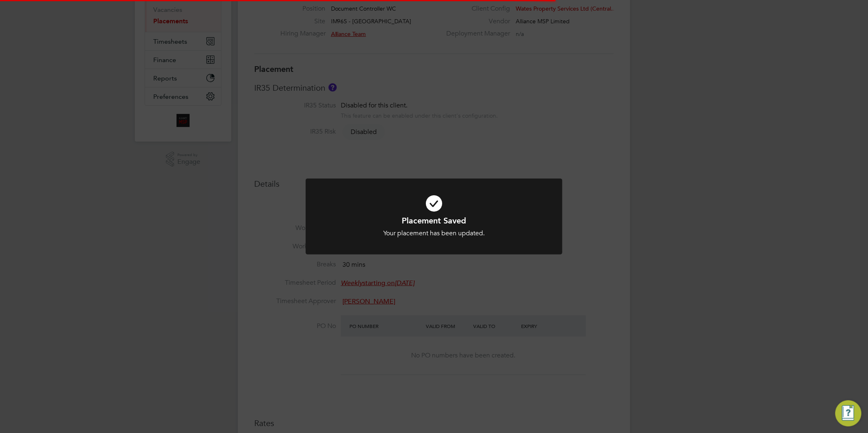
scroll to position [24, 57]
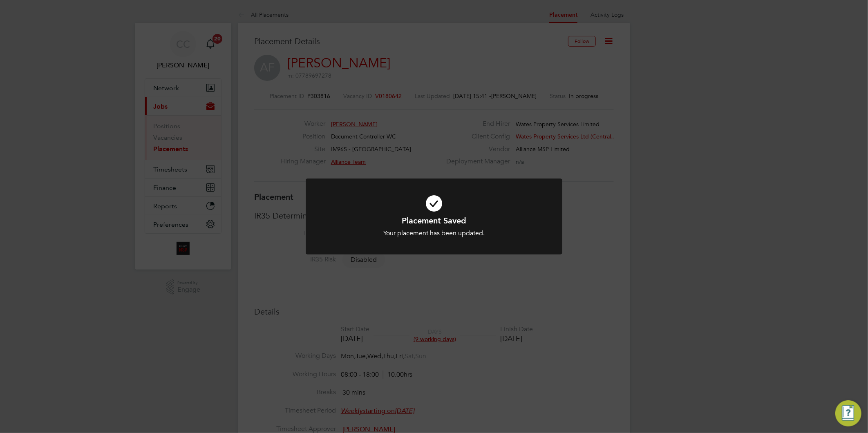
click at [604, 330] on div "Placement Saved Your placement has been updated. Cancel Okay" at bounding box center [434, 216] width 868 height 433
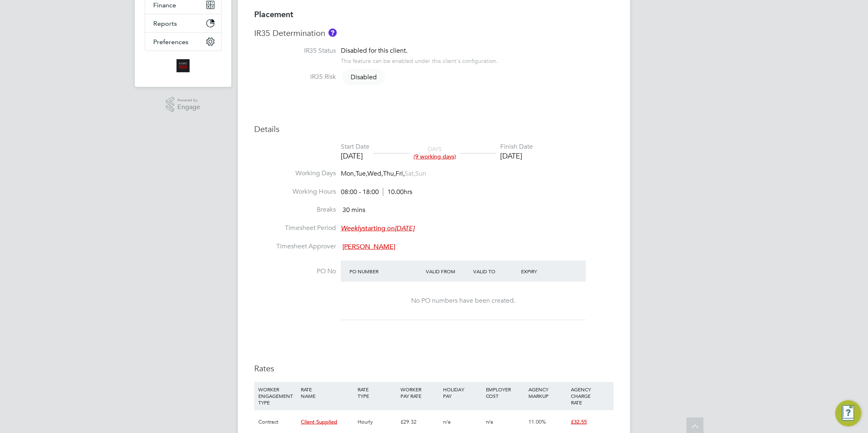
scroll to position [0, 0]
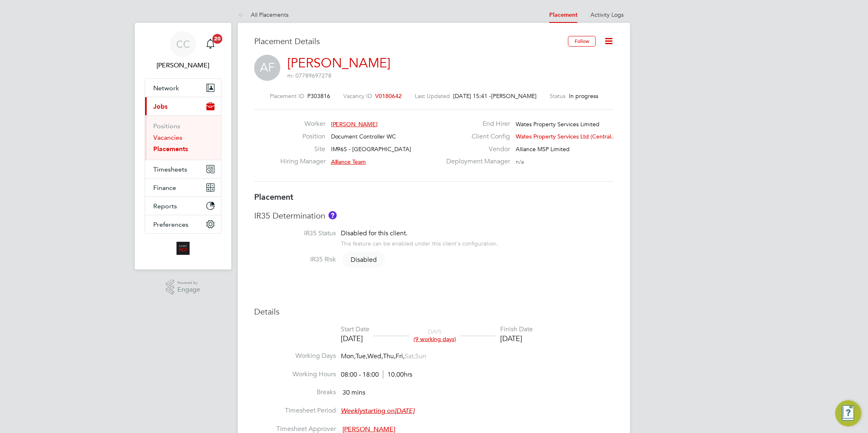
drag, startPoint x: 177, startPoint y: 136, endPoint x: 186, endPoint y: 150, distance: 17.1
click at [177, 136] on link "Vacancies" at bounding box center [167, 138] width 29 height 8
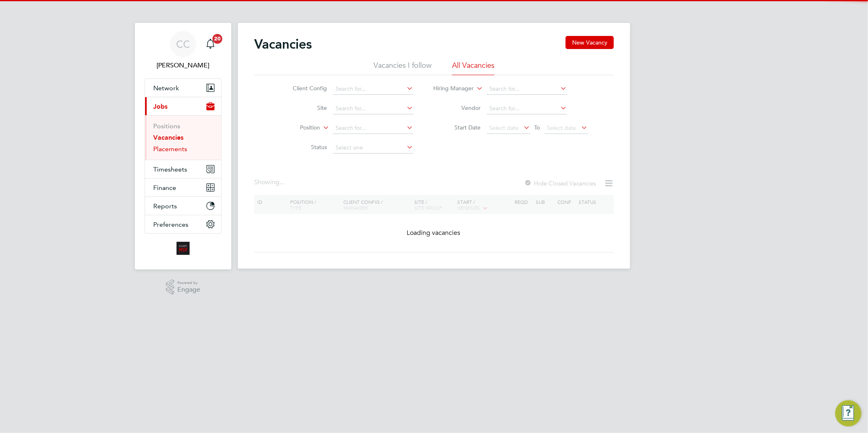
click at [178, 146] on link "Placements" at bounding box center [170, 149] width 34 height 8
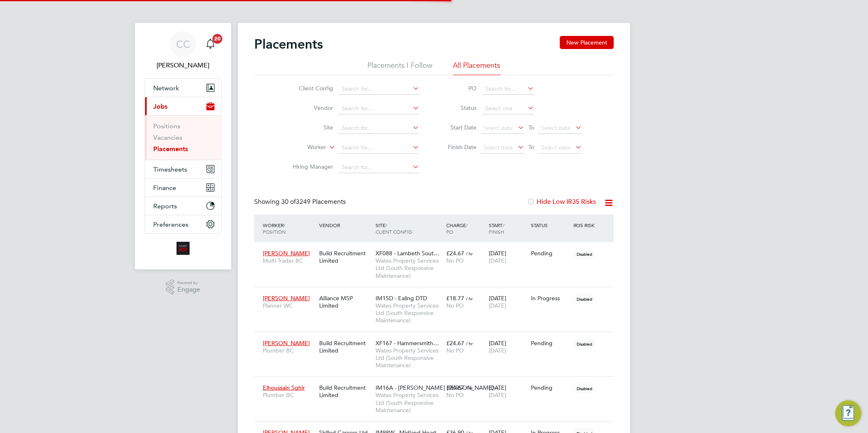
scroll to position [23, 57]
click at [177, 136] on link "Vacancies" at bounding box center [167, 138] width 29 height 8
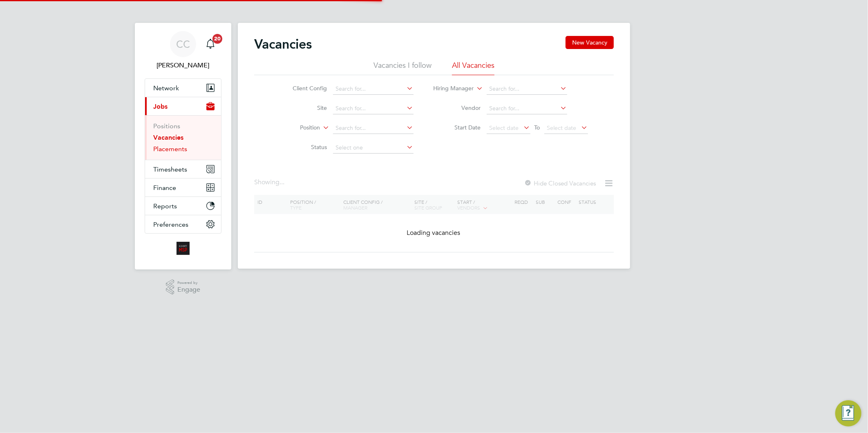
click at [177, 147] on link "Placements" at bounding box center [170, 149] width 34 height 8
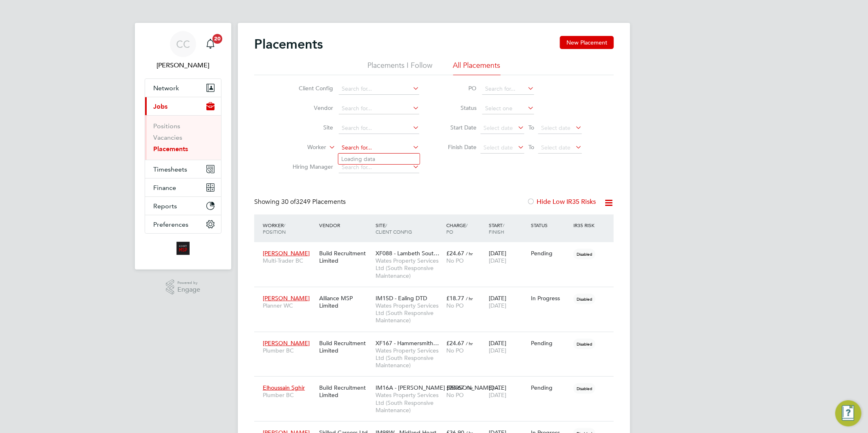
click at [365, 146] on input at bounding box center [379, 147] width 81 height 11
click at [370, 160] on li "[PERSON_NAME]" at bounding box center [379, 159] width 81 height 11
type input "[PERSON_NAME]"
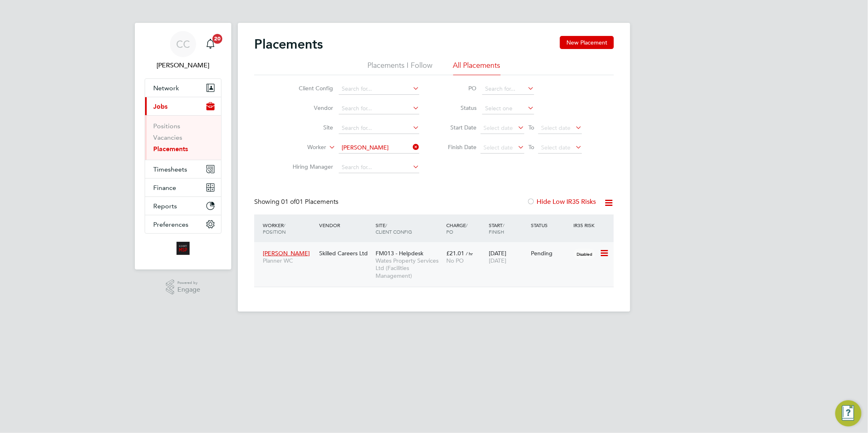
click at [403, 266] on span "Wates Property Services Ltd (Facilities Management)" at bounding box center [409, 268] width 67 height 22
